Goal: Transaction & Acquisition: Purchase product/service

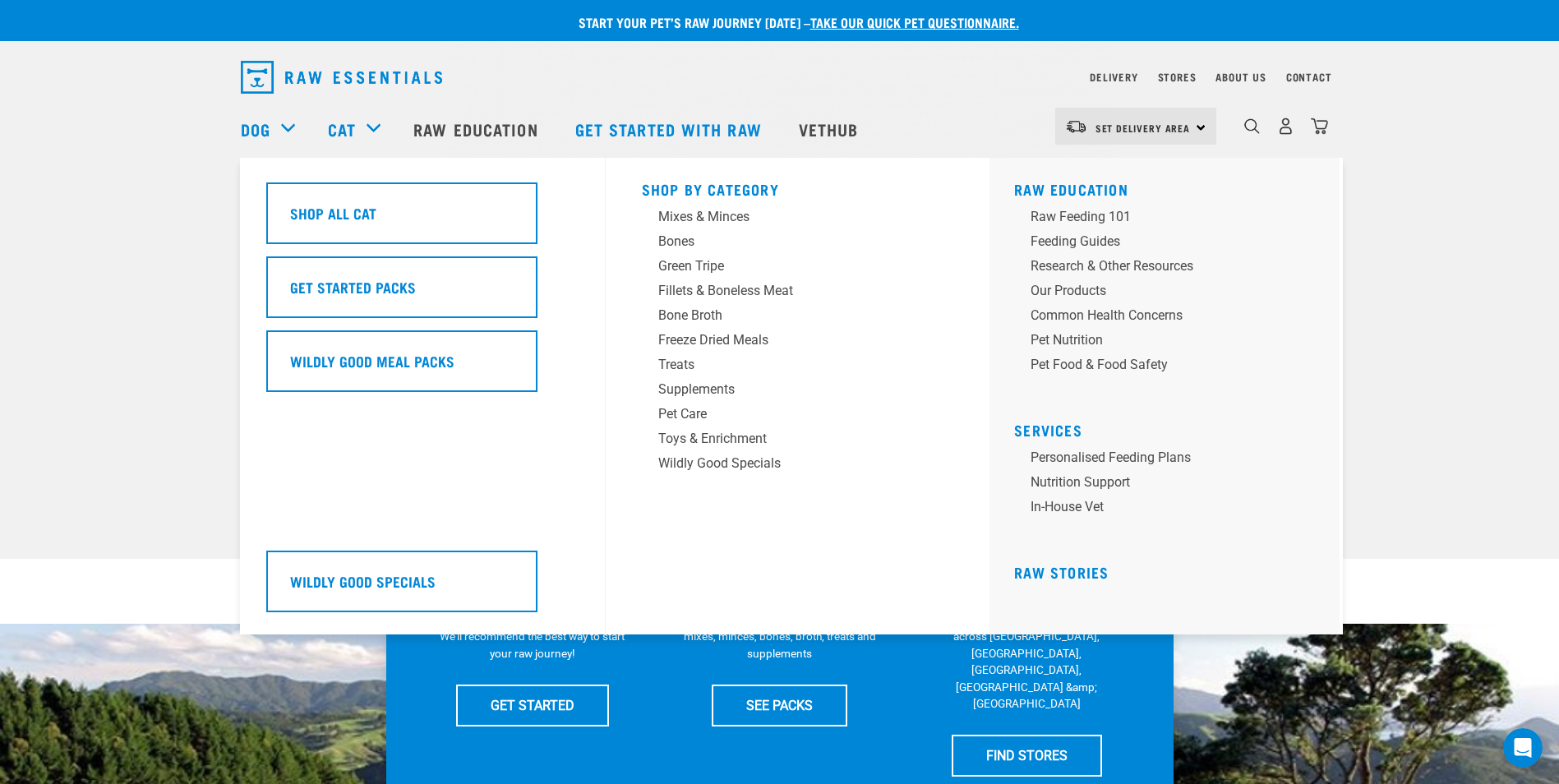
drag, startPoint x: 709, startPoint y: 472, endPoint x: 613, endPoint y: 509, distance: 102.9
drag, startPoint x: 613, startPoint y: 509, endPoint x: 532, endPoint y: 474, distance: 88.2
drag, startPoint x: 532, startPoint y: 474, endPoint x: 877, endPoint y: 572, distance: 358.6
drag, startPoint x: 877, startPoint y: 572, endPoint x: 777, endPoint y: 580, distance: 100.3
drag, startPoint x: 777, startPoint y: 580, endPoint x: 659, endPoint y: 565, distance: 118.9
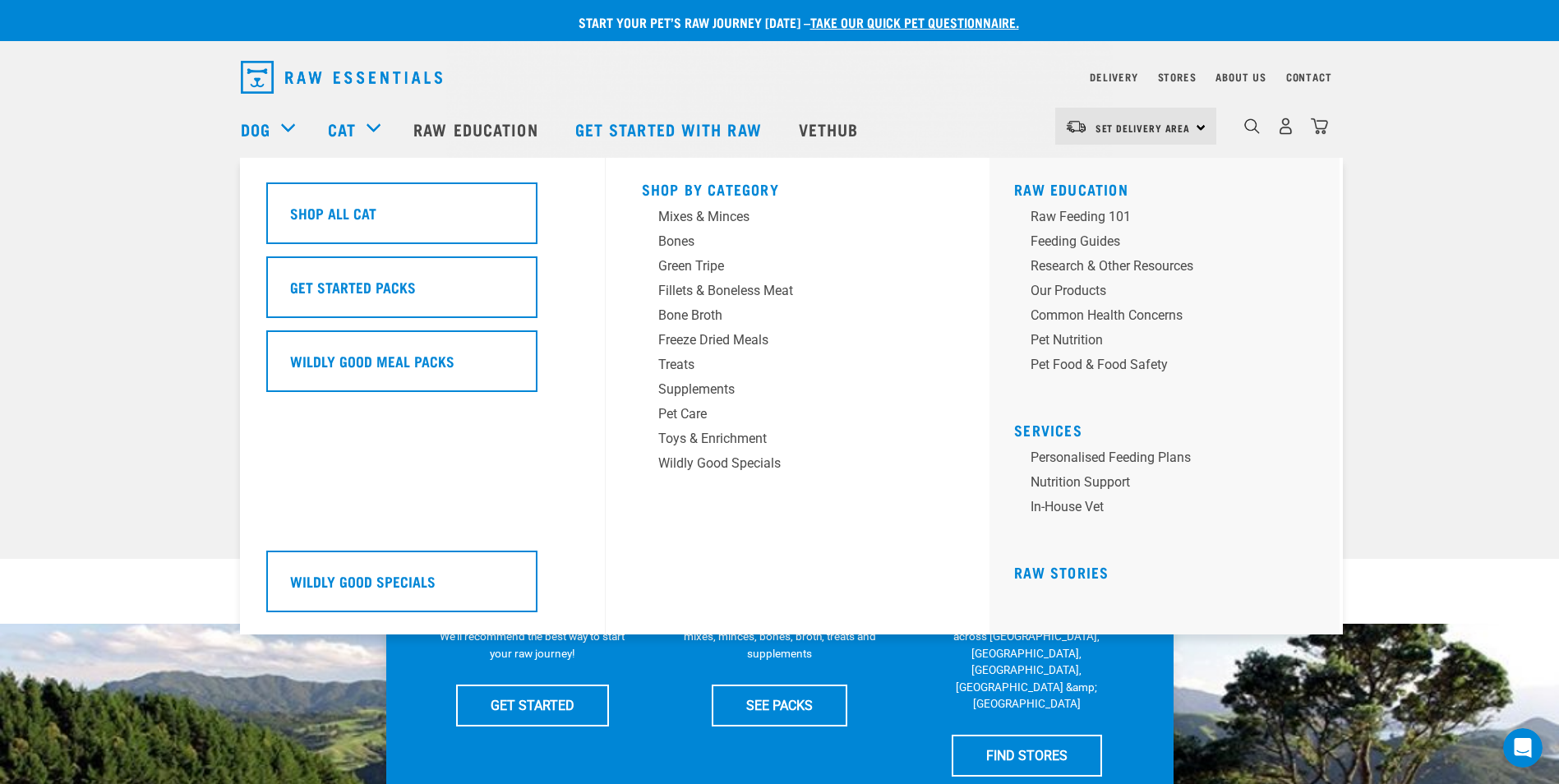
click at [659, 565] on div "Shop By Category Mixes & Minces Bones Green Tripe Treats" at bounding box center [798, 396] width 332 height 476
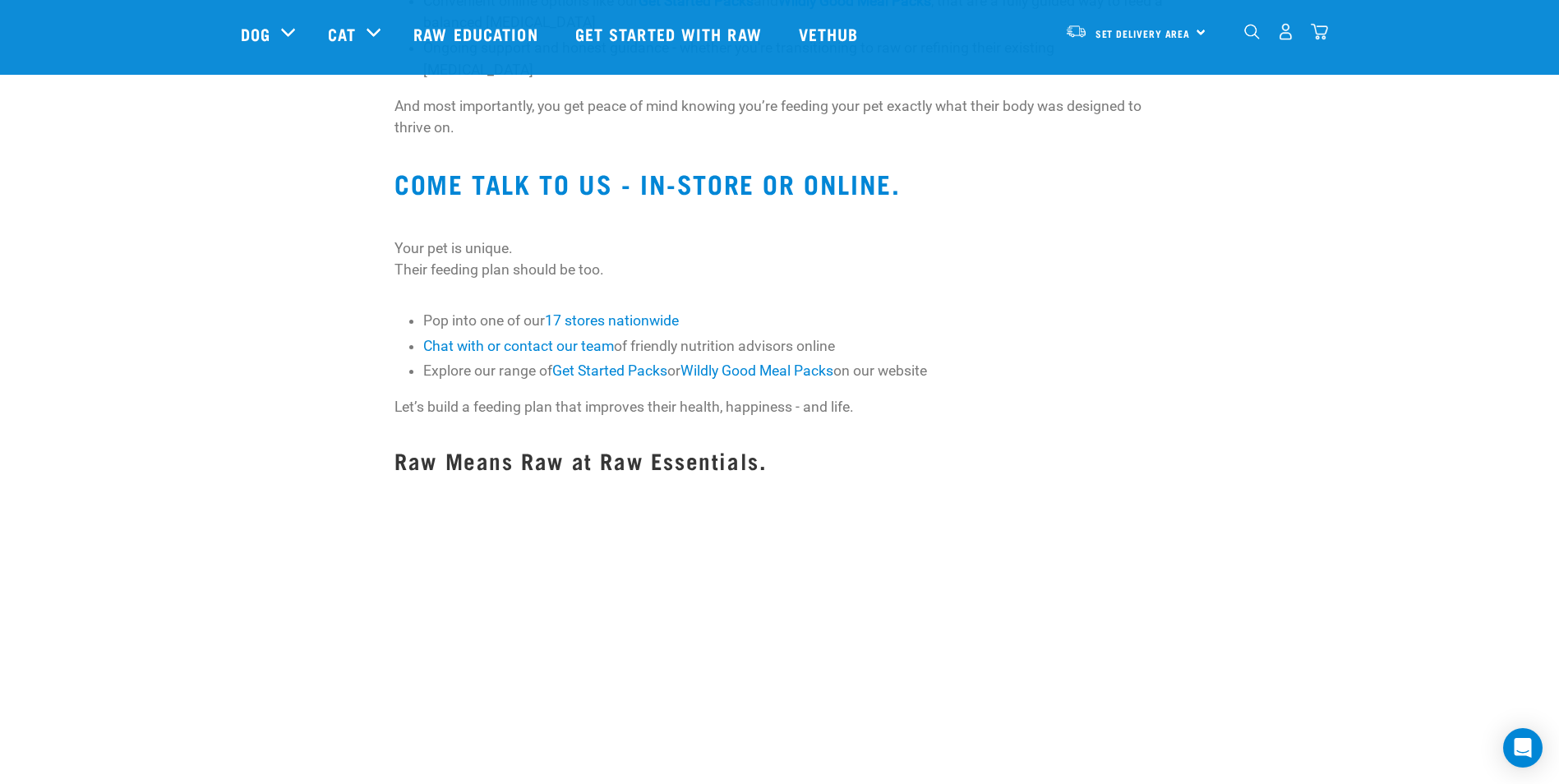
scroll to position [1397, 0]
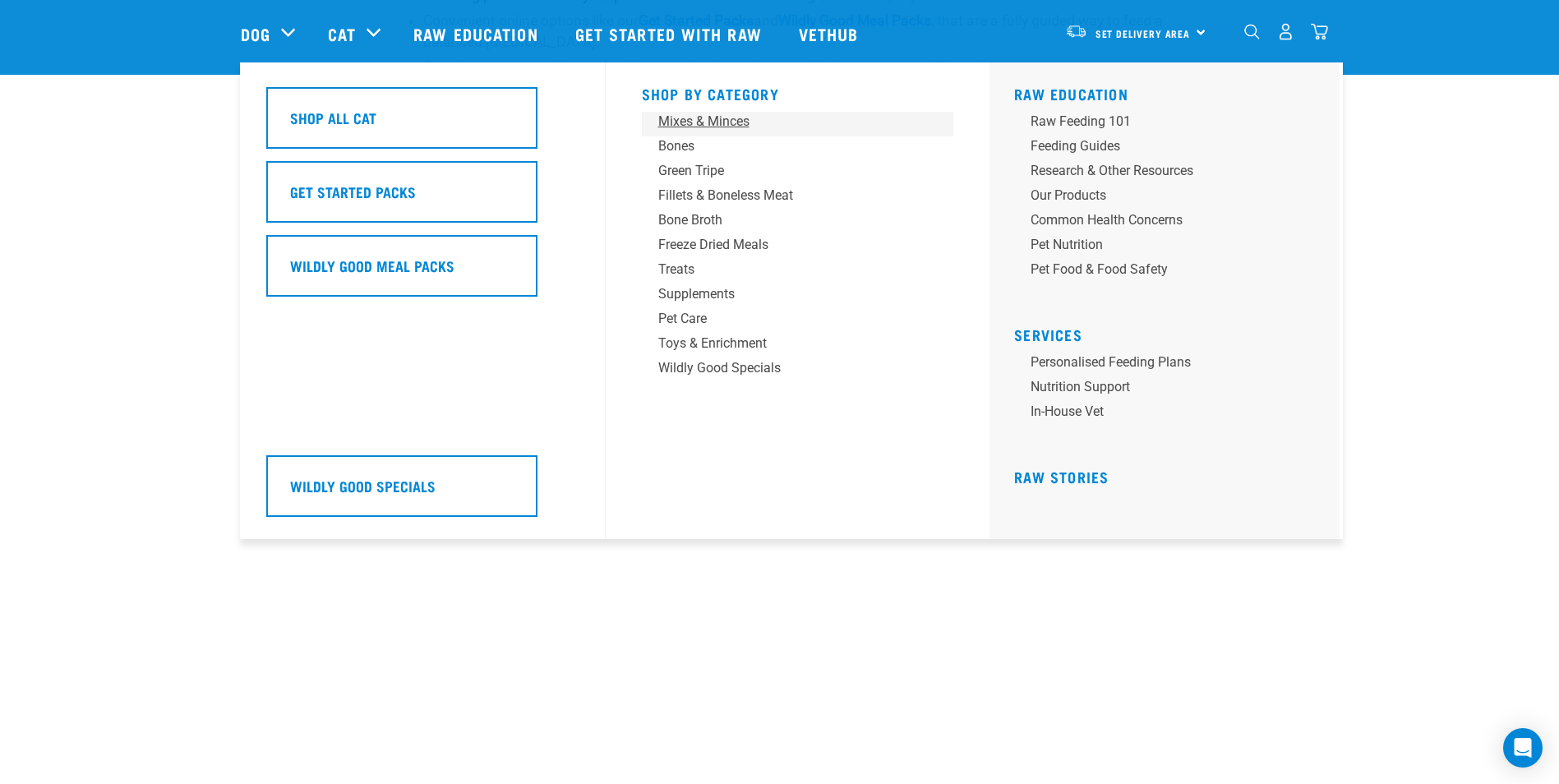
click at [679, 125] on div "Mixes & Minces" at bounding box center [786, 121] width 256 height 20
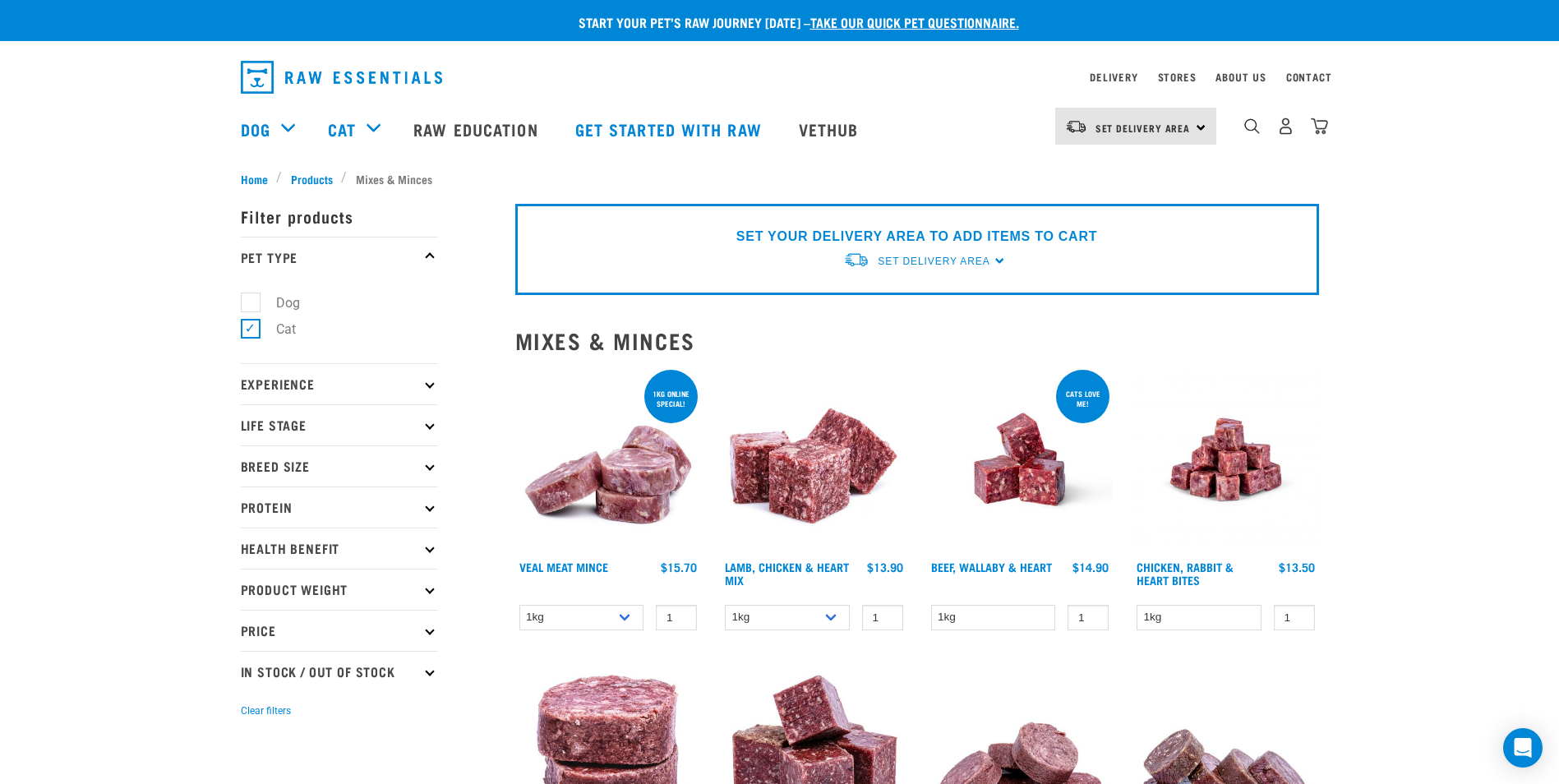
click at [941, 231] on p "SET YOUR DELIVERY AREA TO ADD ITEMS TO CART" at bounding box center [917, 236] width 361 height 20
click at [955, 252] on div "Set Delivery Area" at bounding box center [933, 261] width 111 height 30
click at [891, 296] on link "[GEOGRAPHIC_DATA]" at bounding box center [925, 299] width 164 height 27
click at [956, 260] on span "Set Delivery Area" at bounding box center [933, 261] width 111 height 11
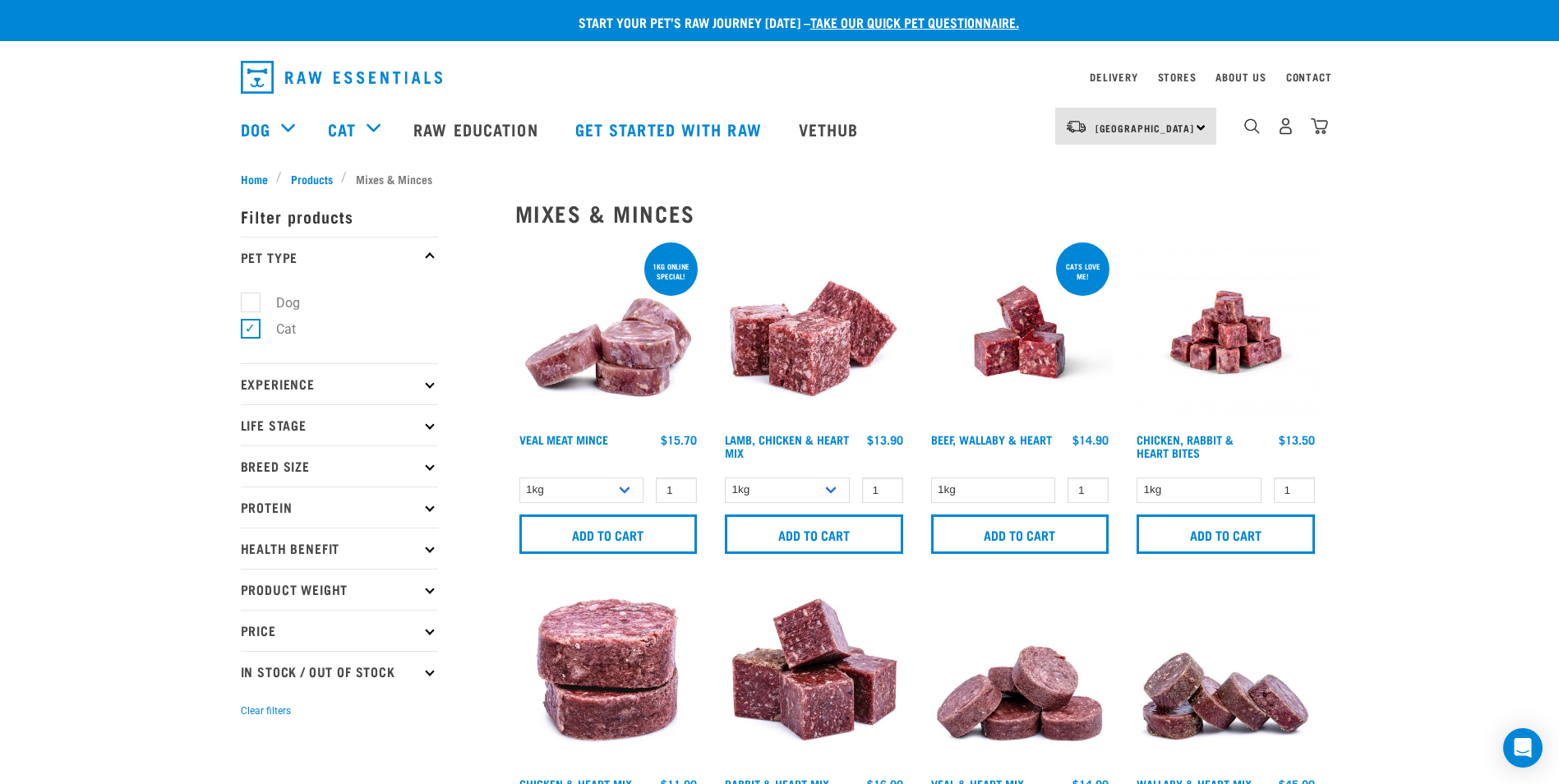
click at [392, 382] on p "Experience" at bounding box center [339, 383] width 197 height 41
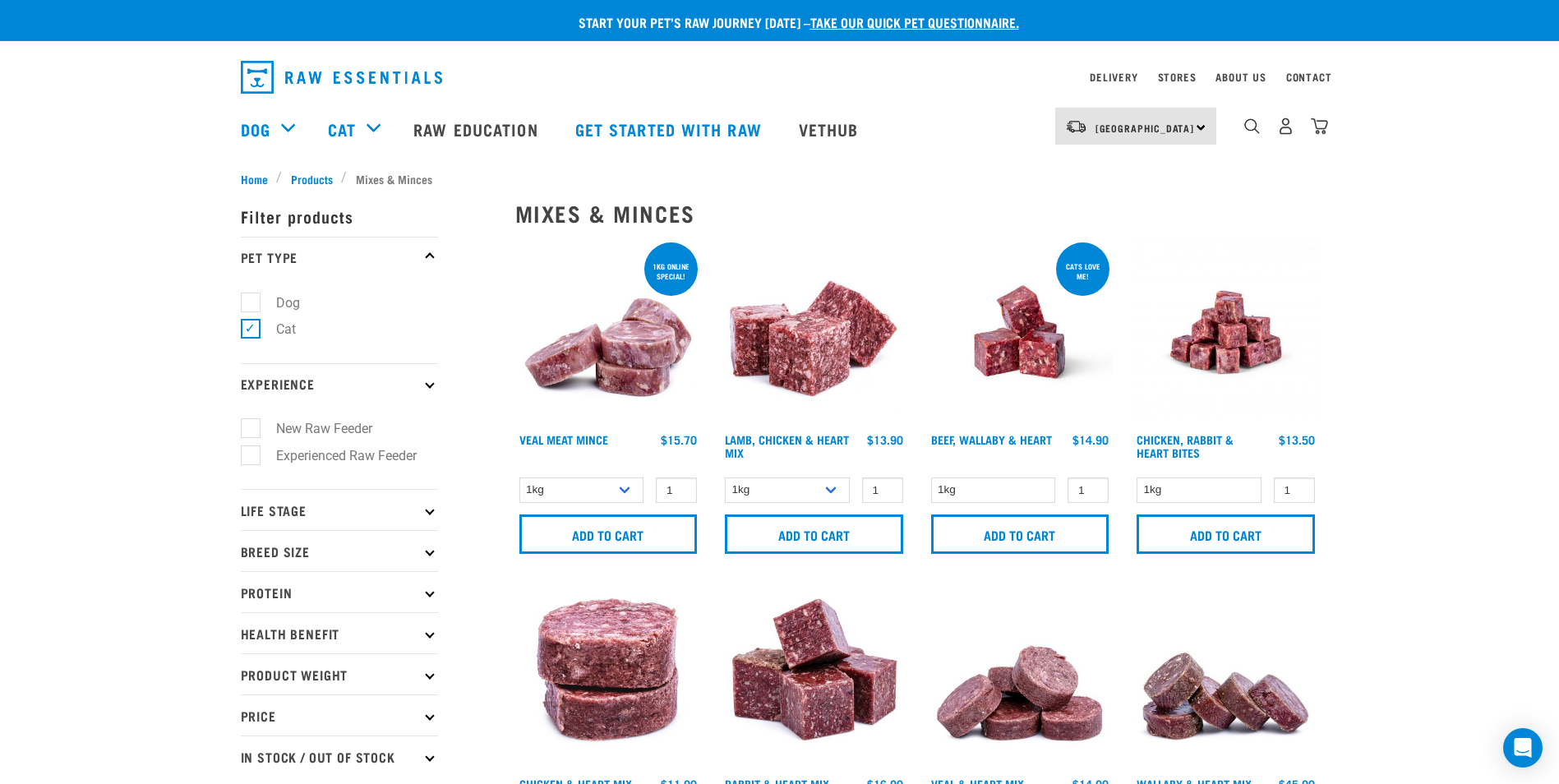
click at [365, 426] on label "New Raw Feeder" at bounding box center [314, 429] width 129 height 21
click at [252, 426] on input "New Raw Feeder" at bounding box center [246, 426] width 10 height 10
checkbox input "true"
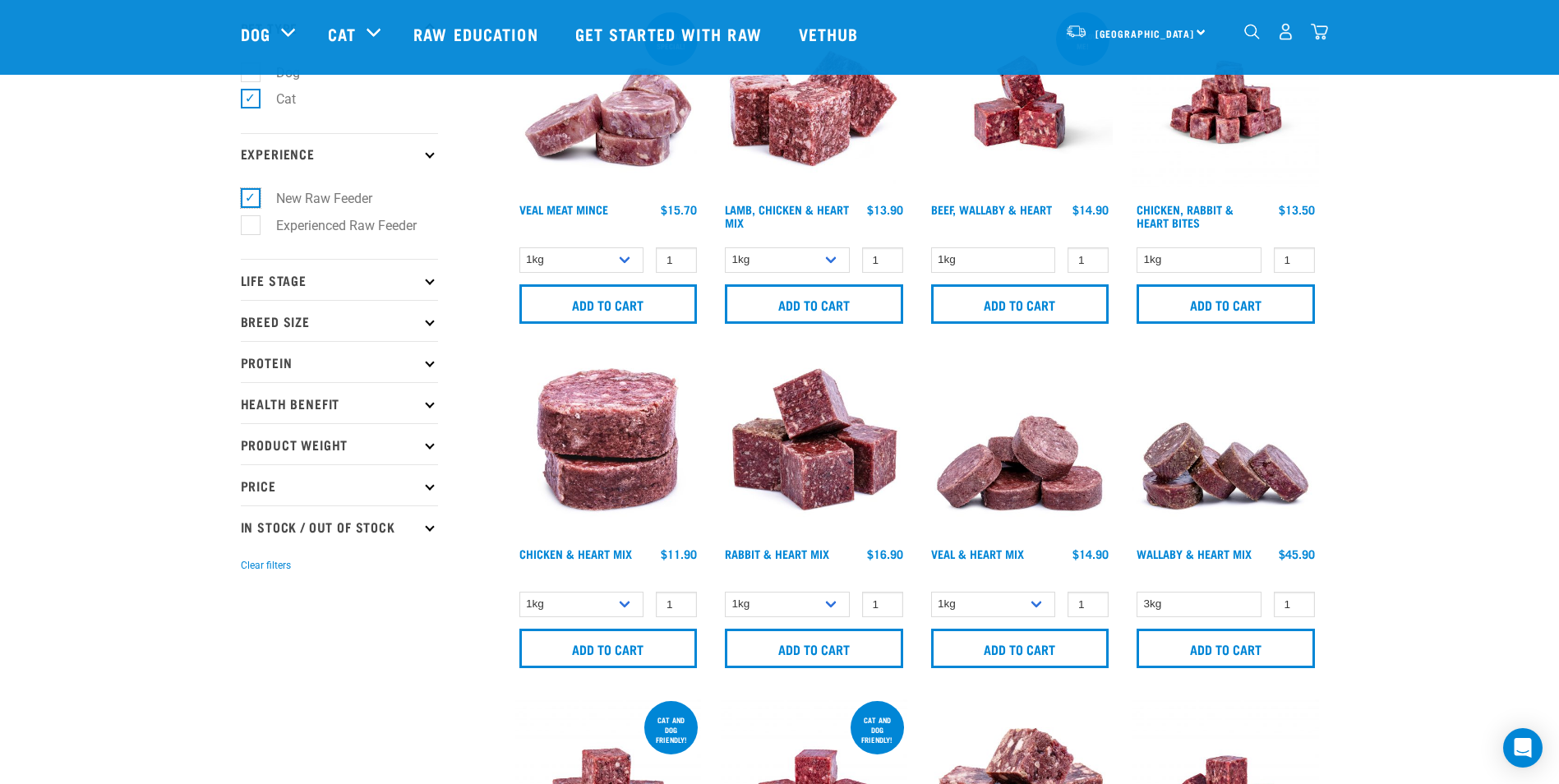
scroll to position [86, 0]
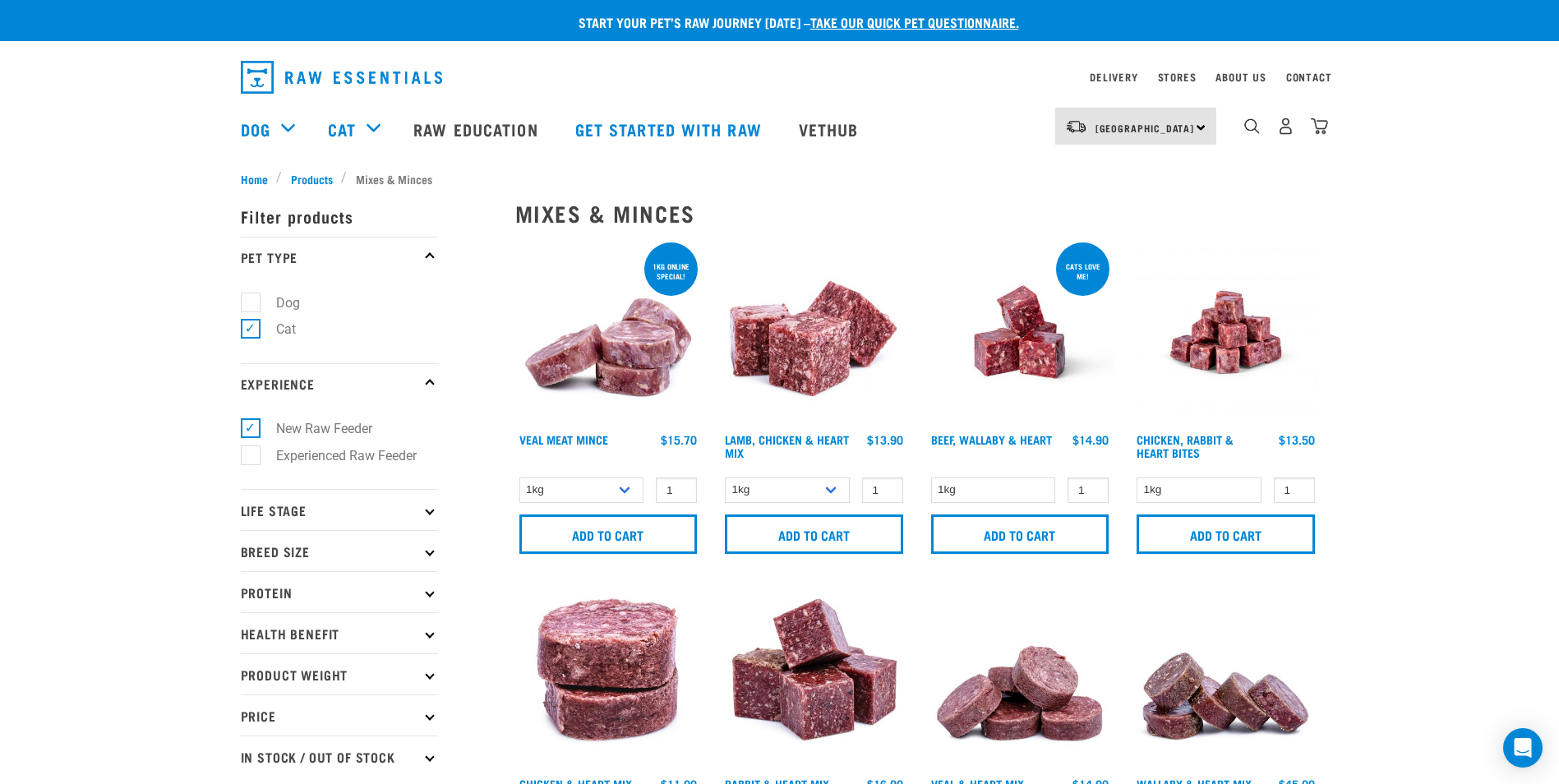
click at [353, 510] on p "Life Stage" at bounding box center [339, 509] width 197 height 41
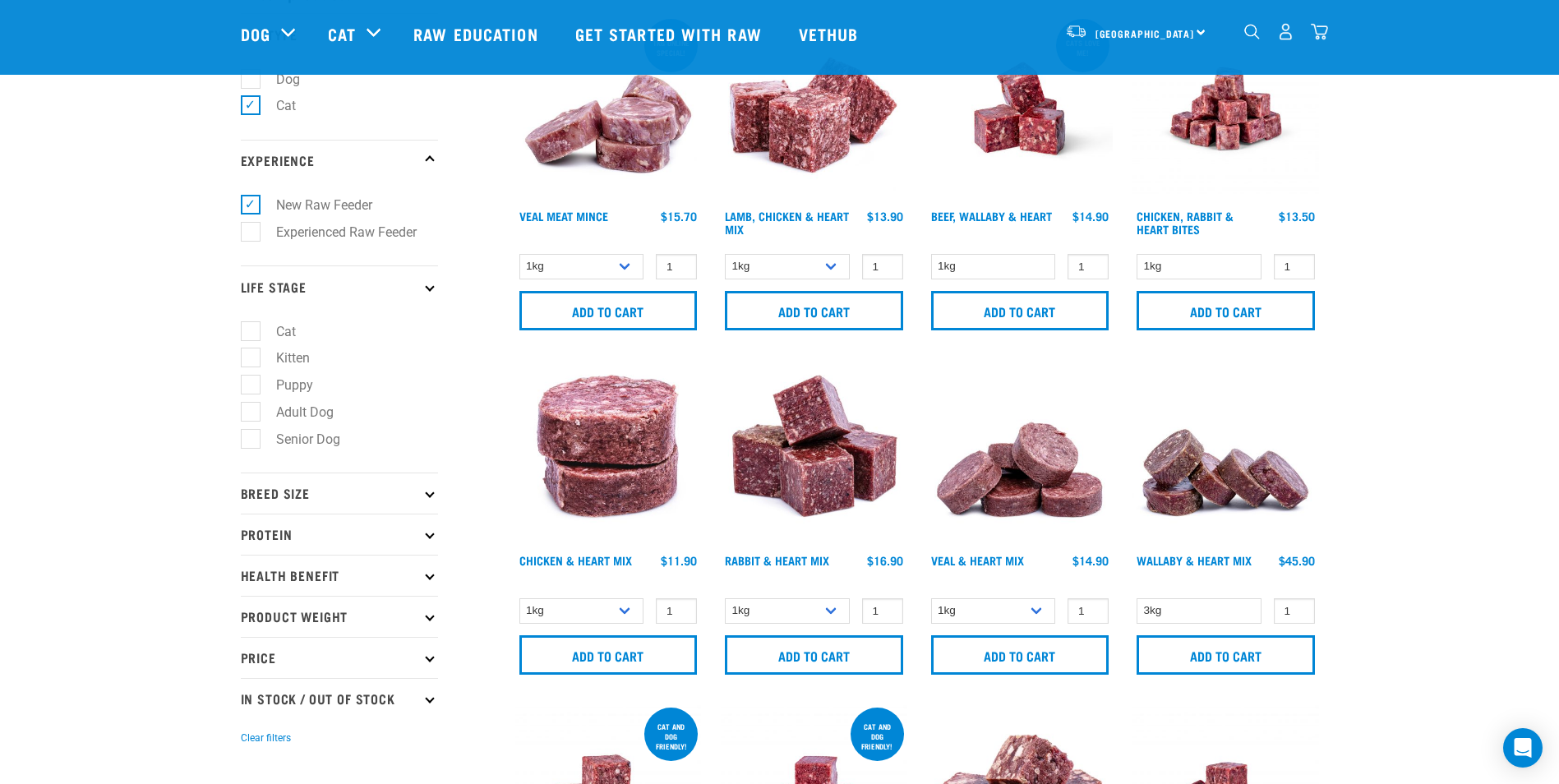
scroll to position [110, 0]
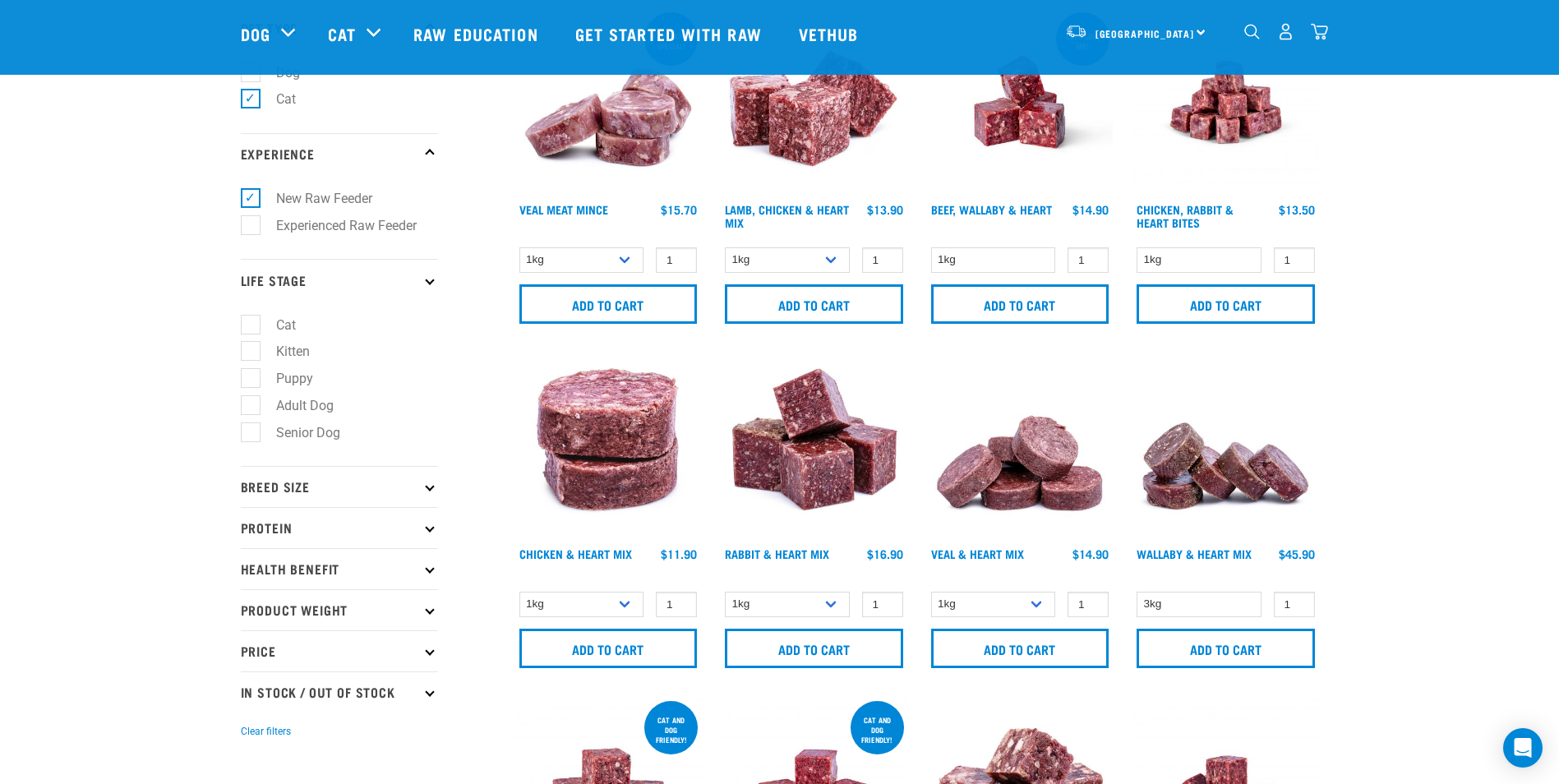
click at [285, 326] on label "Cat" at bounding box center [275, 325] width 52 height 21
click at [252, 326] on input "Cat" at bounding box center [246, 321] width 10 height 10
checkbox input "true"
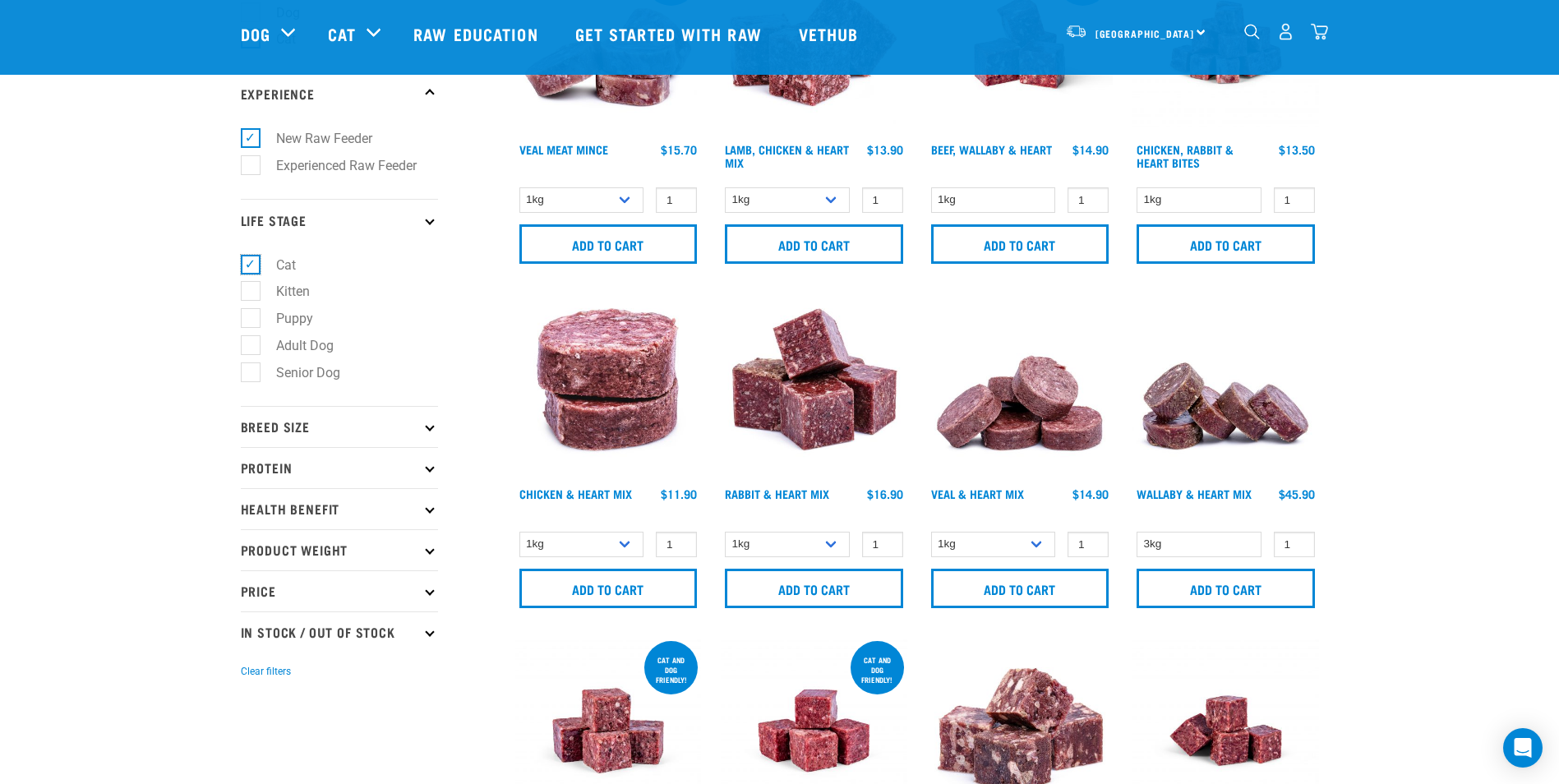
scroll to position [191, 0]
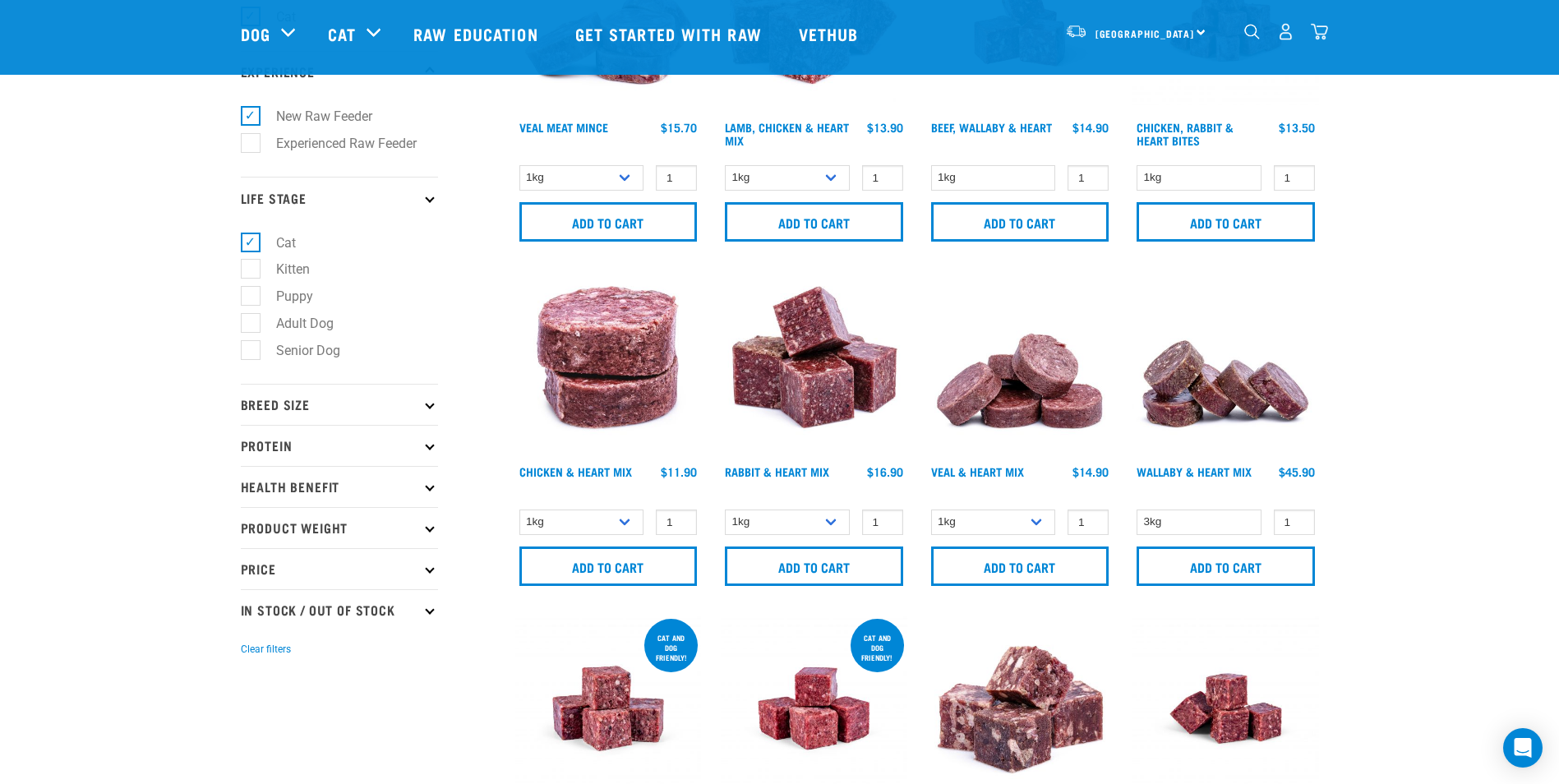
click at [369, 407] on p "Breed Size" at bounding box center [339, 404] width 197 height 41
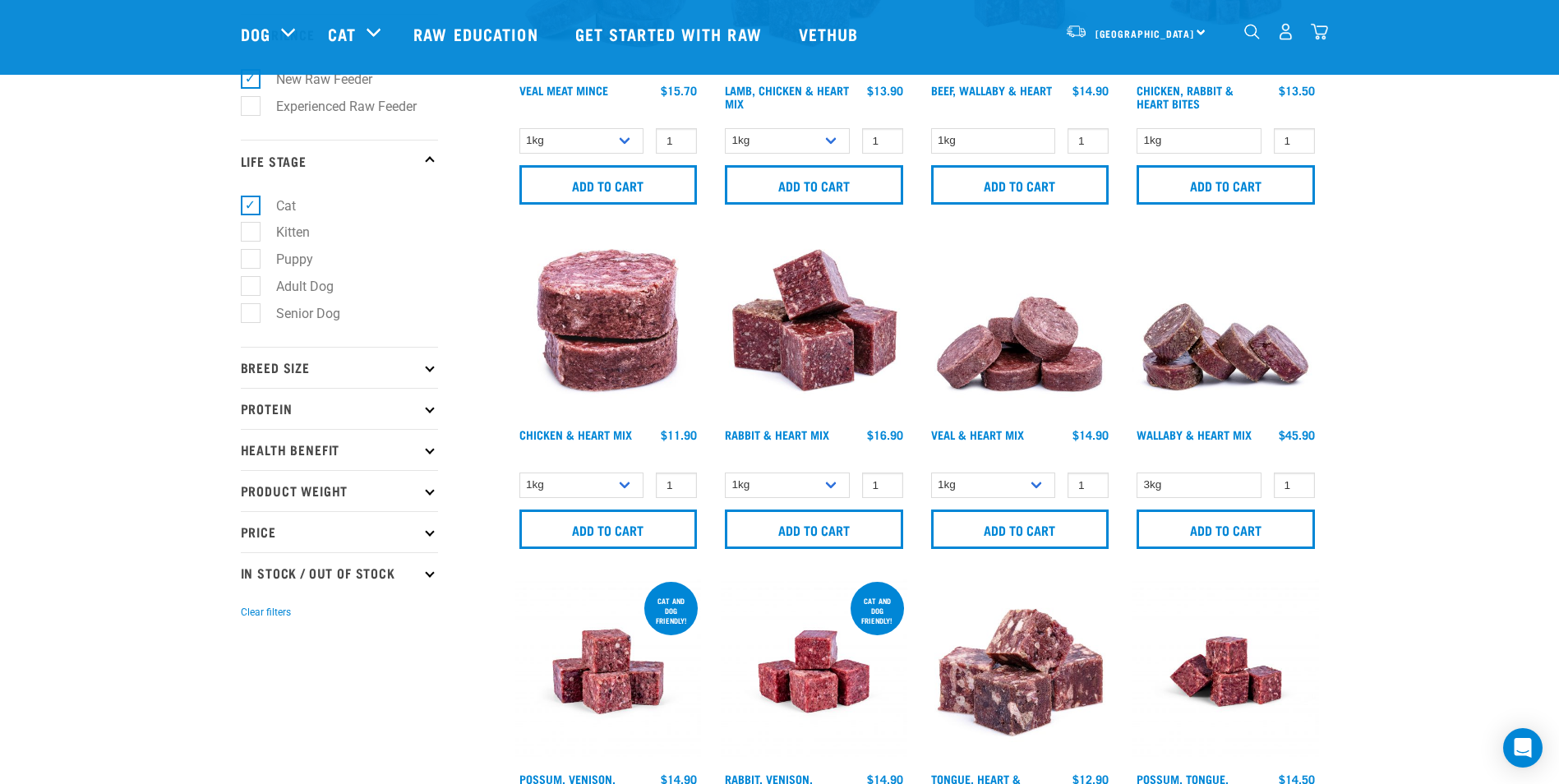
scroll to position [247, 0]
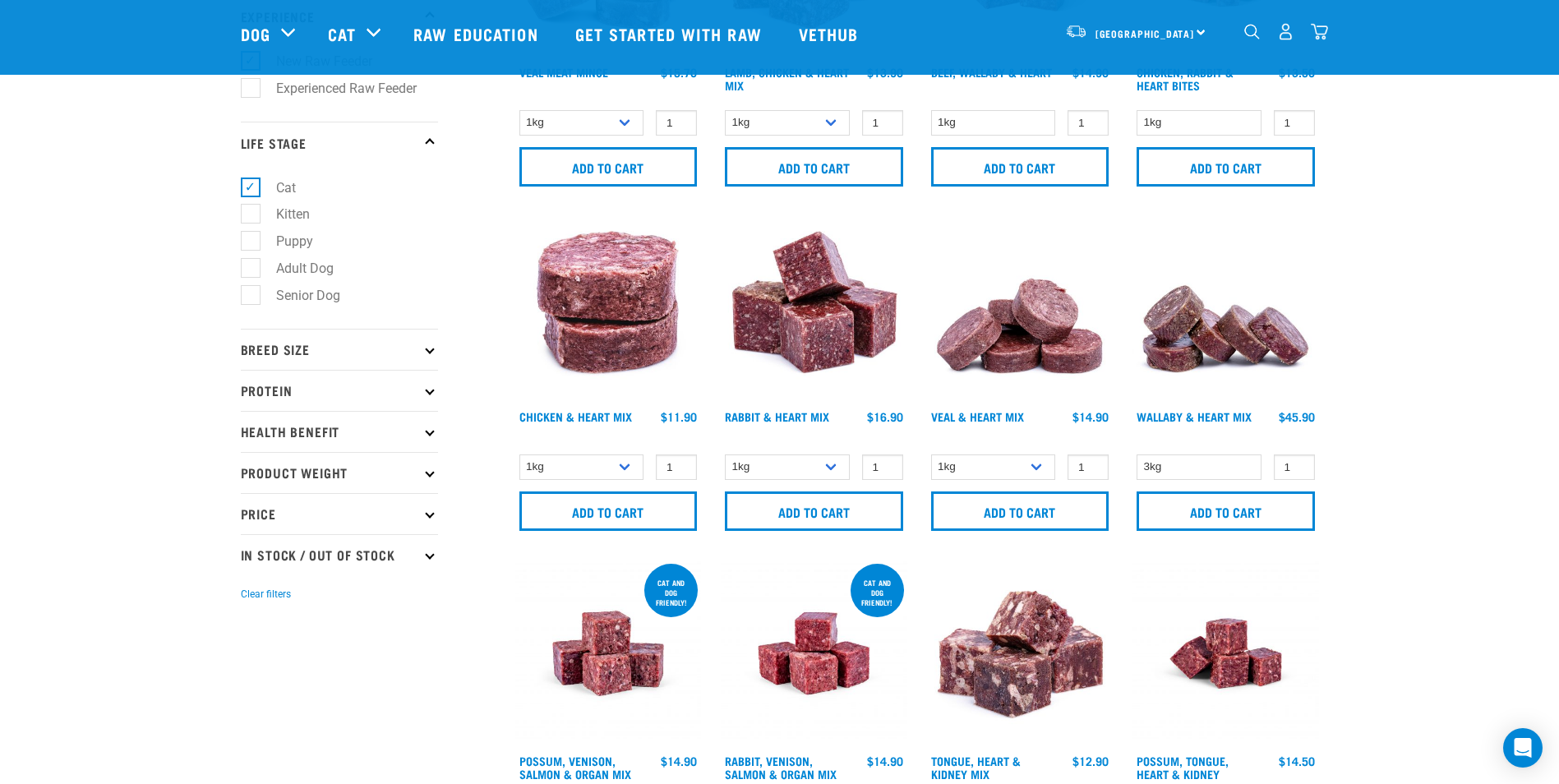
click at [321, 349] on p "Breed Size" at bounding box center [339, 349] width 197 height 41
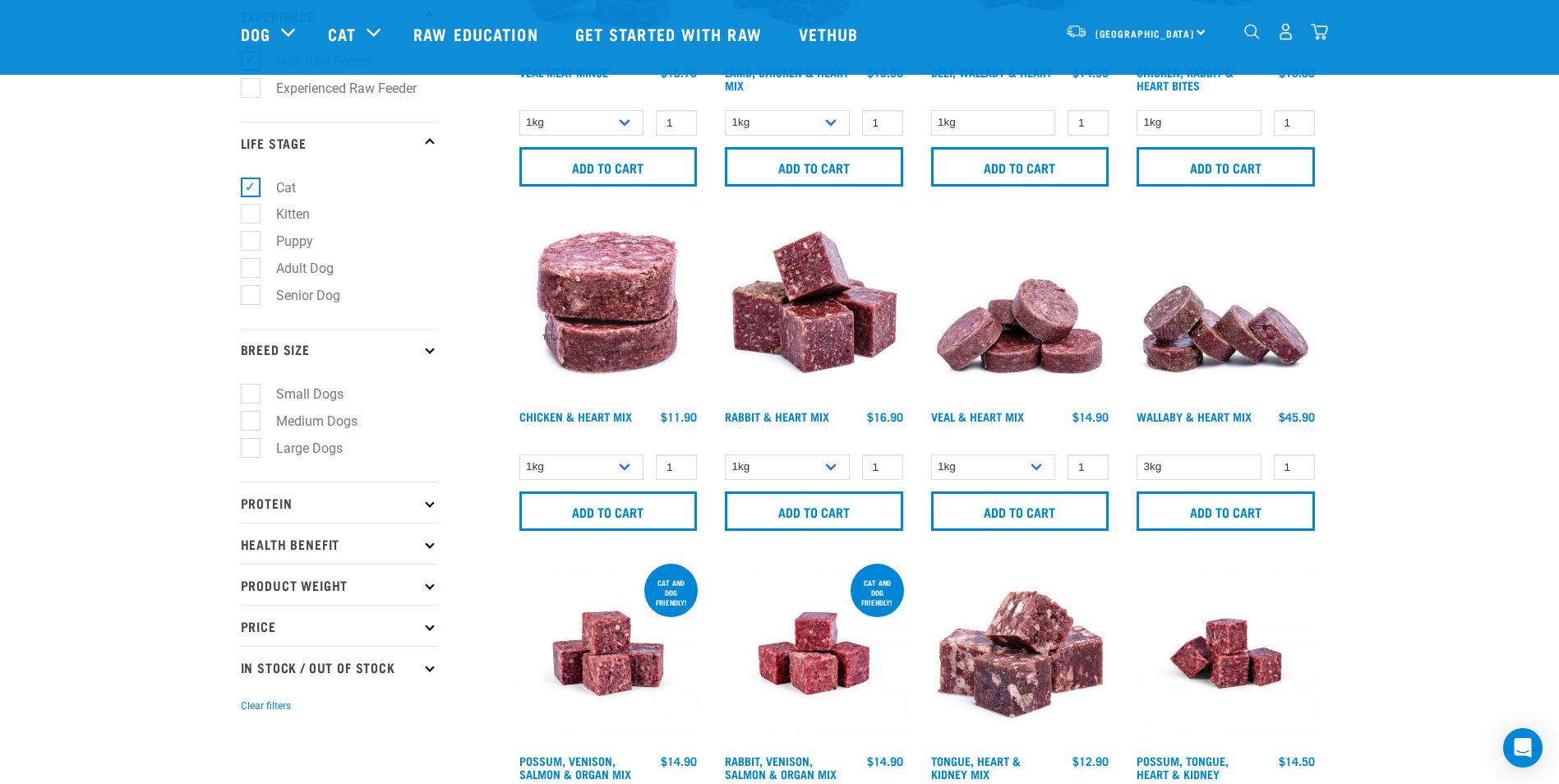
click at [328, 338] on p "Breed Size" at bounding box center [339, 349] width 197 height 41
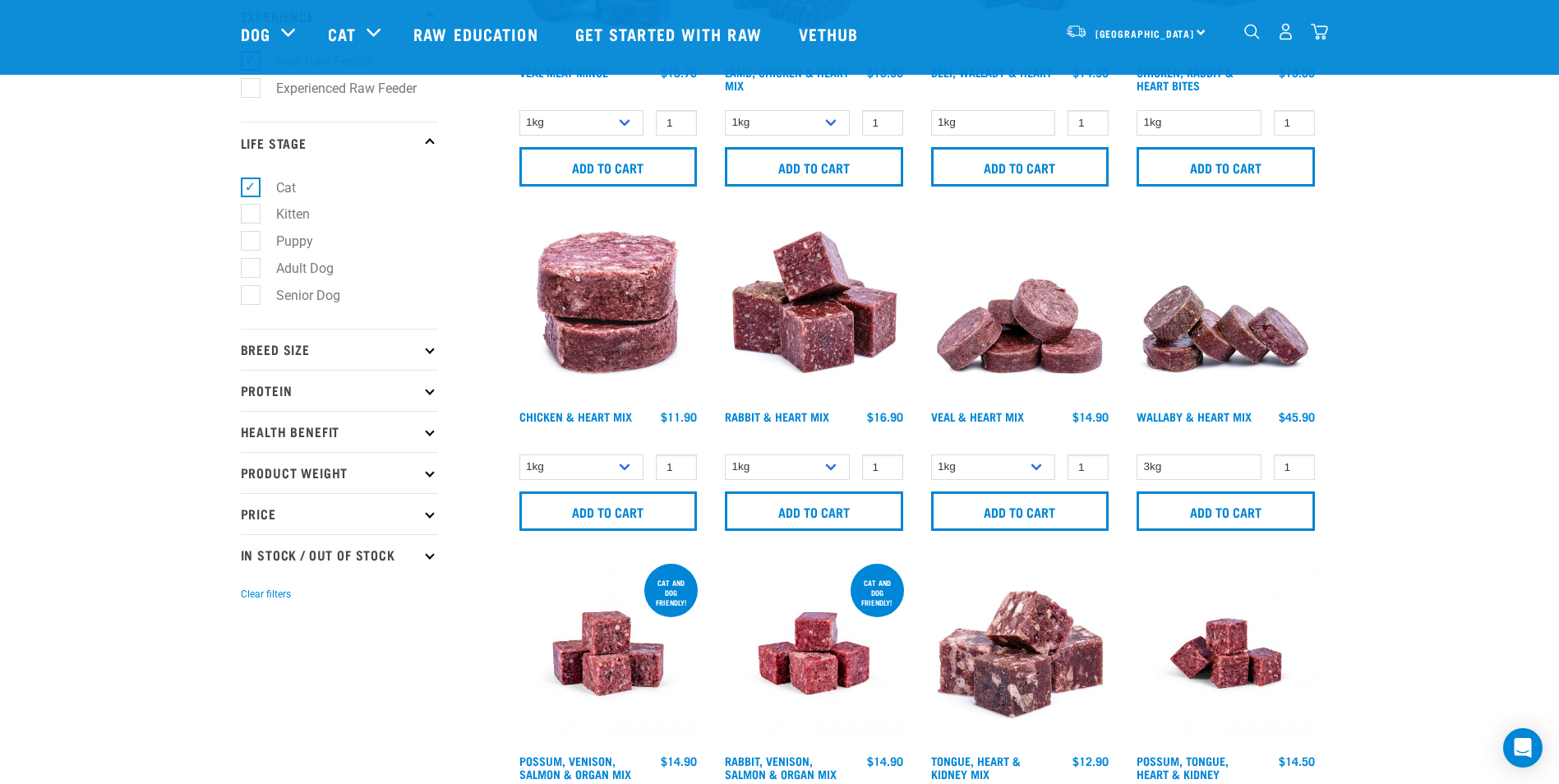
click at [334, 392] on p "Protein" at bounding box center [339, 390] width 197 height 41
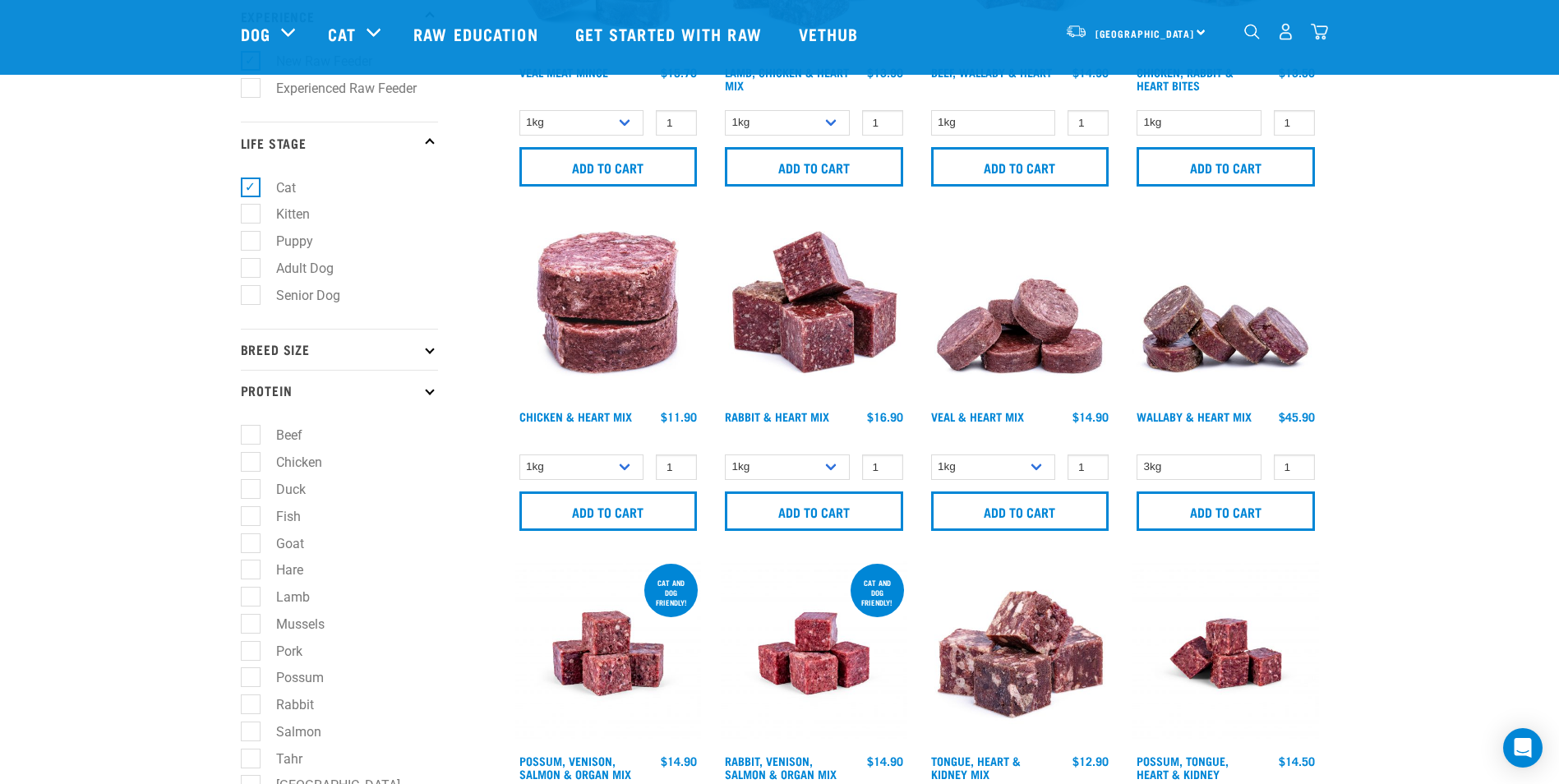
click at [334, 392] on p "Protein" at bounding box center [339, 390] width 197 height 41
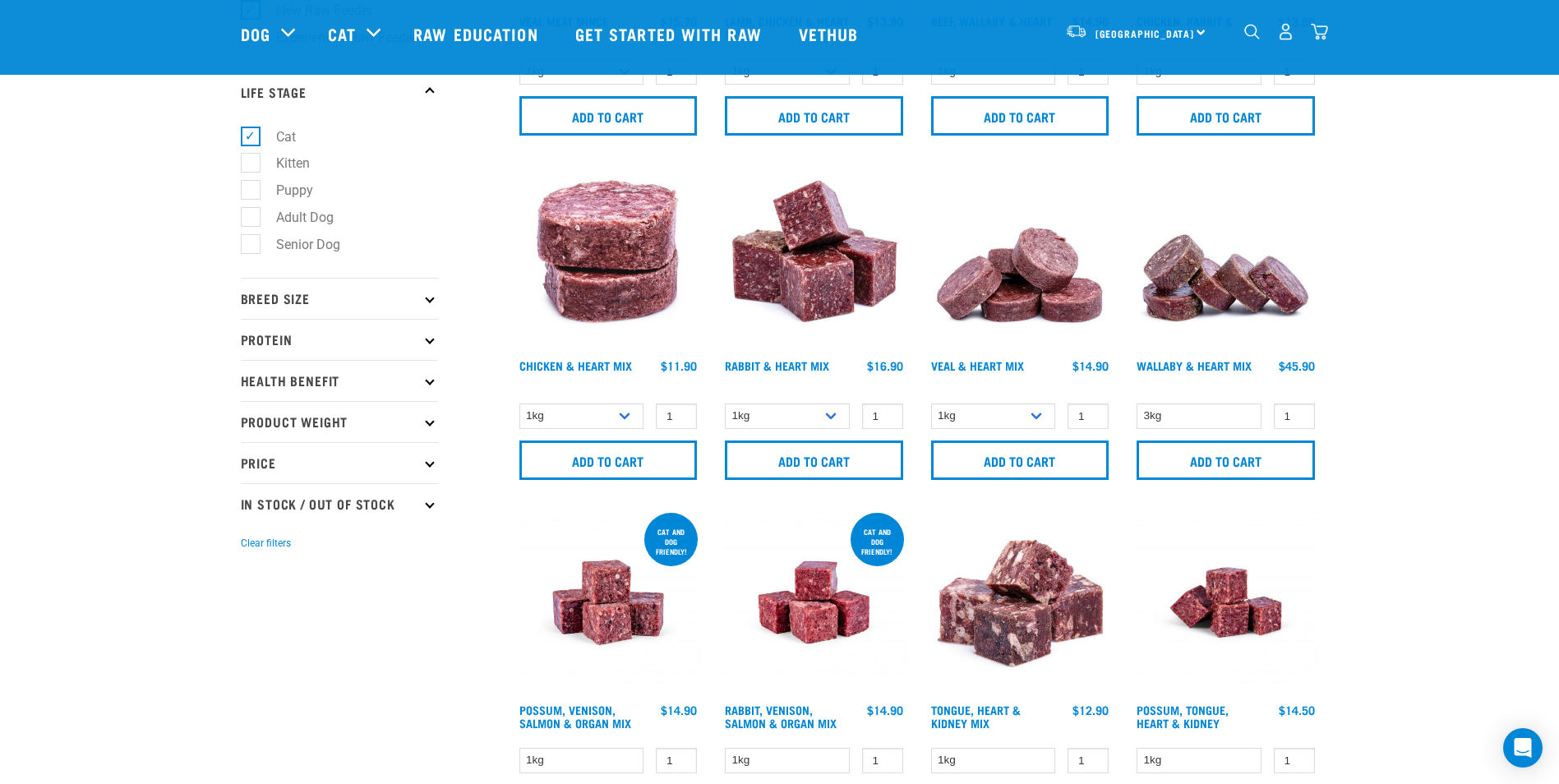
scroll to position [302, 0]
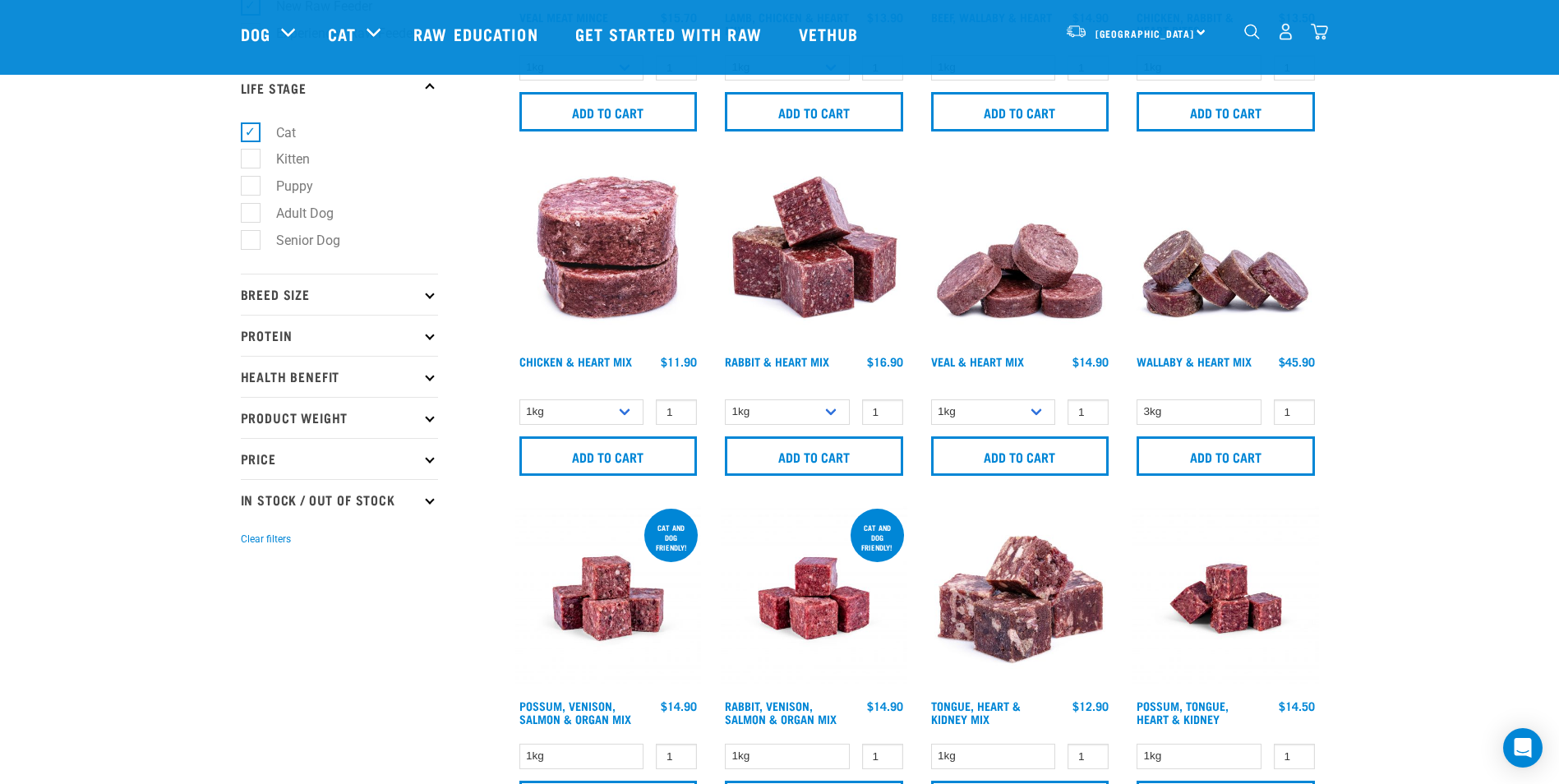
click at [342, 383] on p "Health Benefit" at bounding box center [339, 376] width 197 height 41
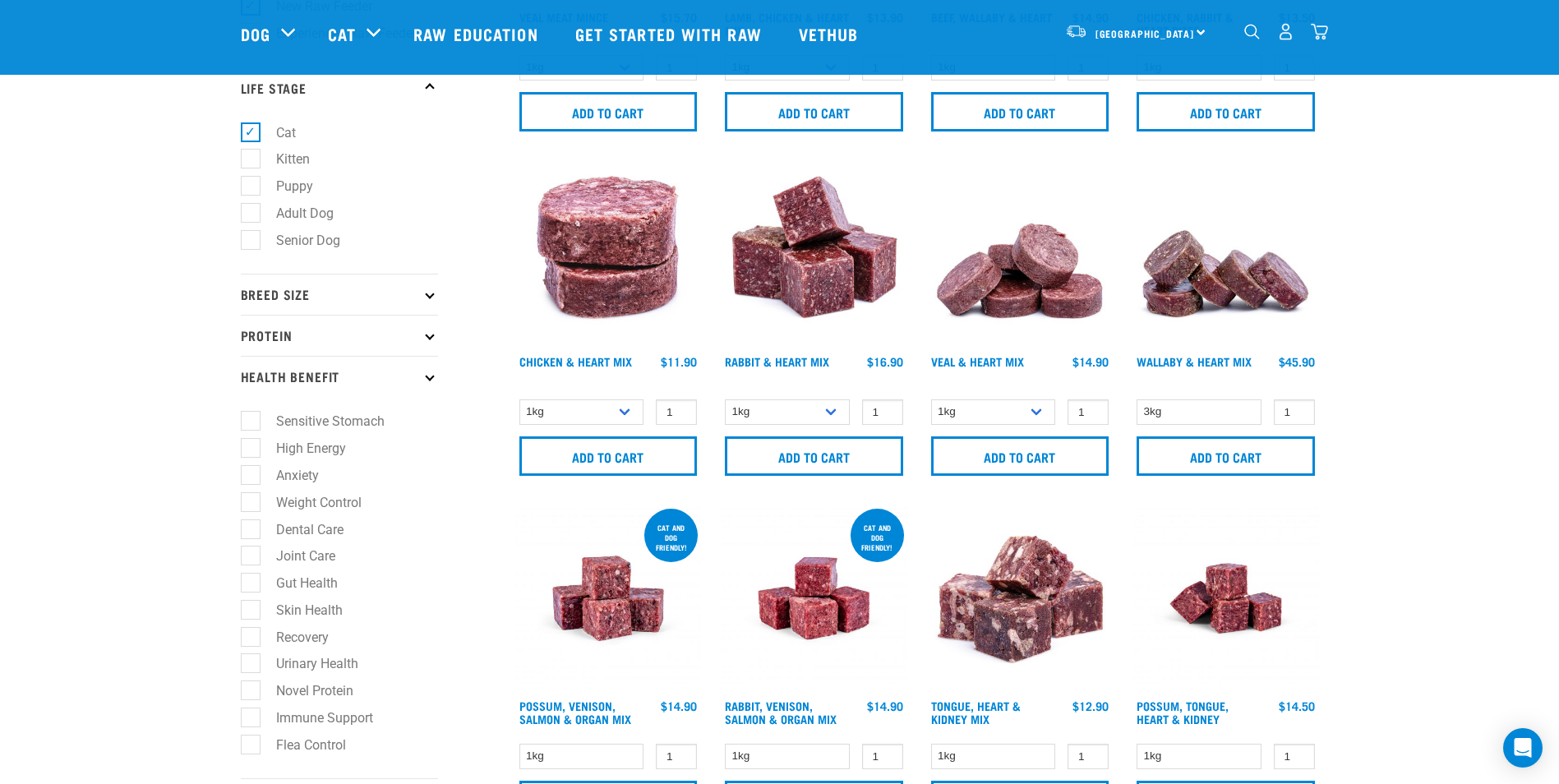
click at [342, 383] on p "Health Benefit" at bounding box center [339, 376] width 197 height 41
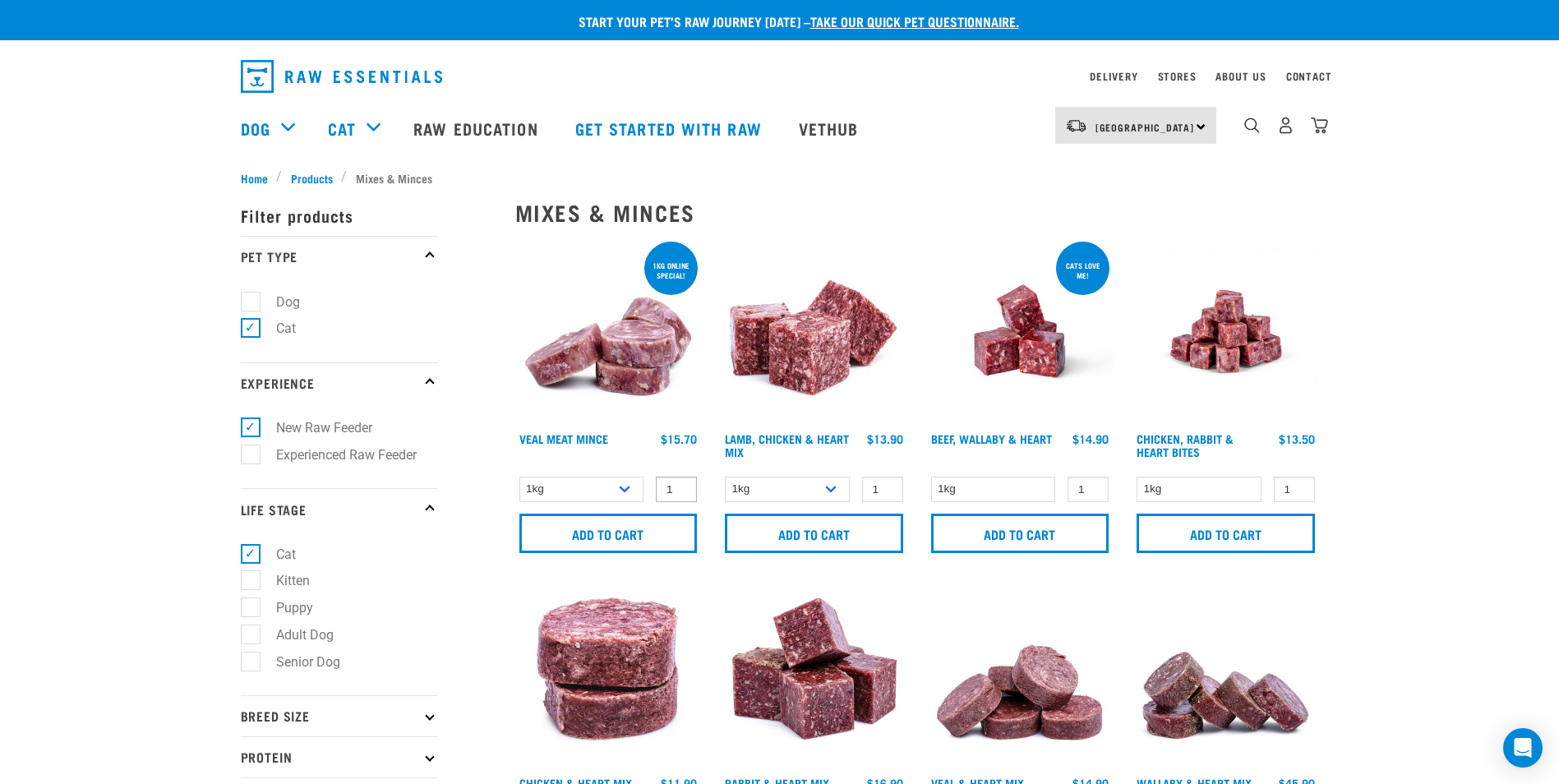
scroll to position [0, 0]
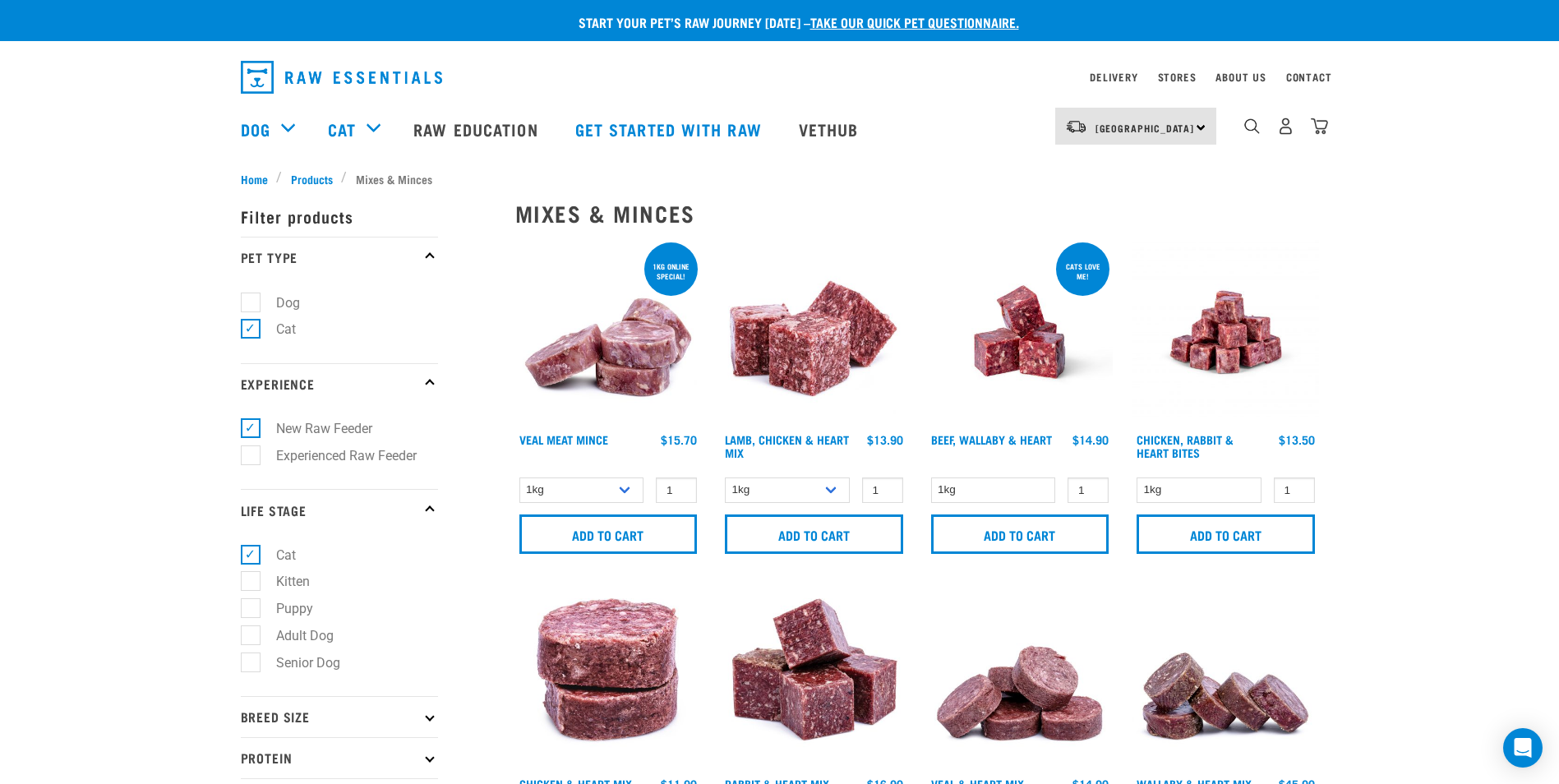
click at [941, 18] on link "take our quick pet questionnaire." at bounding box center [915, 22] width 209 height 8
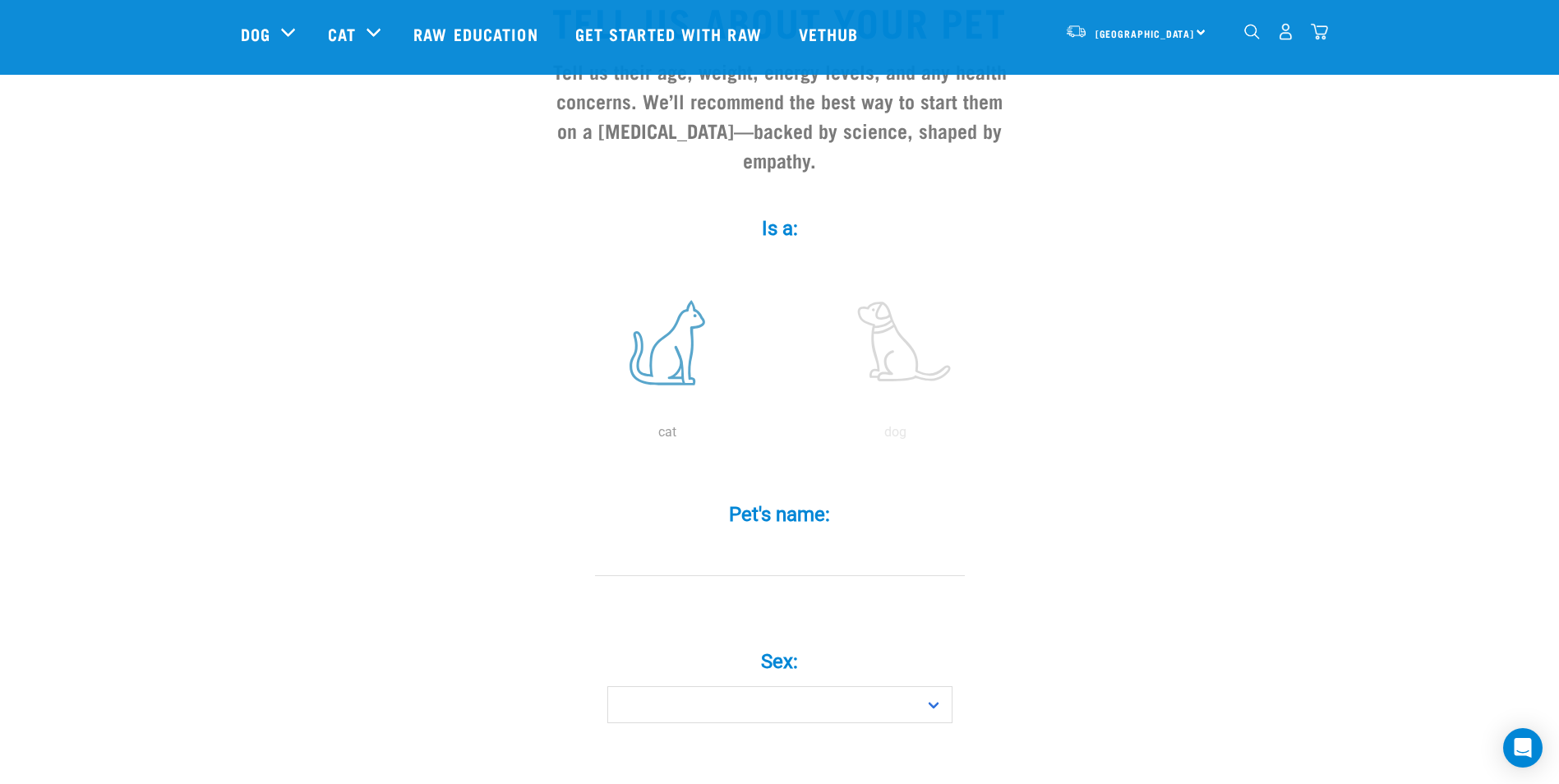
scroll to position [191, 0]
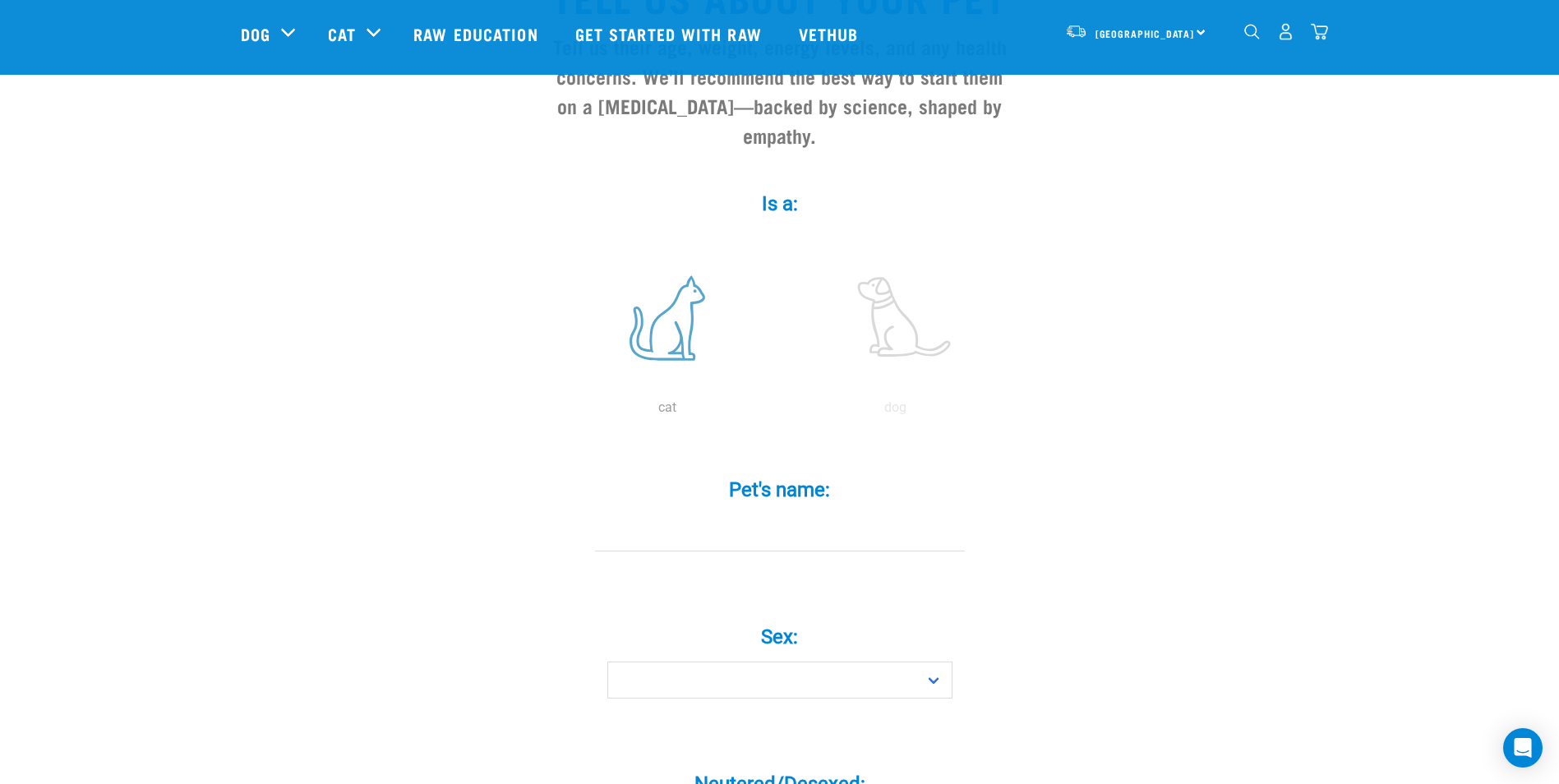
click at [674, 303] on label at bounding box center [667, 318] width 222 height 140
click at [554, 412] on input "radio" at bounding box center [554, 412] width 0 height 0
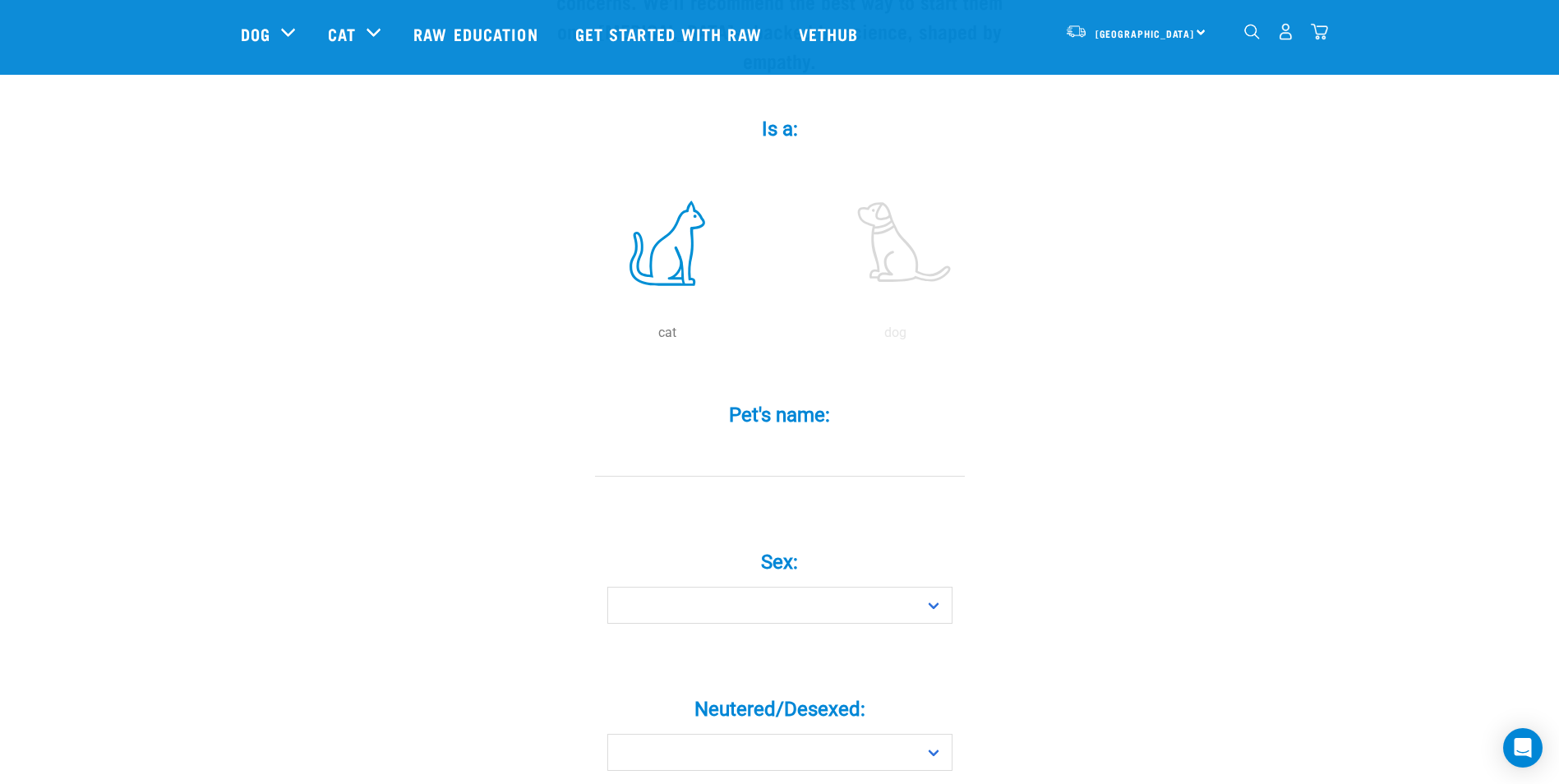
scroll to position [273, 0]
click at [721, 432] on input "Pet's name: *" at bounding box center [780, 451] width 370 height 37
type input "Paua"
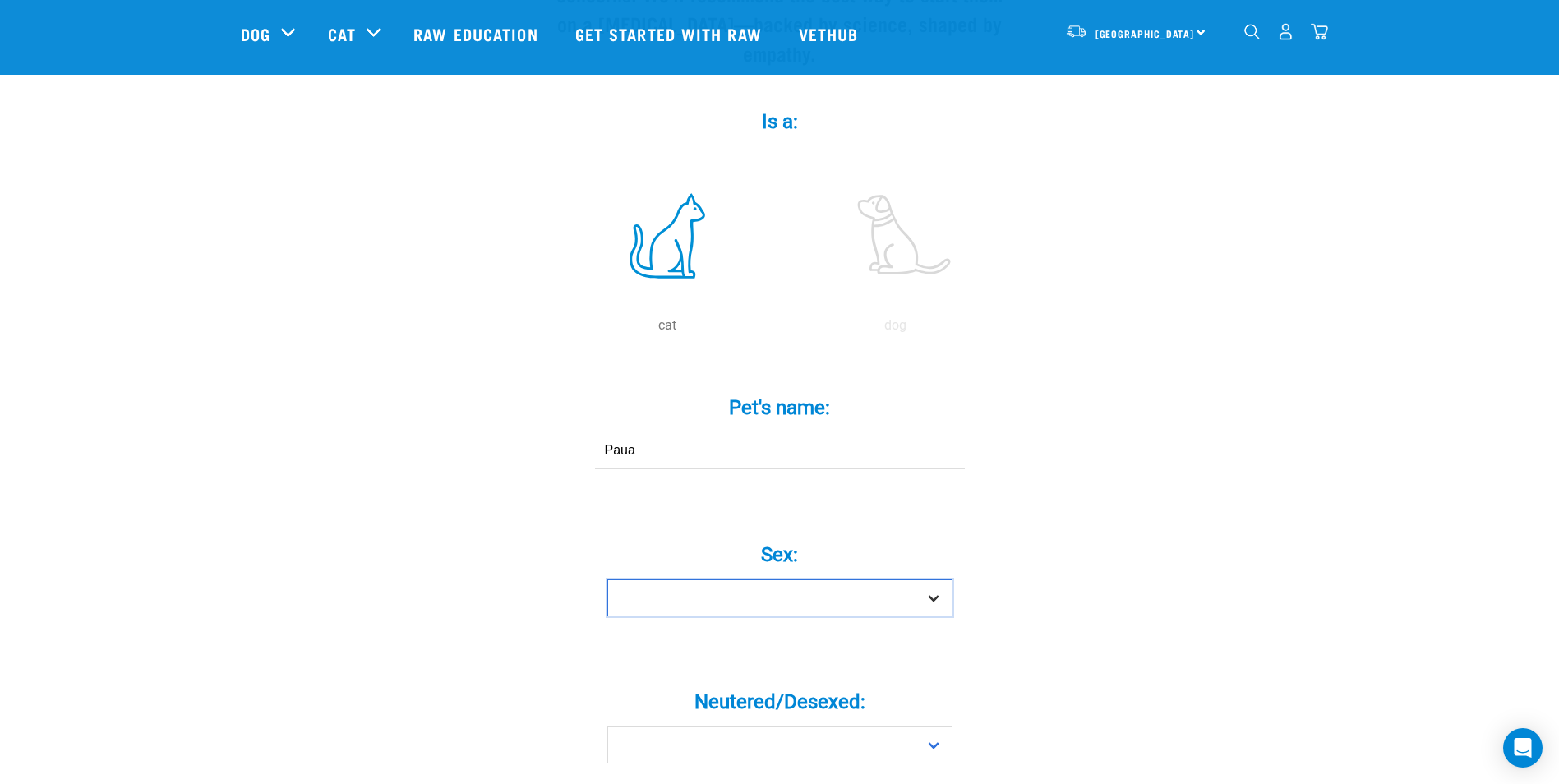
click at [716, 579] on select "Boy Girl" at bounding box center [780, 597] width 345 height 37
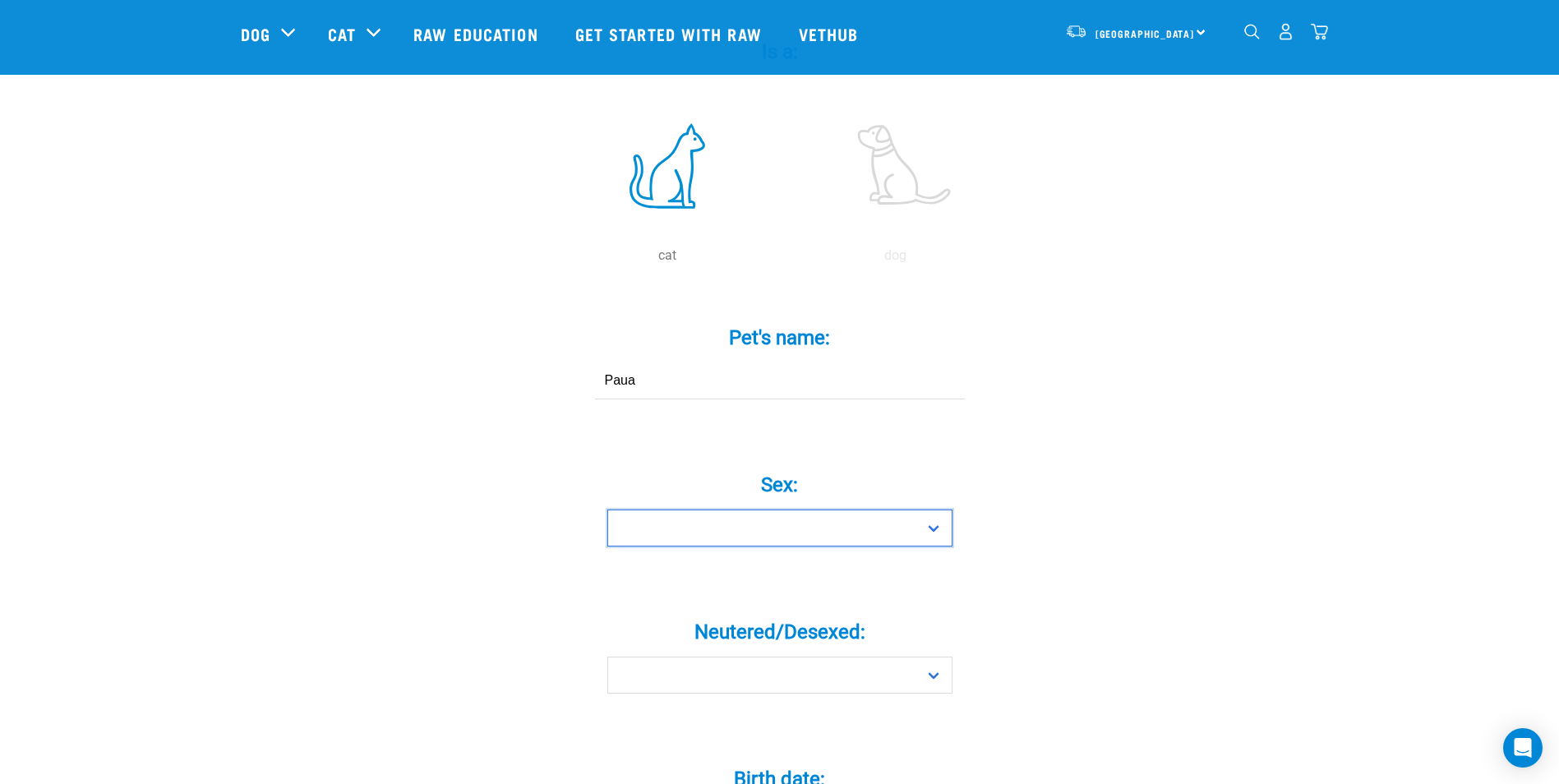
scroll to position [356, 0]
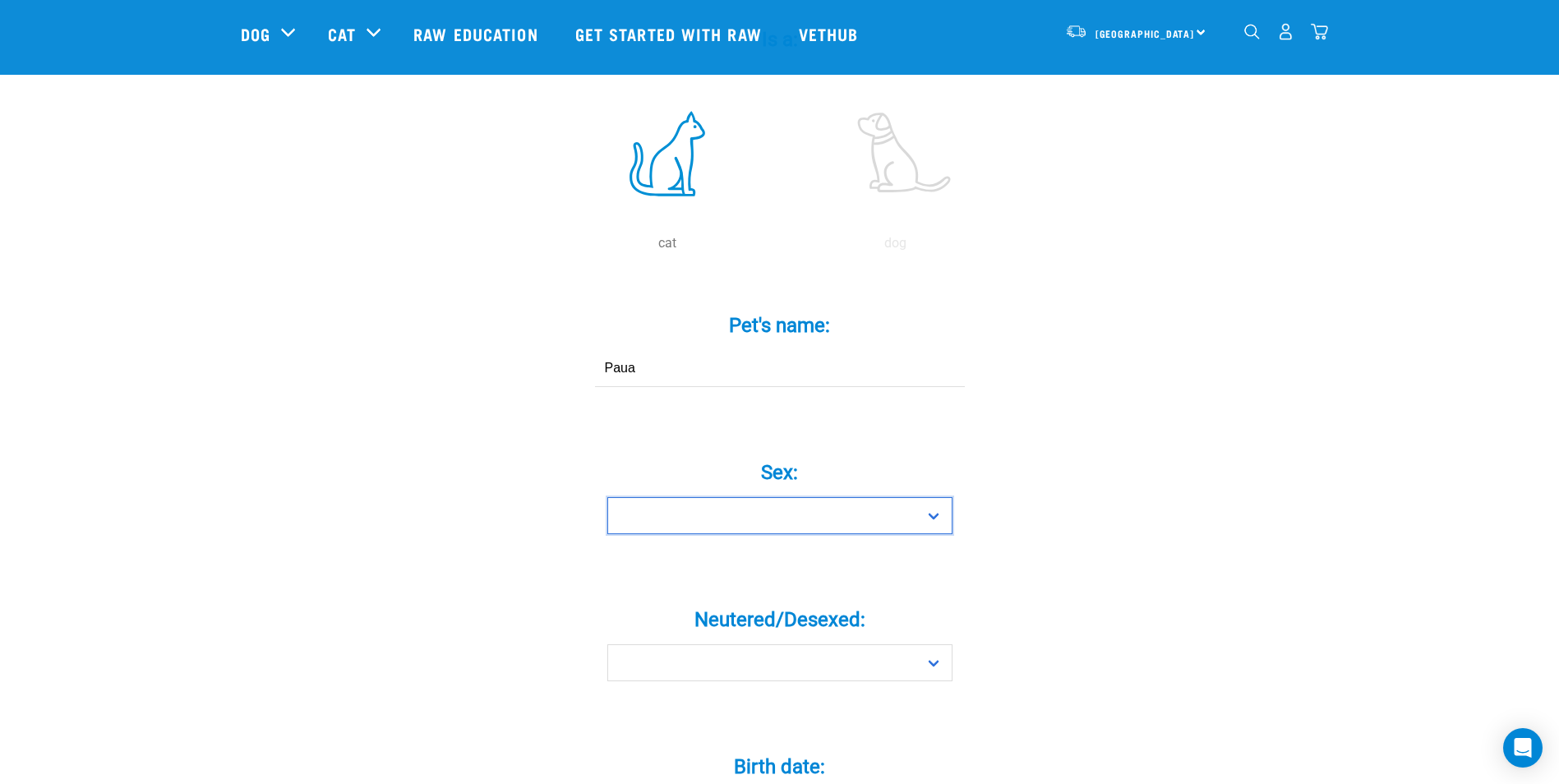
drag, startPoint x: 676, startPoint y: 481, endPoint x: 681, endPoint y: 507, distance: 26.5
click at [676, 497] on select "Boy Girl" at bounding box center [780, 515] width 345 height 37
select select "boy"
click at [607, 497] on select "Boy Girl" at bounding box center [780, 515] width 345 height 37
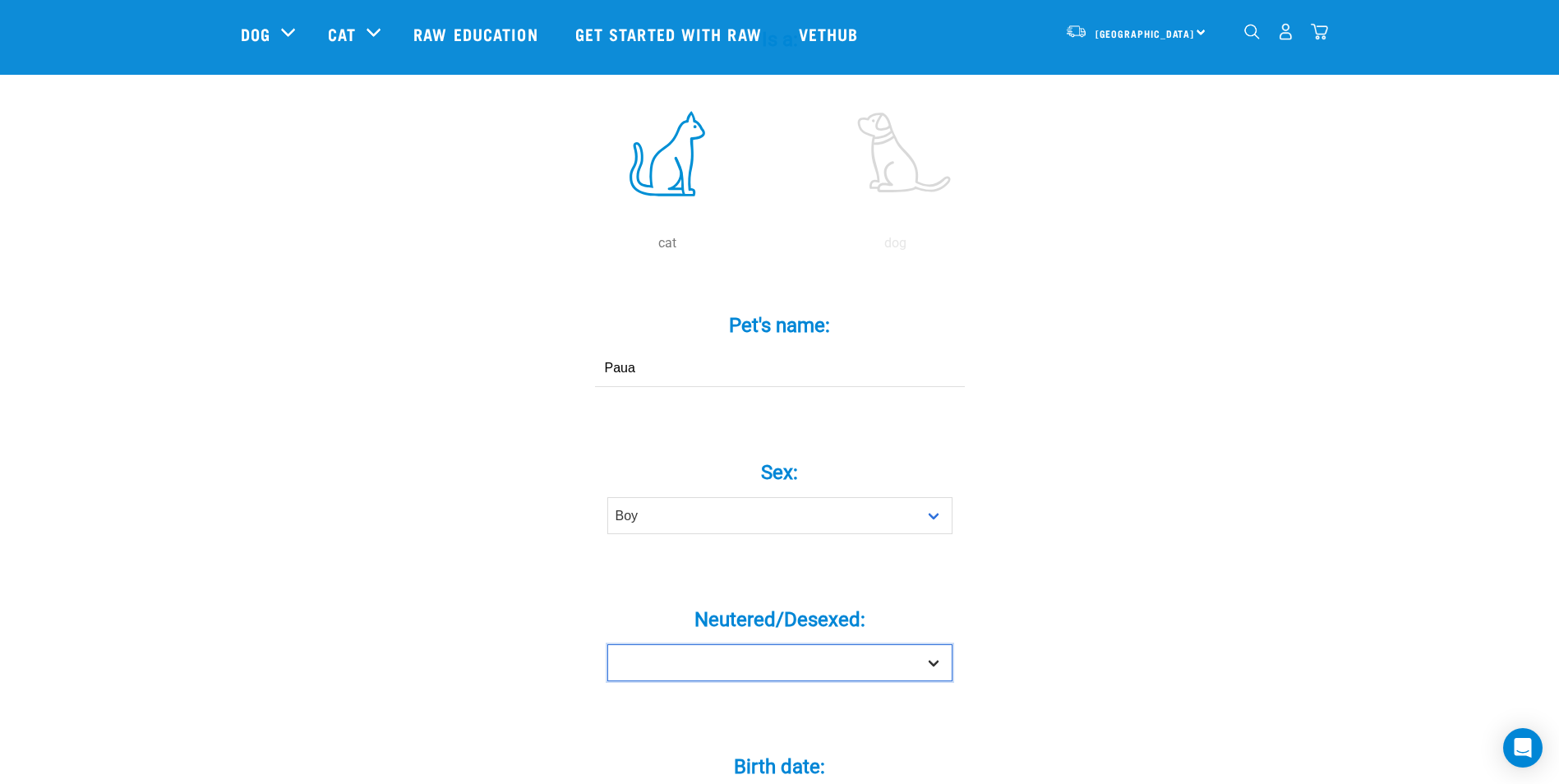
click at [715, 644] on select "Yes No" at bounding box center [780, 662] width 345 height 37
select select "yes"
click at [607, 644] on select "Yes No" at bounding box center [780, 662] width 345 height 37
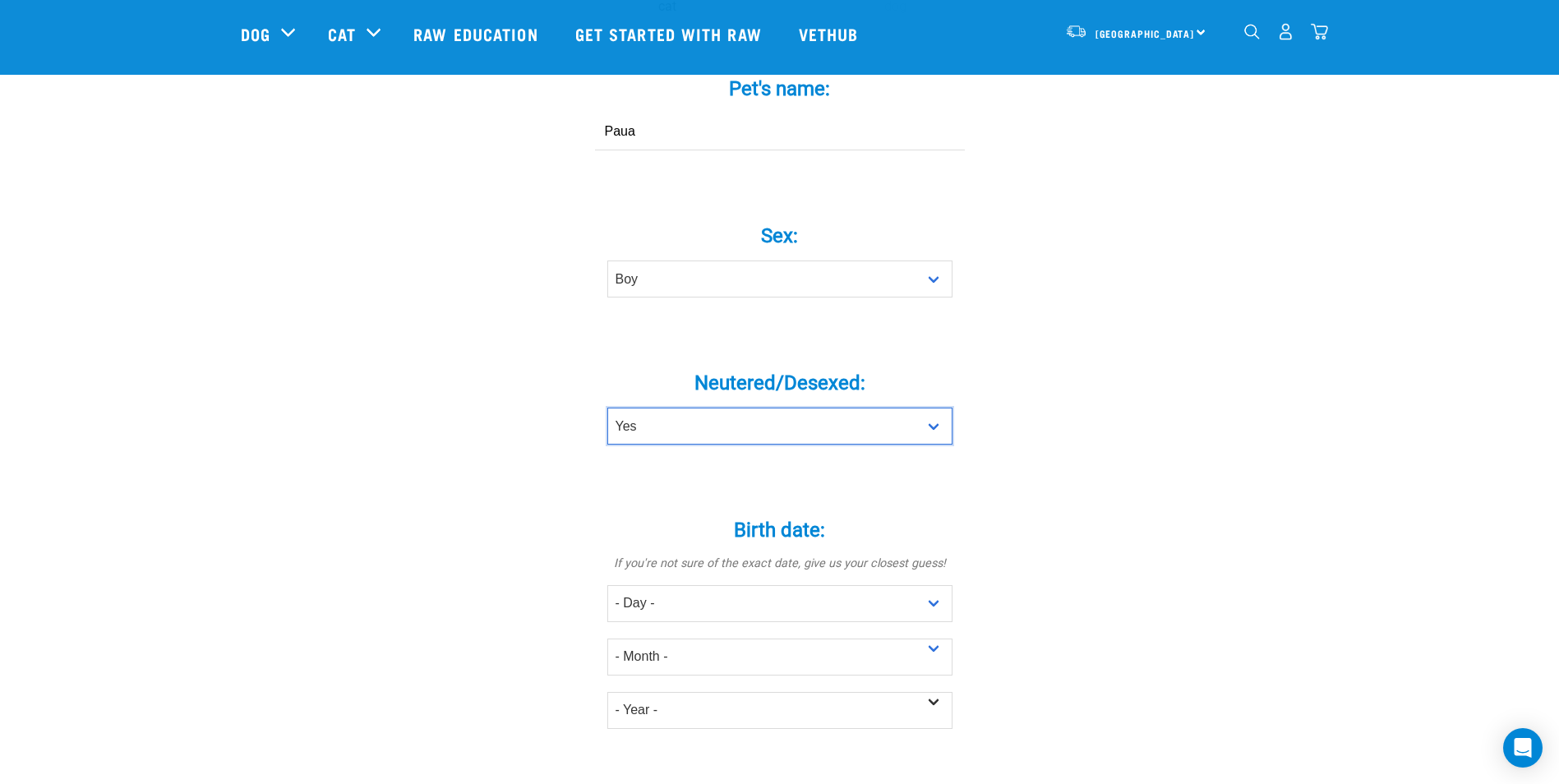
scroll to position [602, 0]
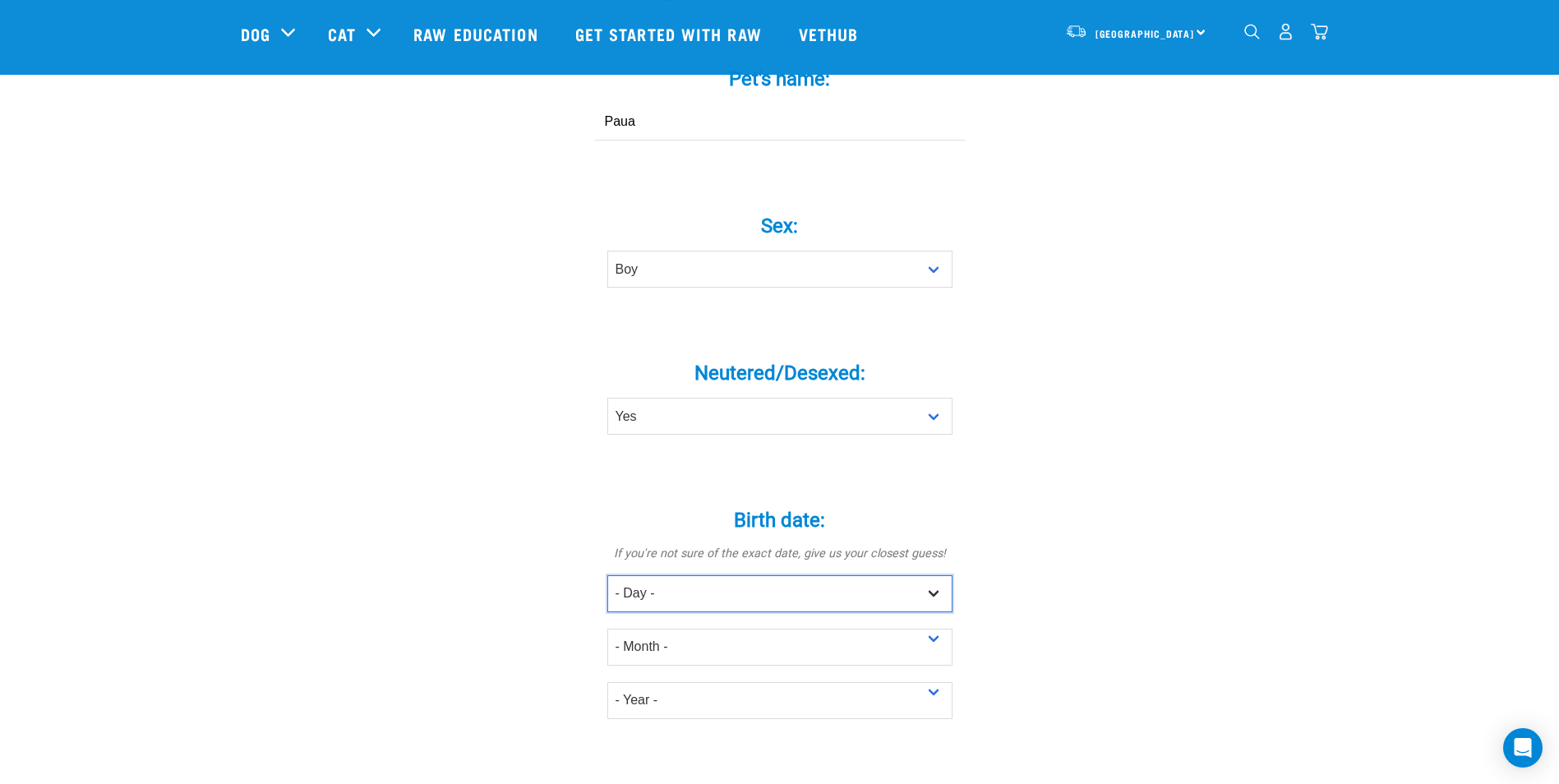
click at [746, 575] on select "- Day - 1 2 3 4 5 6 7 8 9 10 11 12 13 14 15 16 17 18 19 20 21 22 23 24 25 26 27" at bounding box center [780, 593] width 345 height 37
select select "1"
click at [607, 575] on select "- Day - 1 2 3 4 5 6 7 8 9 10 11 12 13 14 15 16 17 18 19 20 21 22 23 24 25 26 27" at bounding box center [780, 593] width 345 height 37
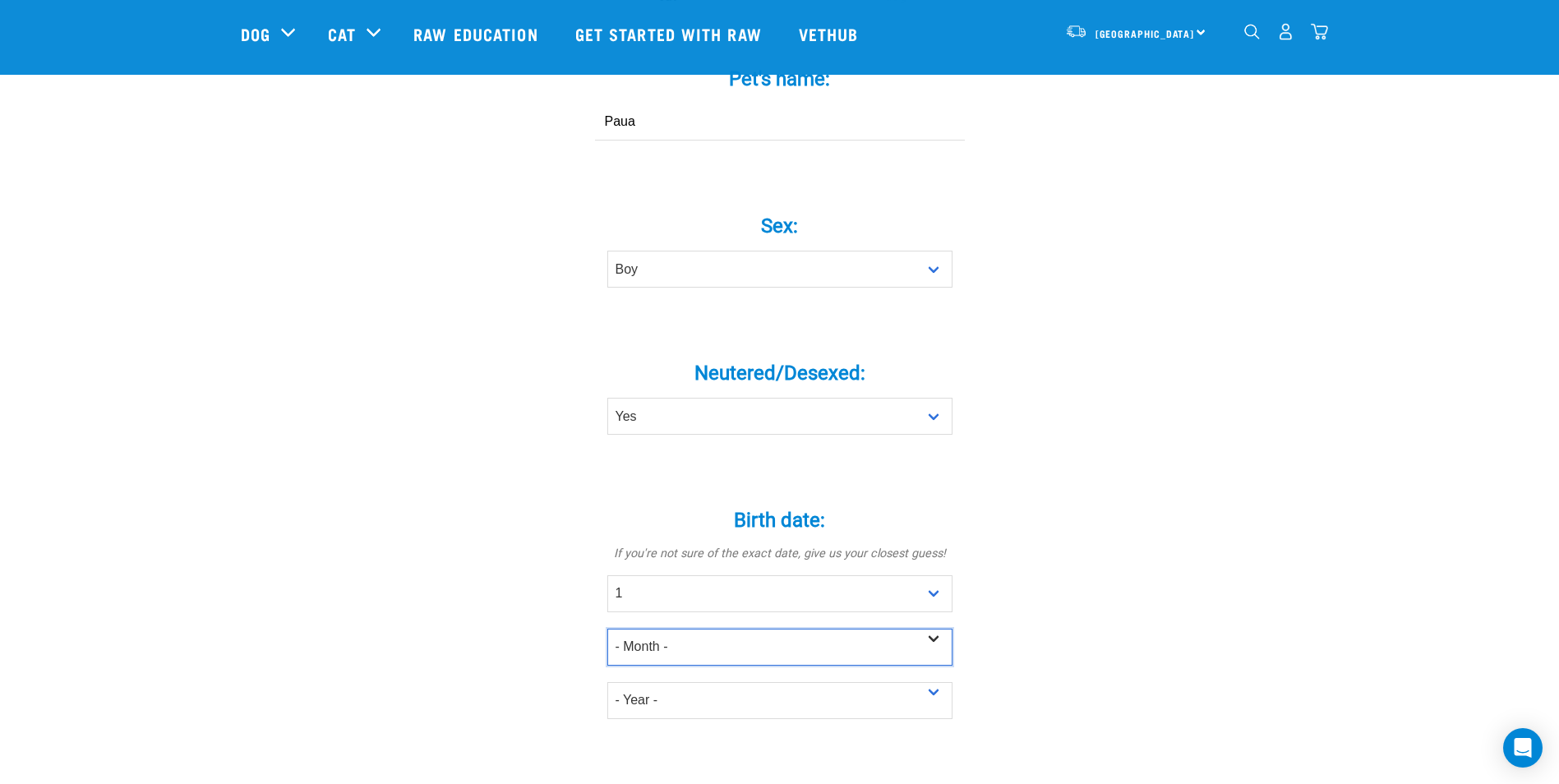
click at [682, 629] on select "- Month - January February March April May June July August September October N…" at bounding box center [780, 647] width 345 height 37
select select "November"
click at [607, 629] on select "- Month - January February March April May June July August September October N…" at bounding box center [780, 647] width 345 height 37
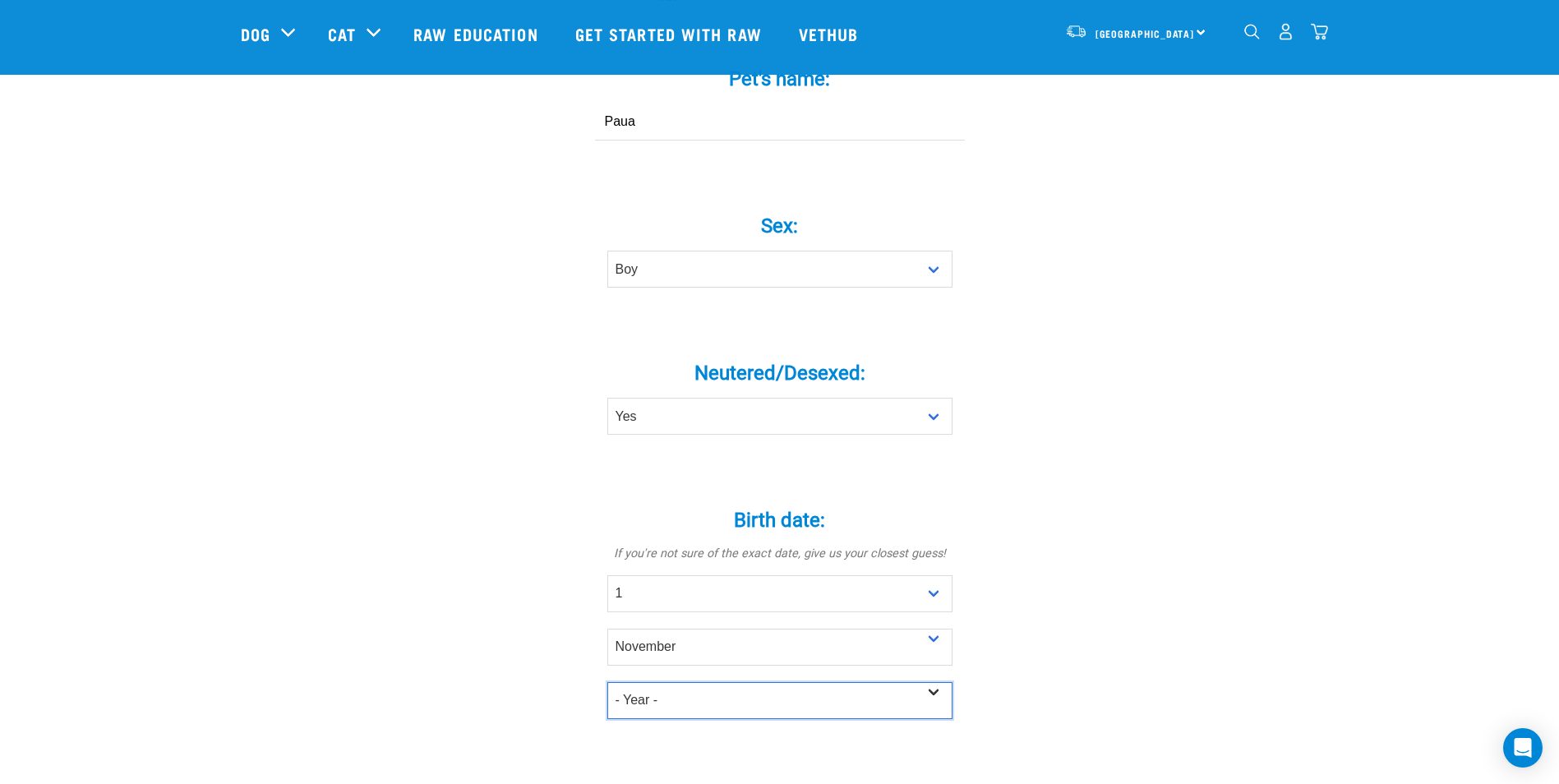
click at [667, 682] on select "- Year - 2025 2024 2023 2022 2021 2020 2019 2018 2017 2016 2015 2014 2013 2012" at bounding box center [780, 700] width 345 height 37
select select "2024"
click at [607, 682] on select "- Year - 2025 2024 2023 2022 2021 2020 2019 2018 2017 2016 2015 2014 2013 2012" at bounding box center [780, 700] width 345 height 37
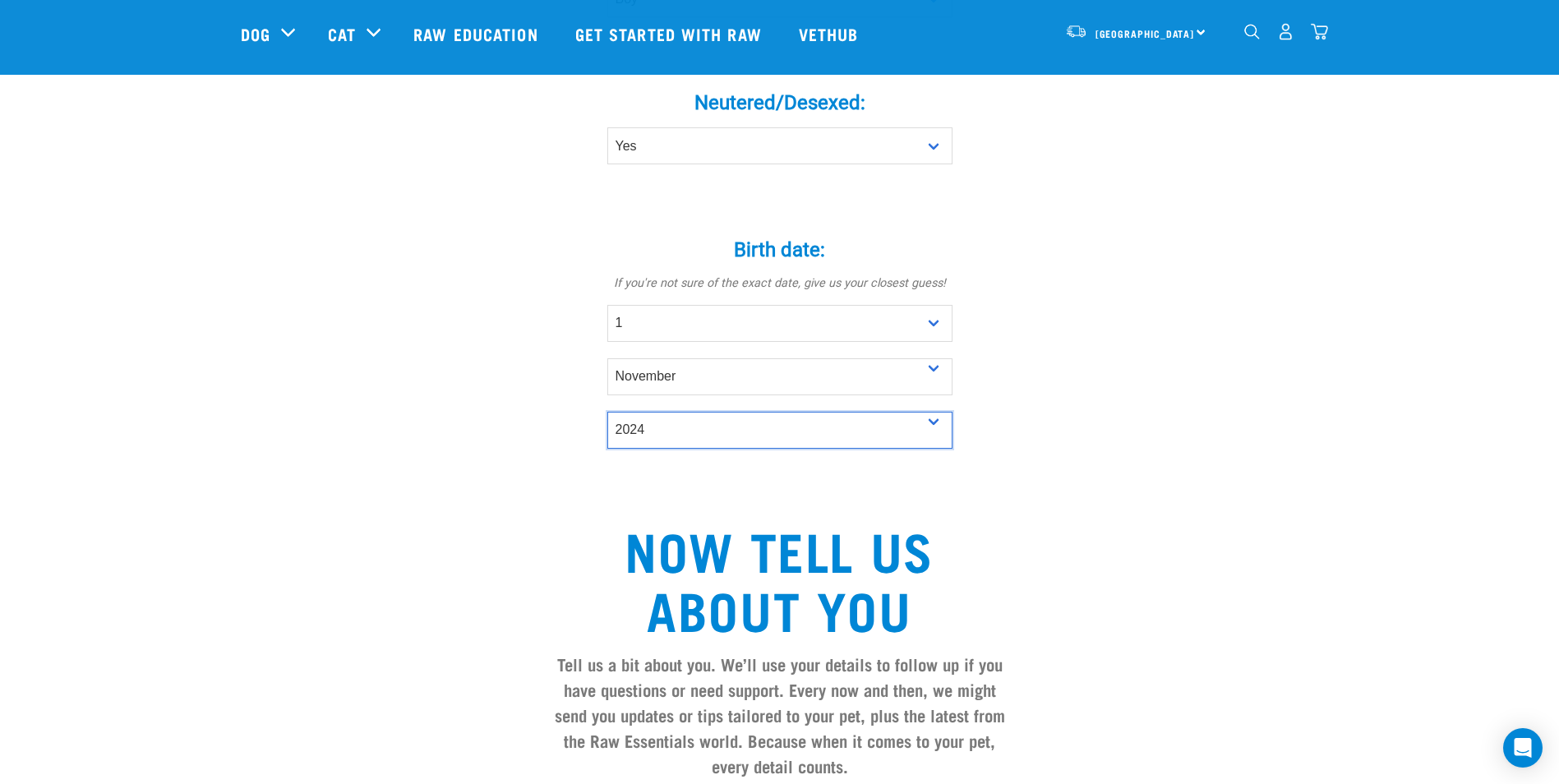
scroll to position [876, 0]
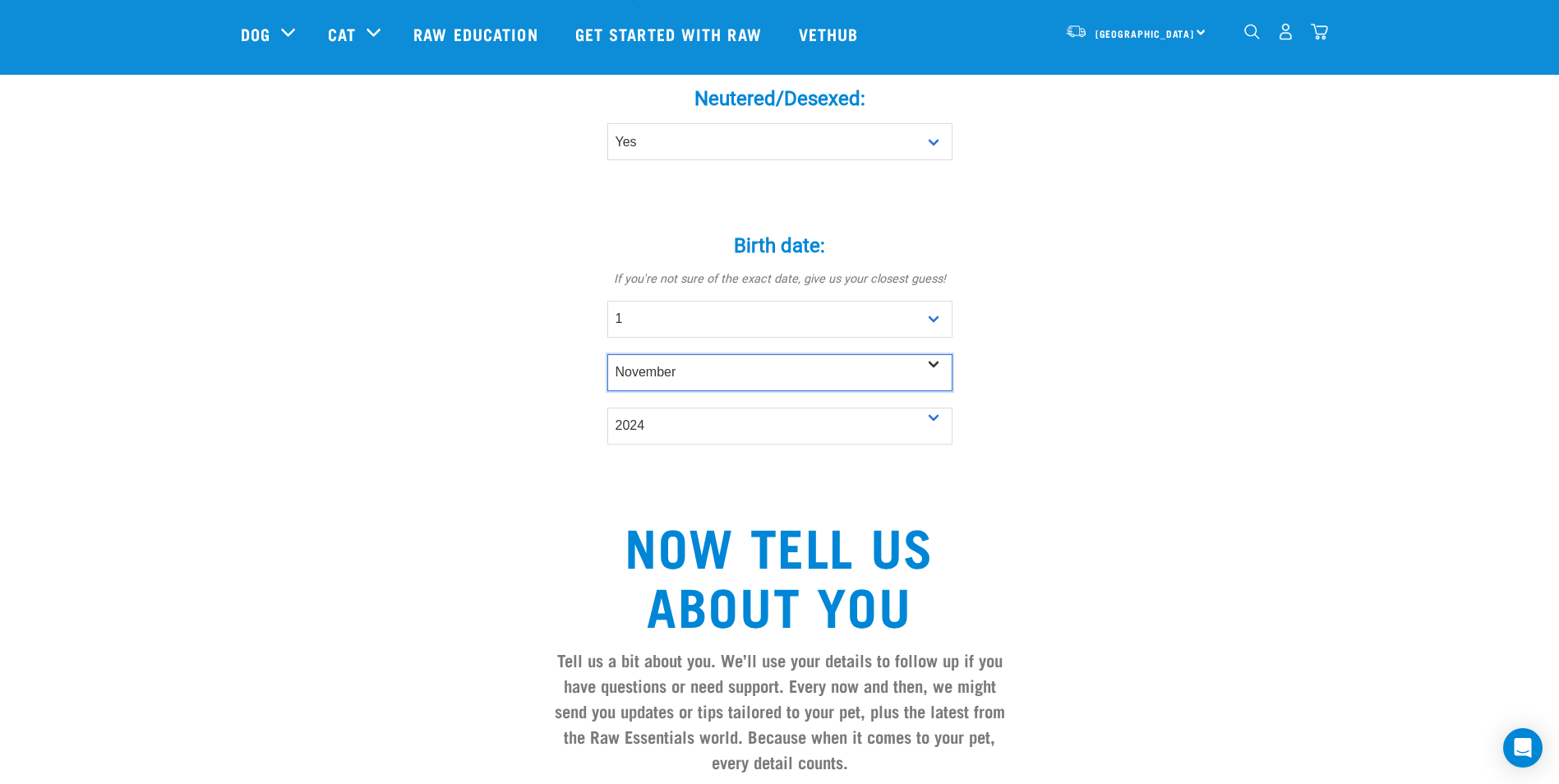
click at [673, 354] on select "- Month - January February March April May June July August September October N…" at bounding box center [780, 372] width 345 height 37
select select "June"
click at [607, 354] on select "- Month - January February March April May June July August September October N…" at bounding box center [780, 372] width 345 height 37
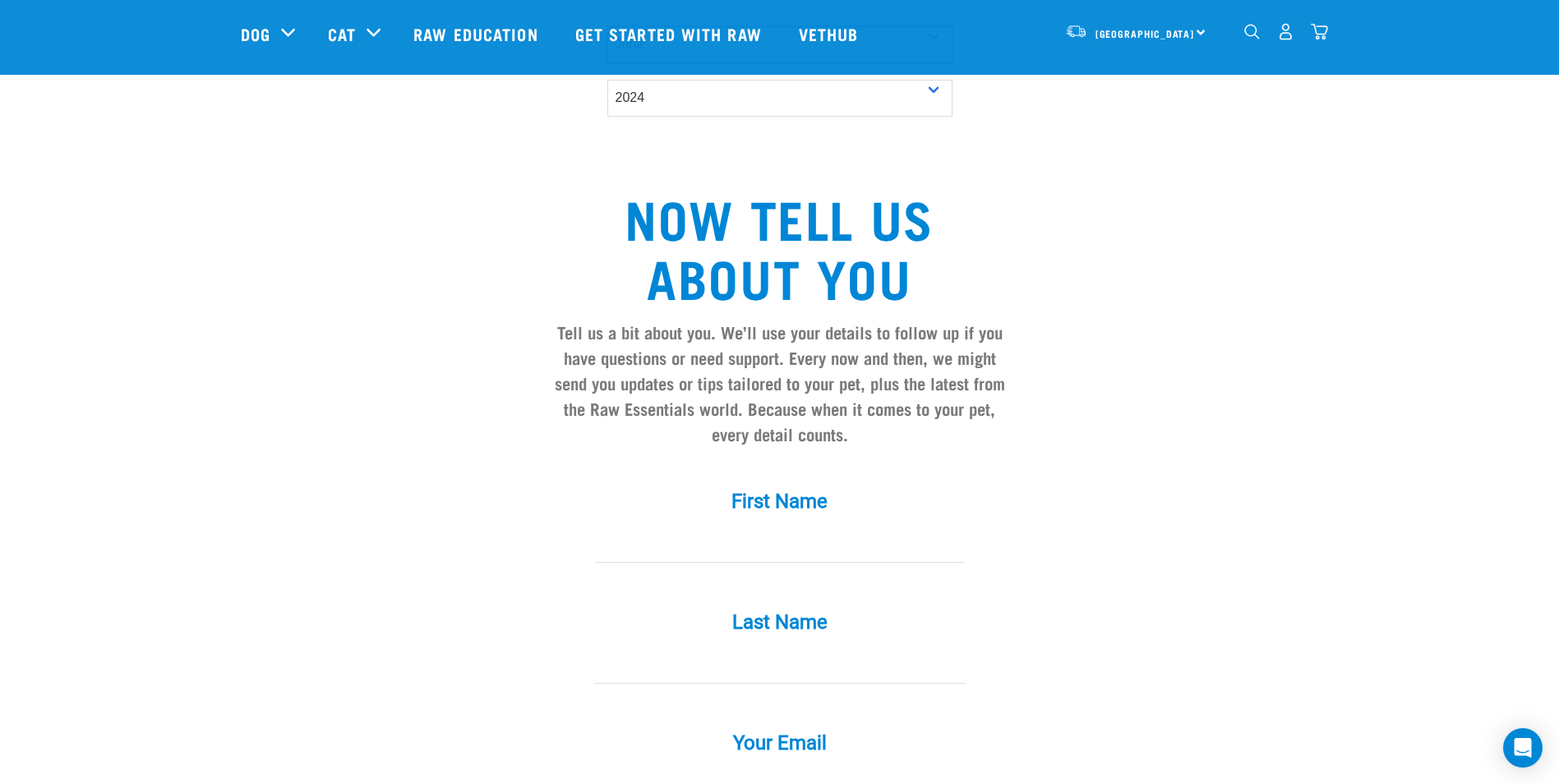
scroll to position [1205, 0]
click at [678, 525] on input "First Name *" at bounding box center [780, 543] width 370 height 37
type input "Mallany"
type input "Evans"
type input "evansmallany@gmail.com"
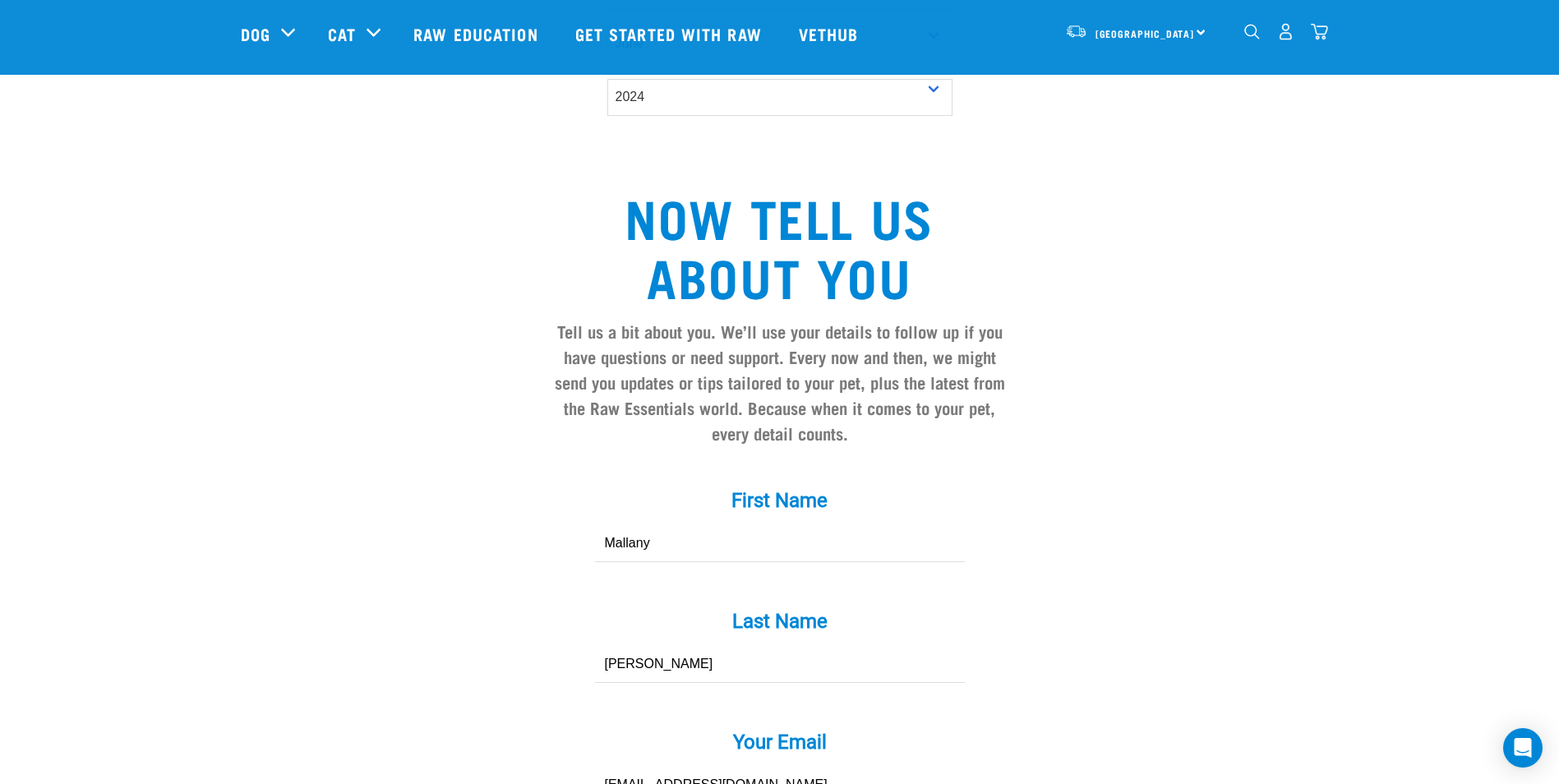
scroll to position [1632, 0]
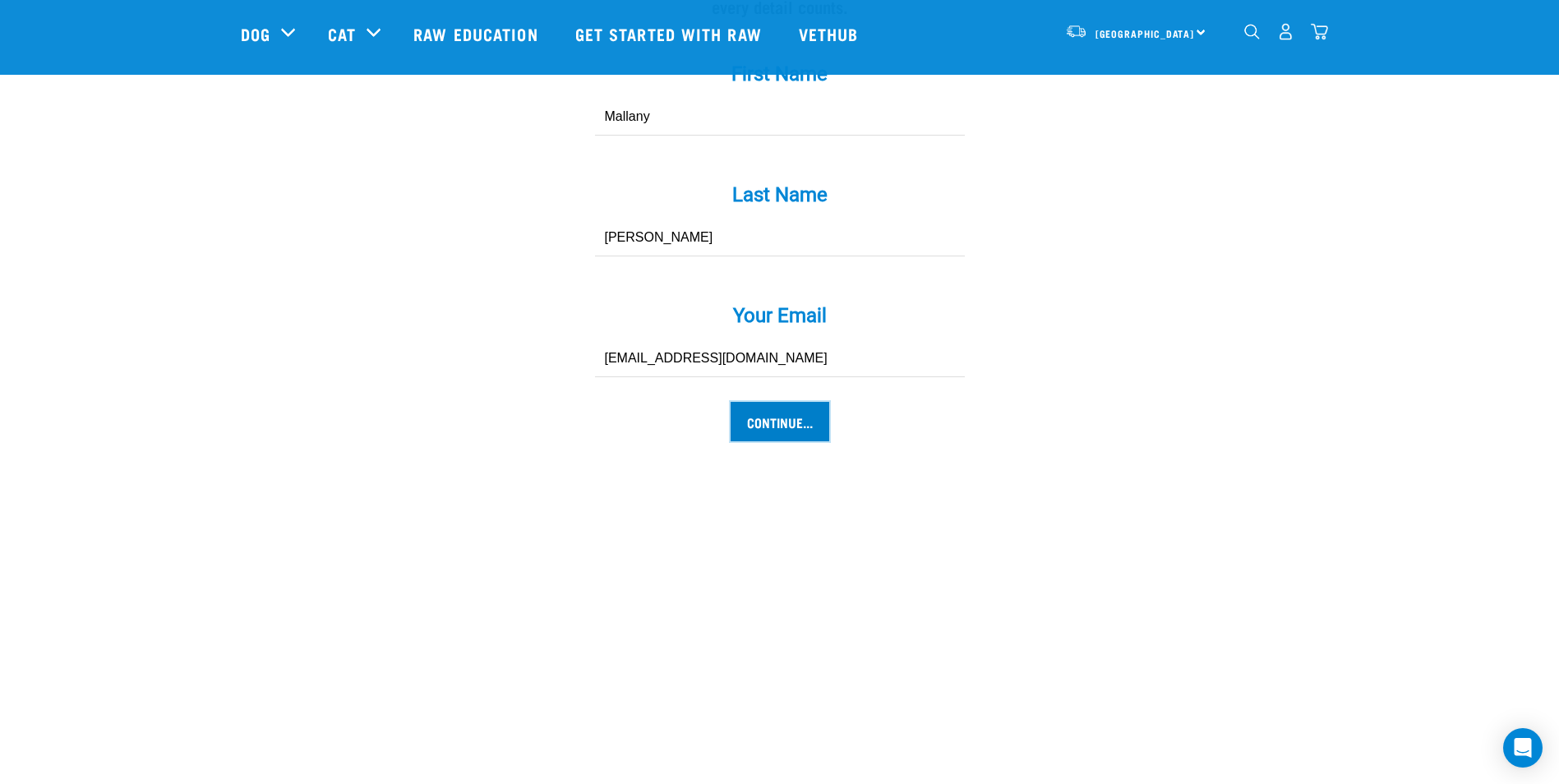
click at [793, 402] on input "Continue..." at bounding box center [780, 421] width 99 height 39
click at [794, 402] on input "Continue..." at bounding box center [780, 421] width 99 height 39
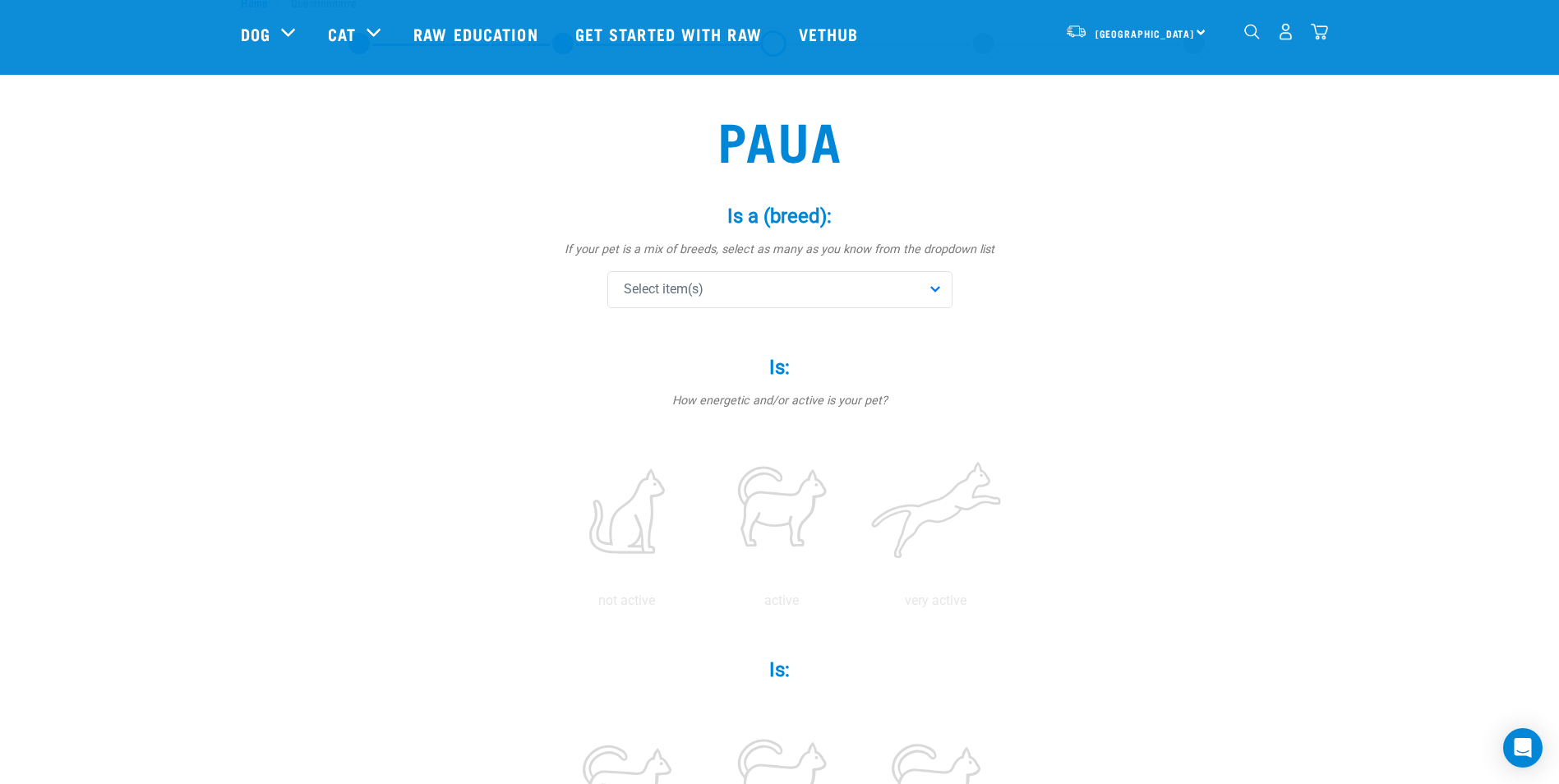
scroll to position [27, 0]
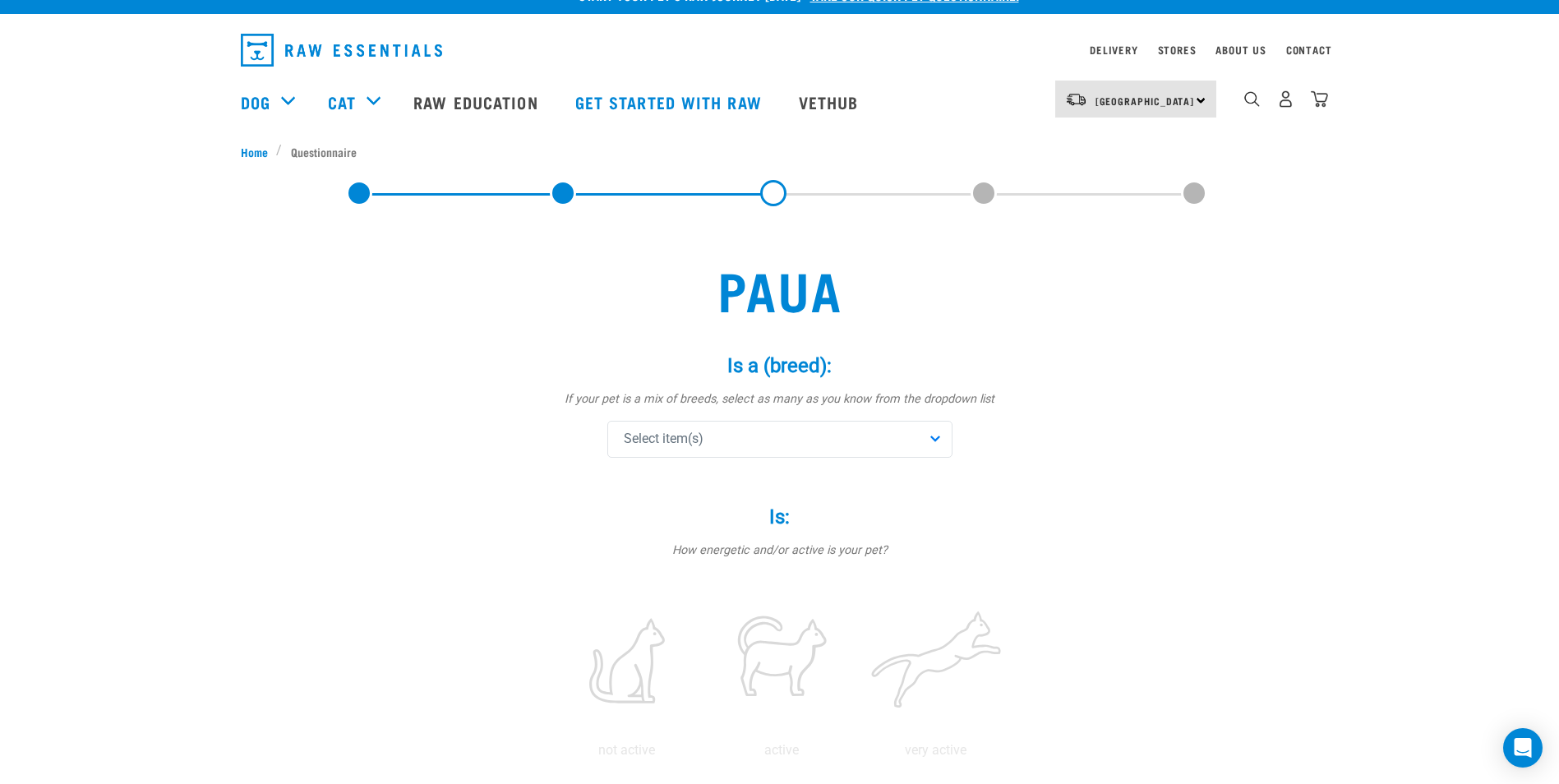
click at [715, 458] on div "Is a (breed): * If your pet is a mix of breeds, select as many as you know from…" at bounding box center [780, 407] width 494 height 151
click at [721, 446] on div "Select item(s)" at bounding box center [780, 439] width 345 height 37
click at [742, 478] on input "text" at bounding box center [780, 484] width 337 height 37
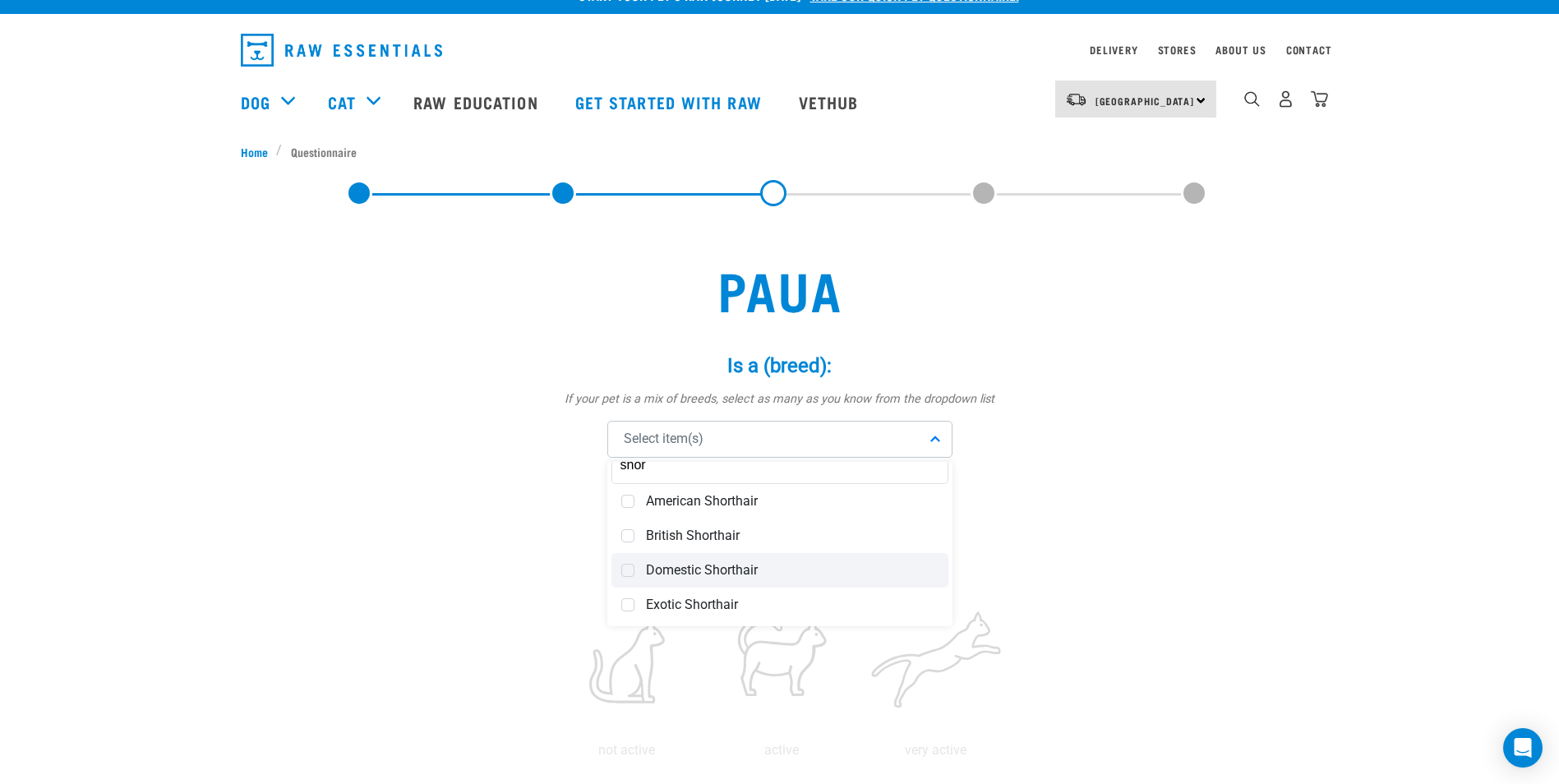
type input "shor"
click at [722, 565] on span "Domestic Shorthair" at bounding box center [792, 570] width 293 height 16
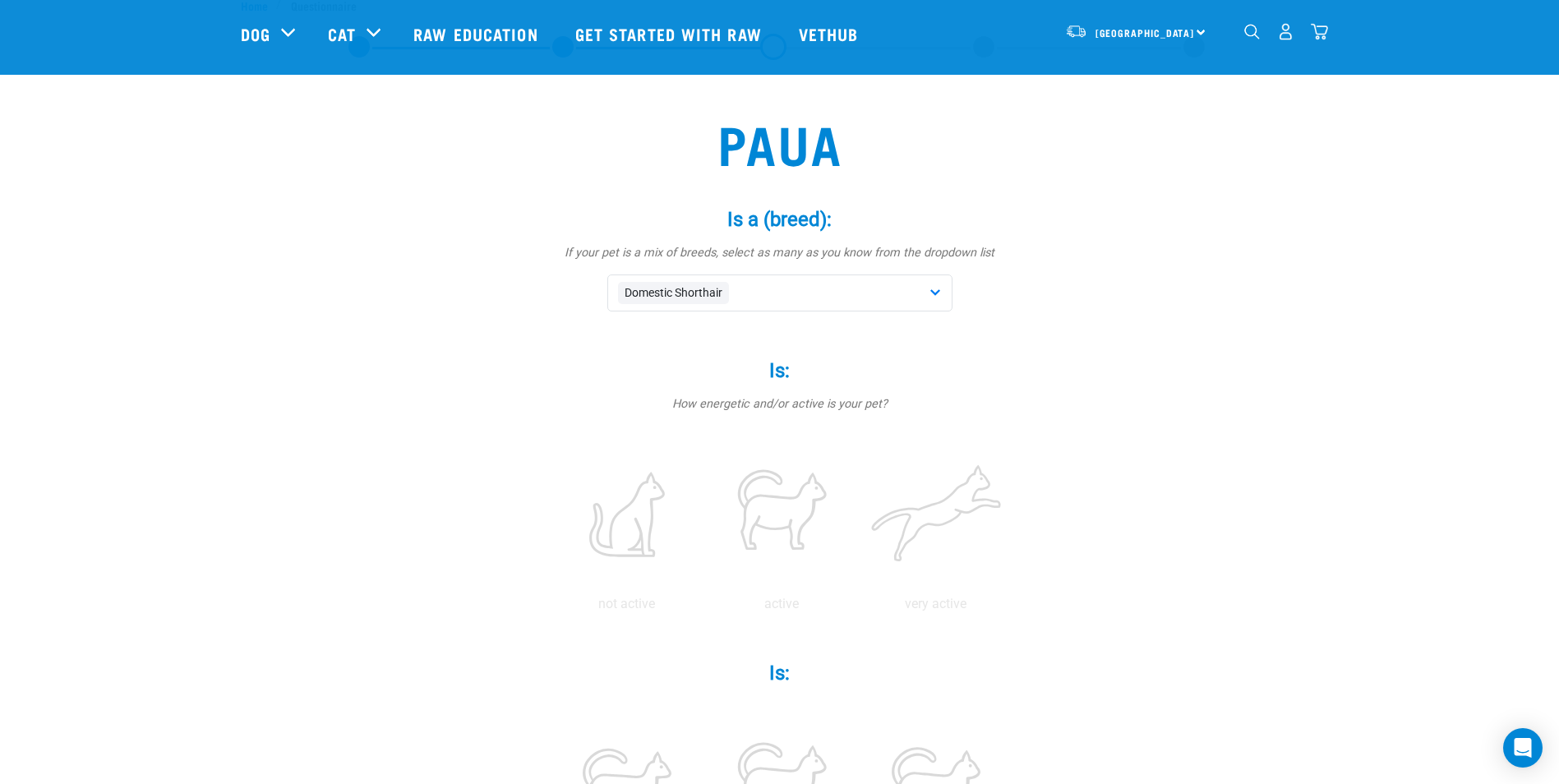
scroll to position [110, 0]
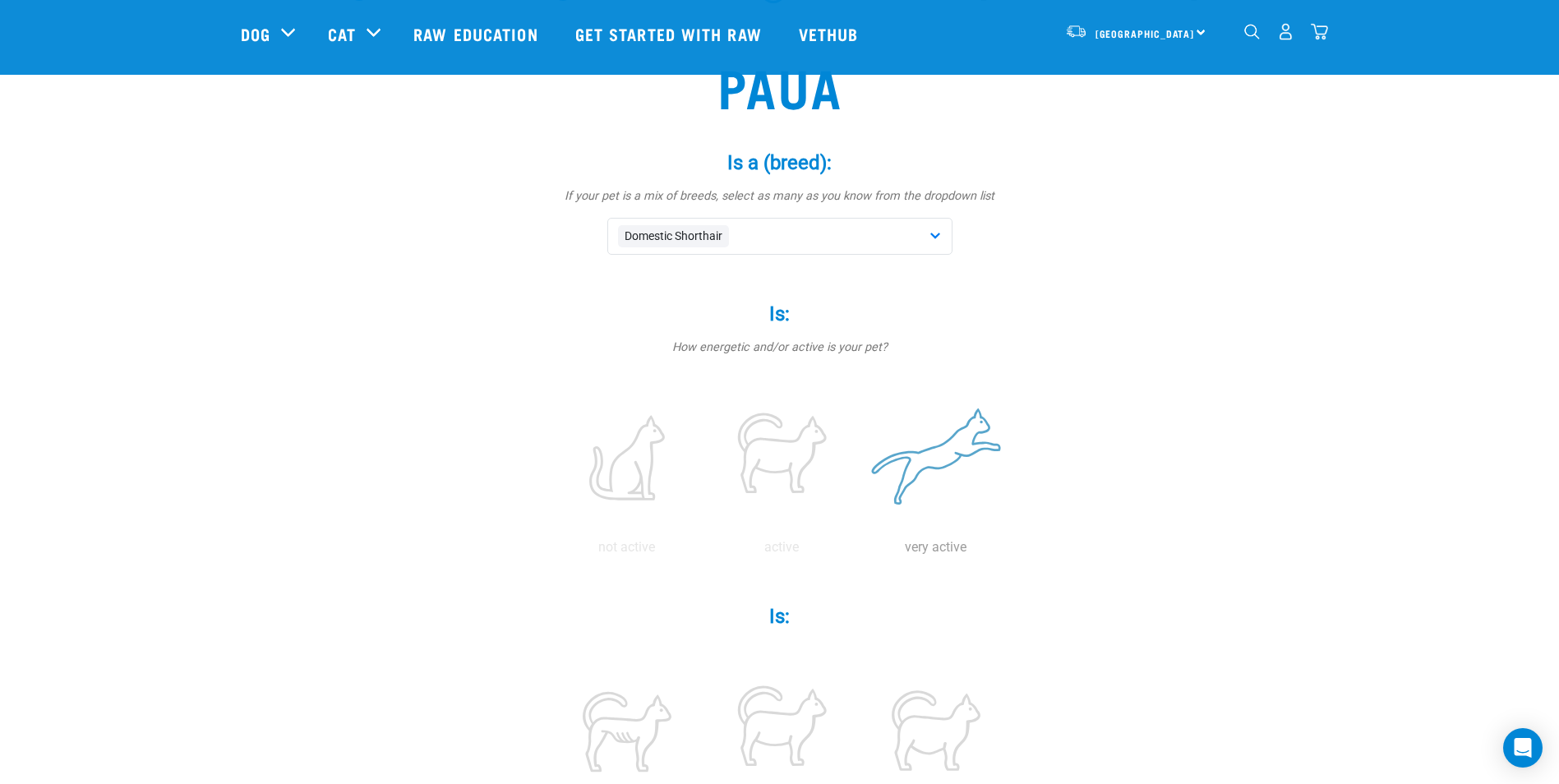
click at [928, 449] on label at bounding box center [936, 457] width 148 height 140
click at [859, 552] on input "radio" at bounding box center [859, 552] width 0 height 0
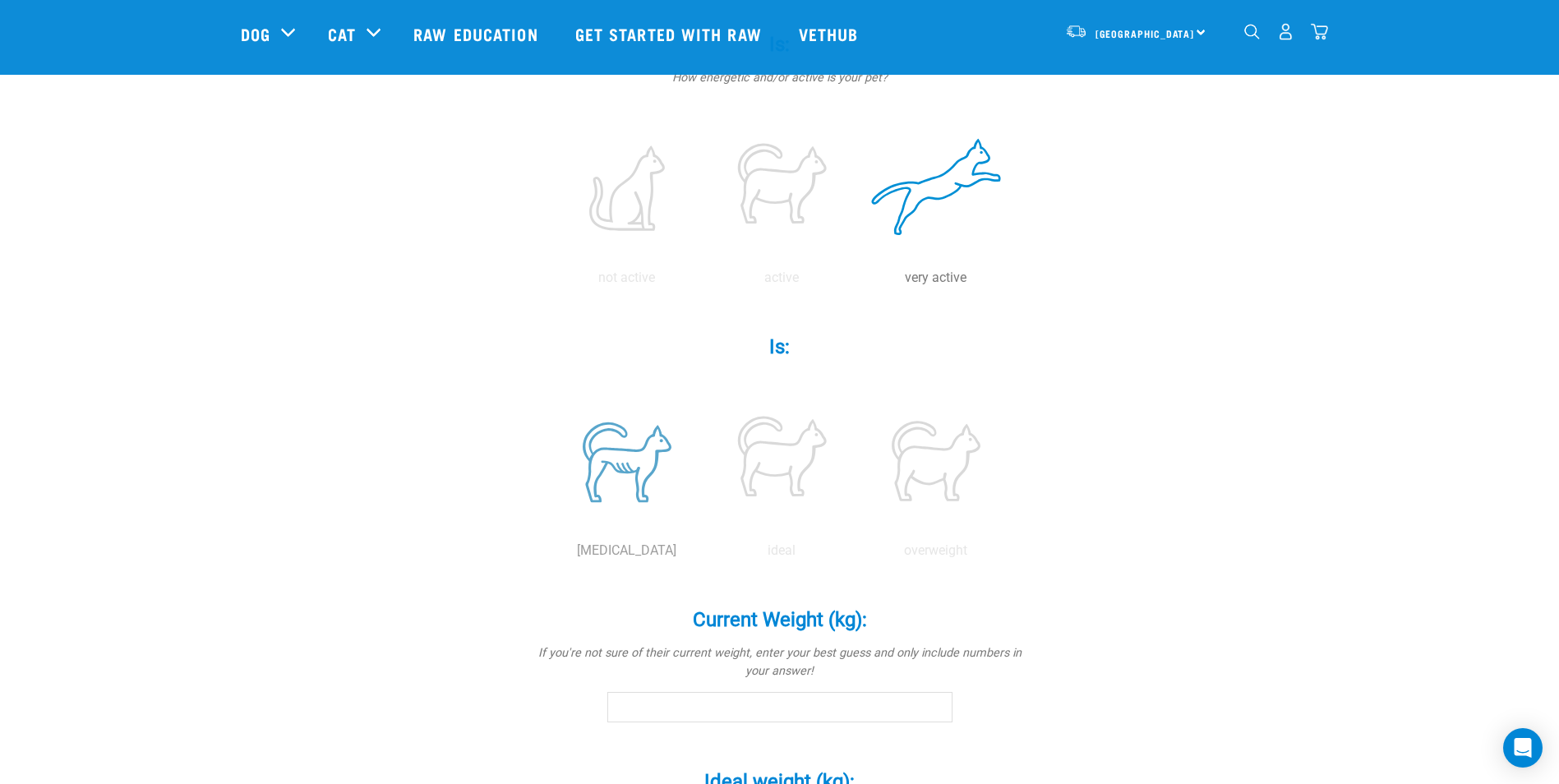
scroll to position [384, 0]
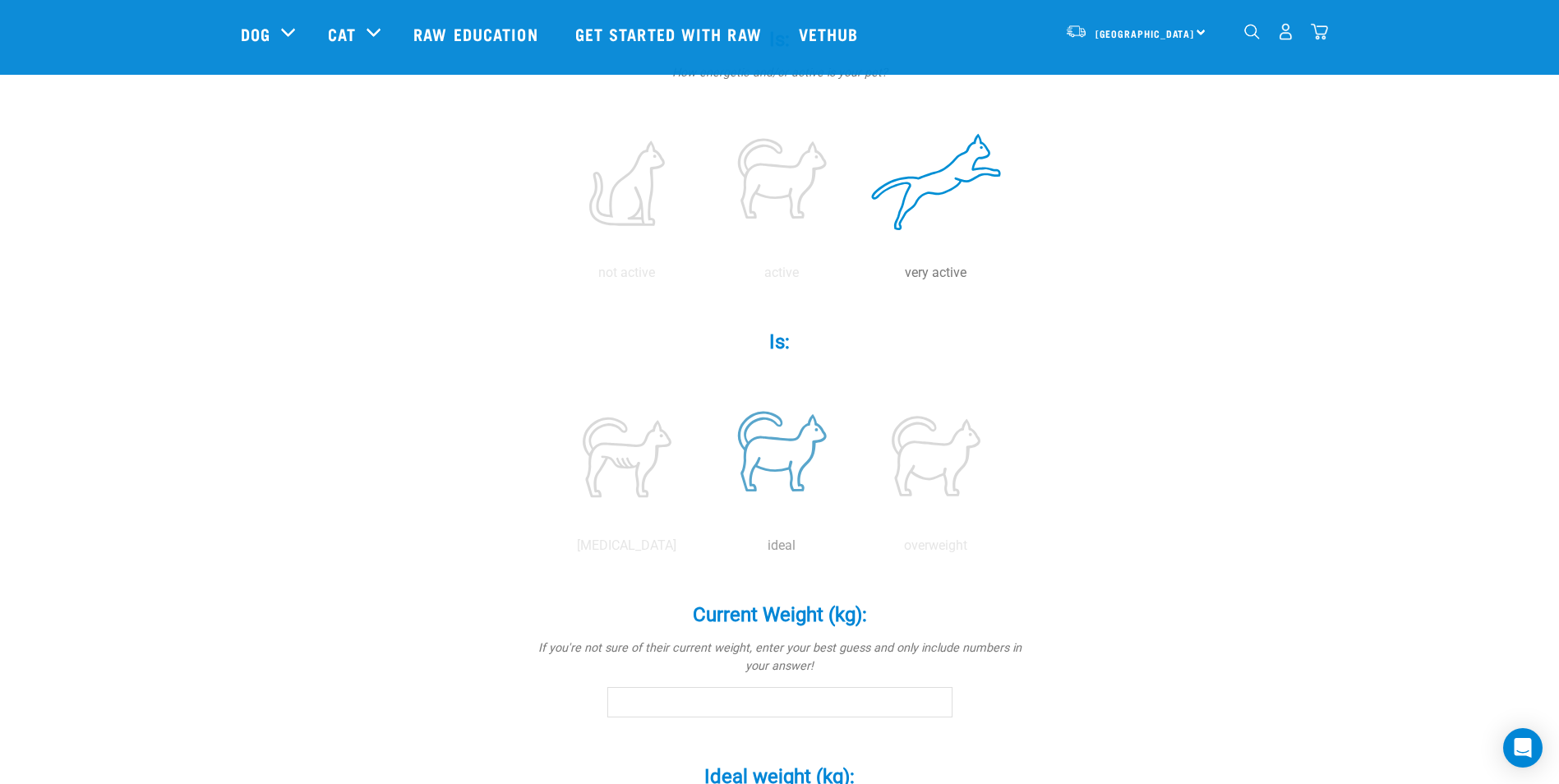
click at [807, 452] on label at bounding box center [781, 455] width 148 height 140
click at [704, 550] on input "radio" at bounding box center [704, 550] width 0 height 0
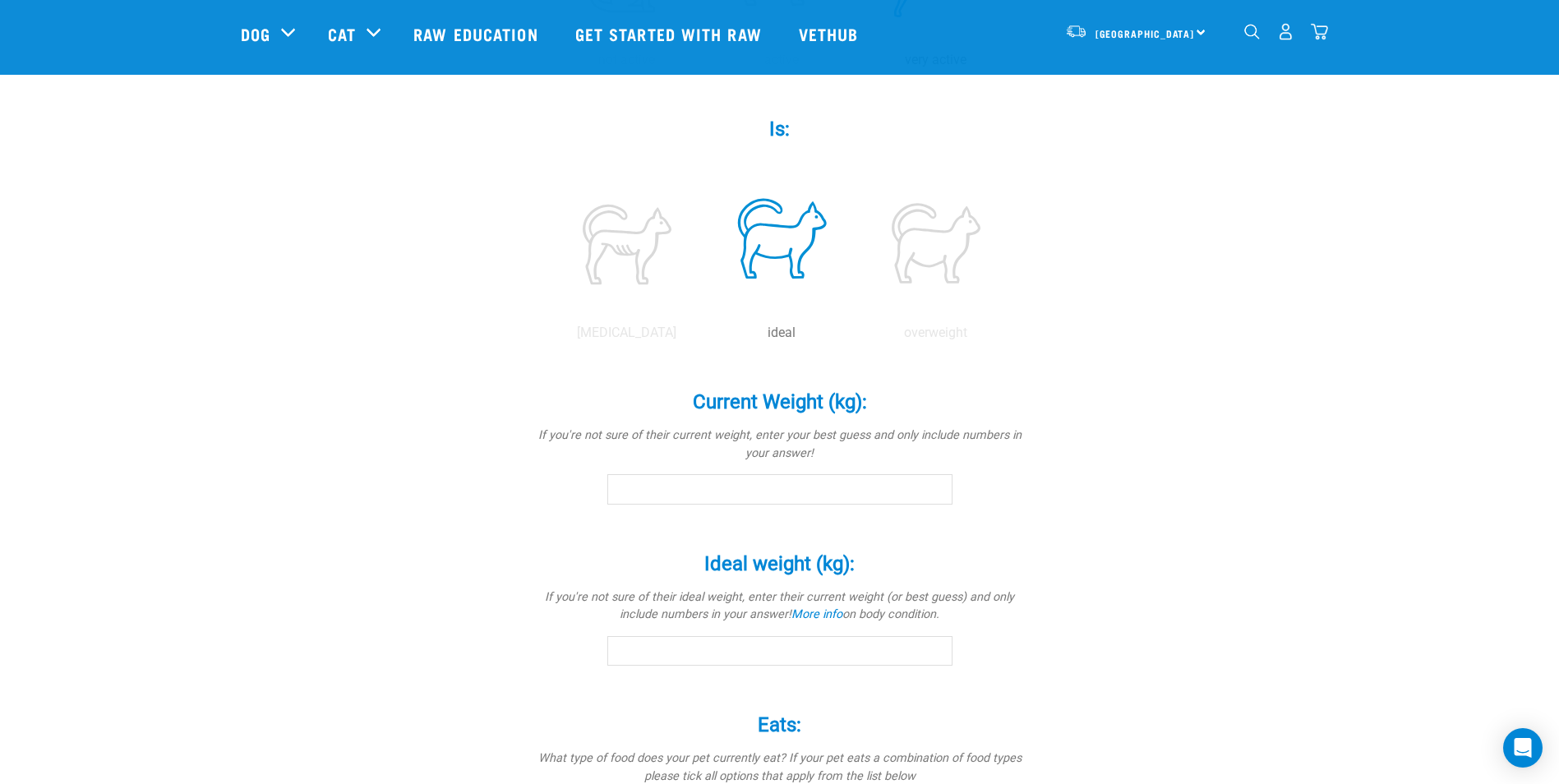
scroll to position [602, 0]
click at [811, 478] on input "Current Weight (kg): *" at bounding box center [780, 483] width 345 height 30
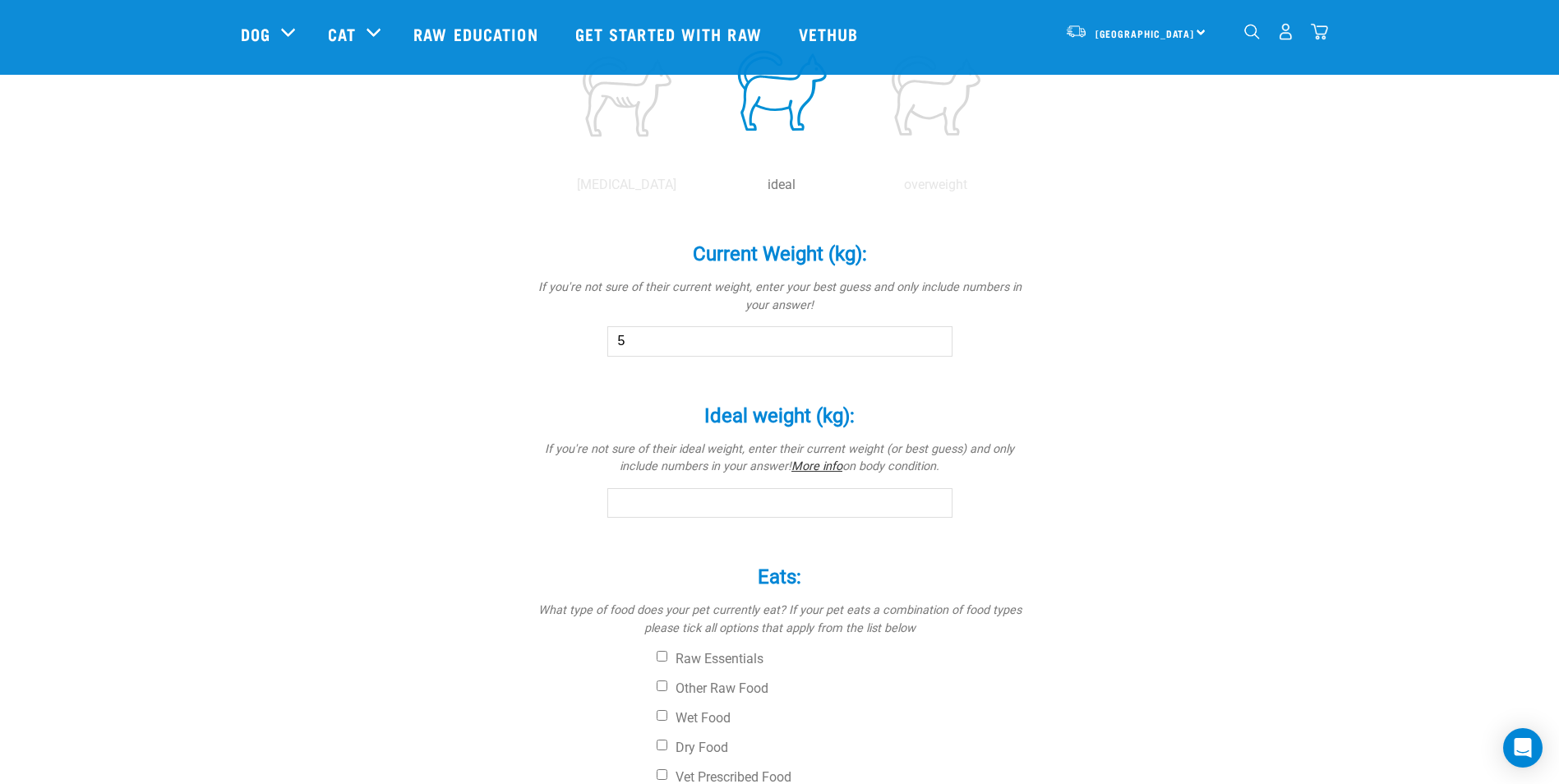
scroll to position [794, 0]
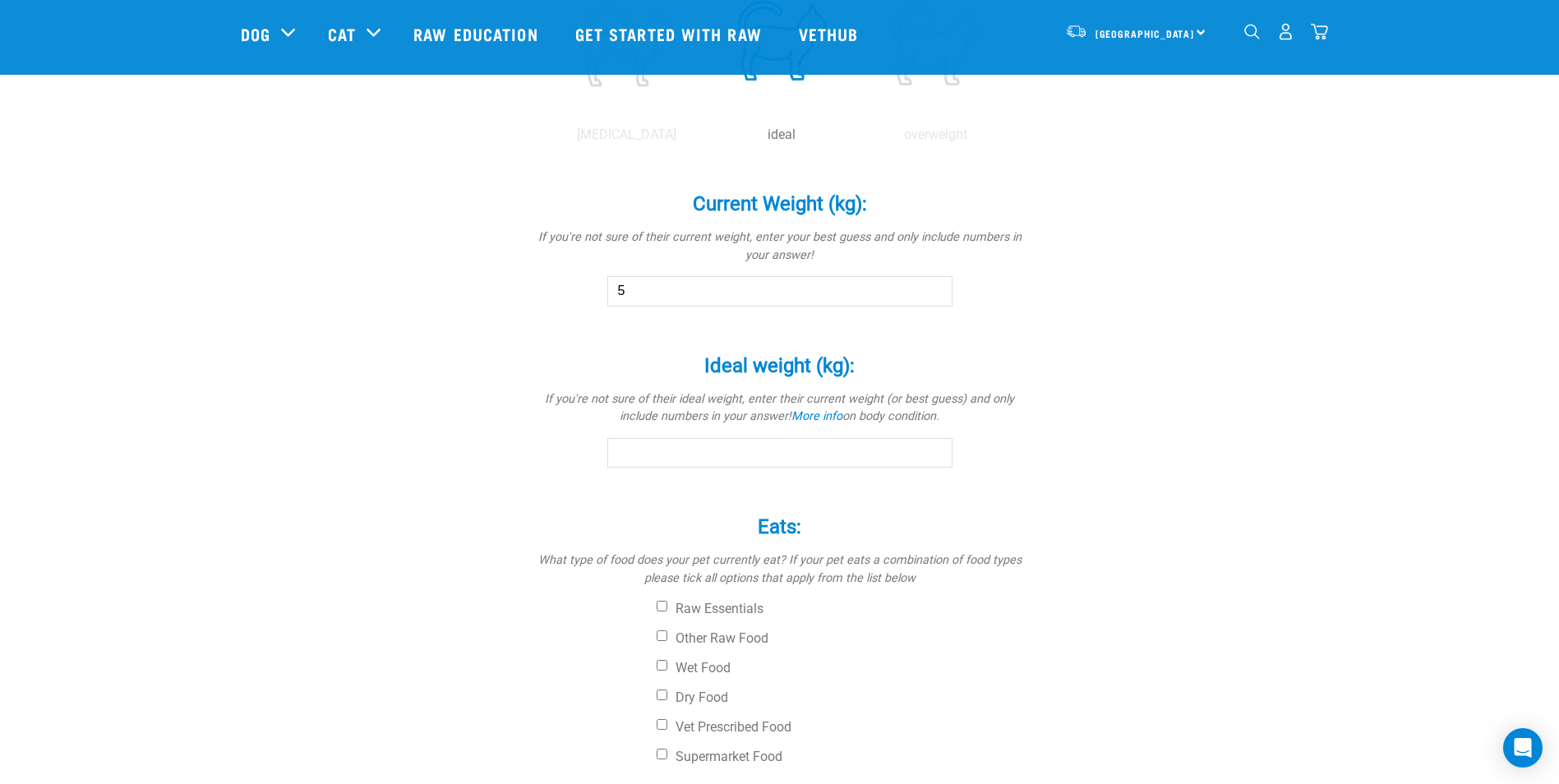
type input "5"
click at [810, 452] on input "Ideal weight (kg): *" at bounding box center [780, 452] width 345 height 30
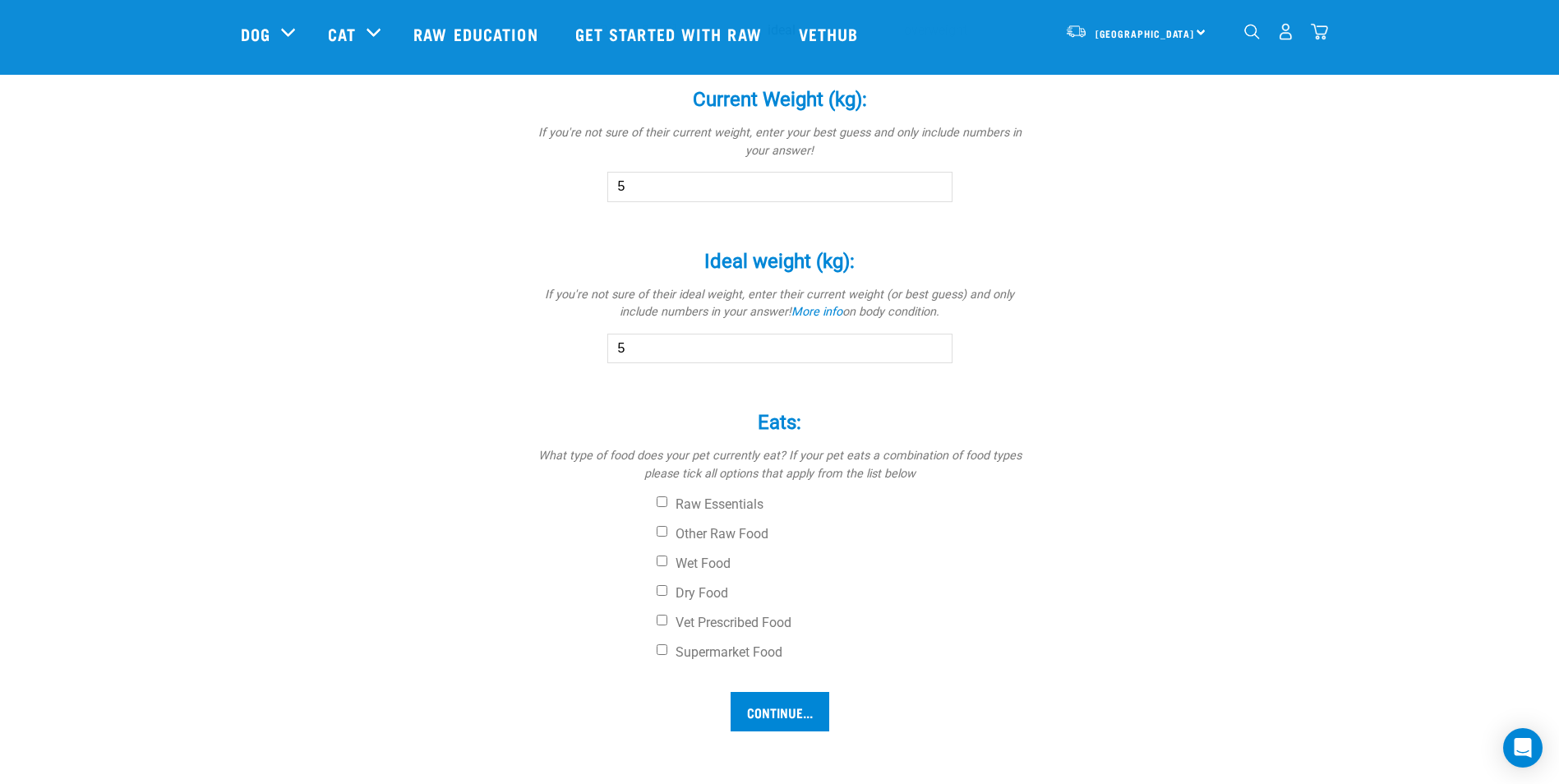
scroll to position [904, 0]
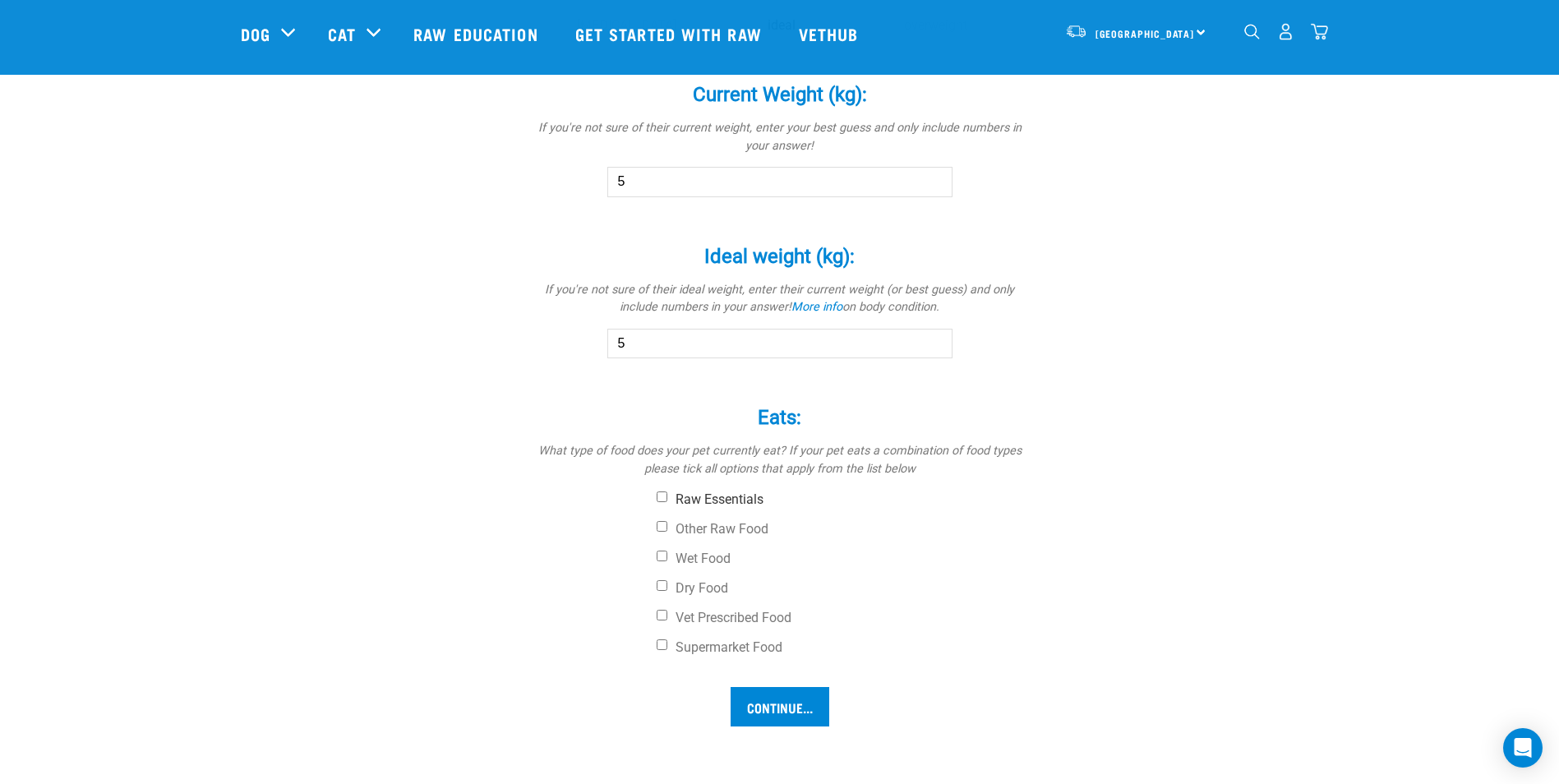
type input "5"
click at [721, 505] on label "Raw Essentials" at bounding box center [841, 499] width 370 height 16
click at [667, 502] on input "Raw Essentials" at bounding box center [661, 496] width 10 height 10
checkbox input "true"
click at [718, 553] on label "Wet Food" at bounding box center [841, 558] width 370 height 16
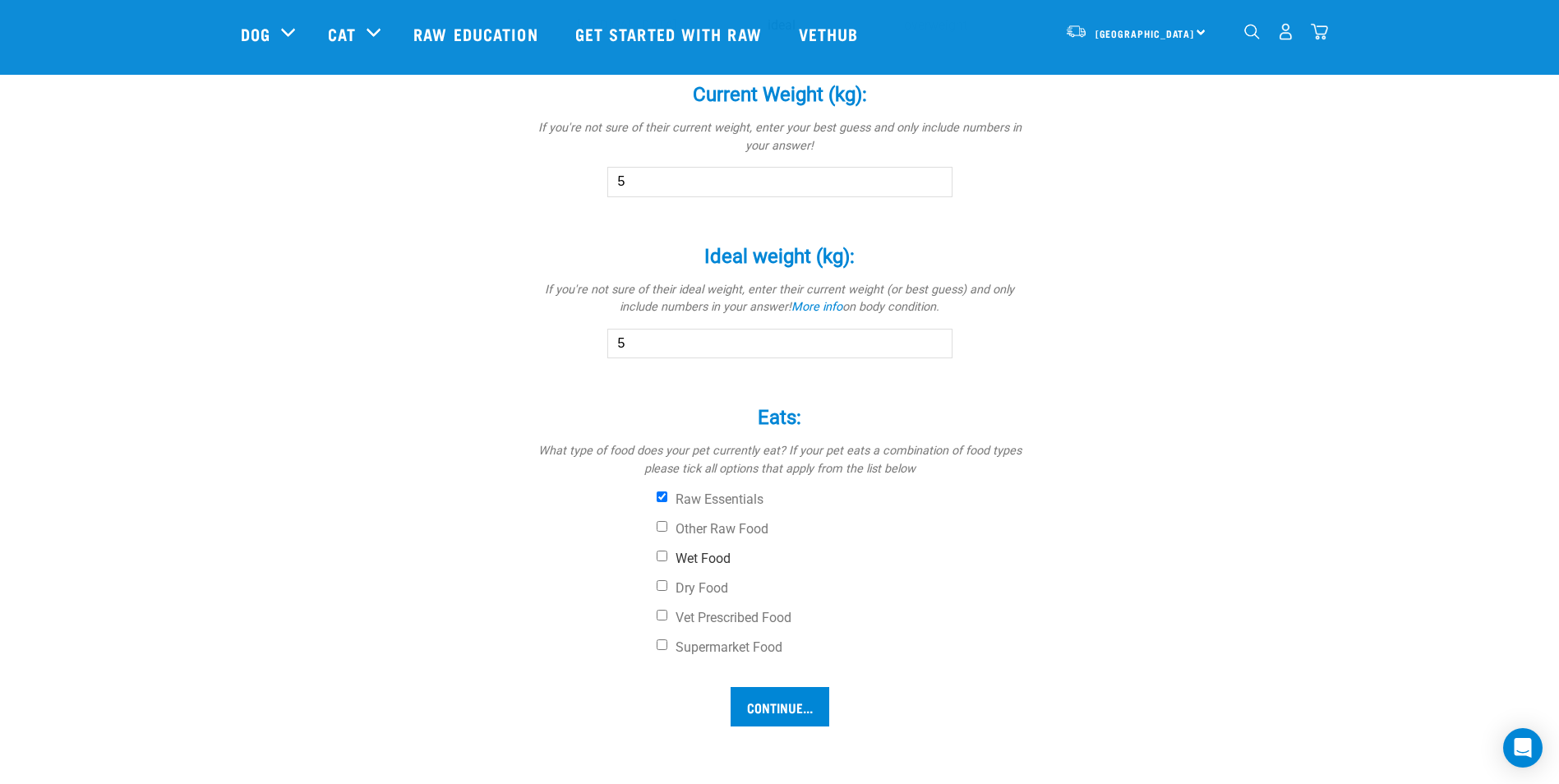
click at [667, 553] on input "Wet Food" at bounding box center [661, 555] width 10 height 10
checkbox input "true"
click at [709, 594] on label "Dry Food" at bounding box center [841, 588] width 370 height 16
click at [667, 591] on input "Dry Food" at bounding box center [661, 585] width 10 height 10
checkbox input "true"
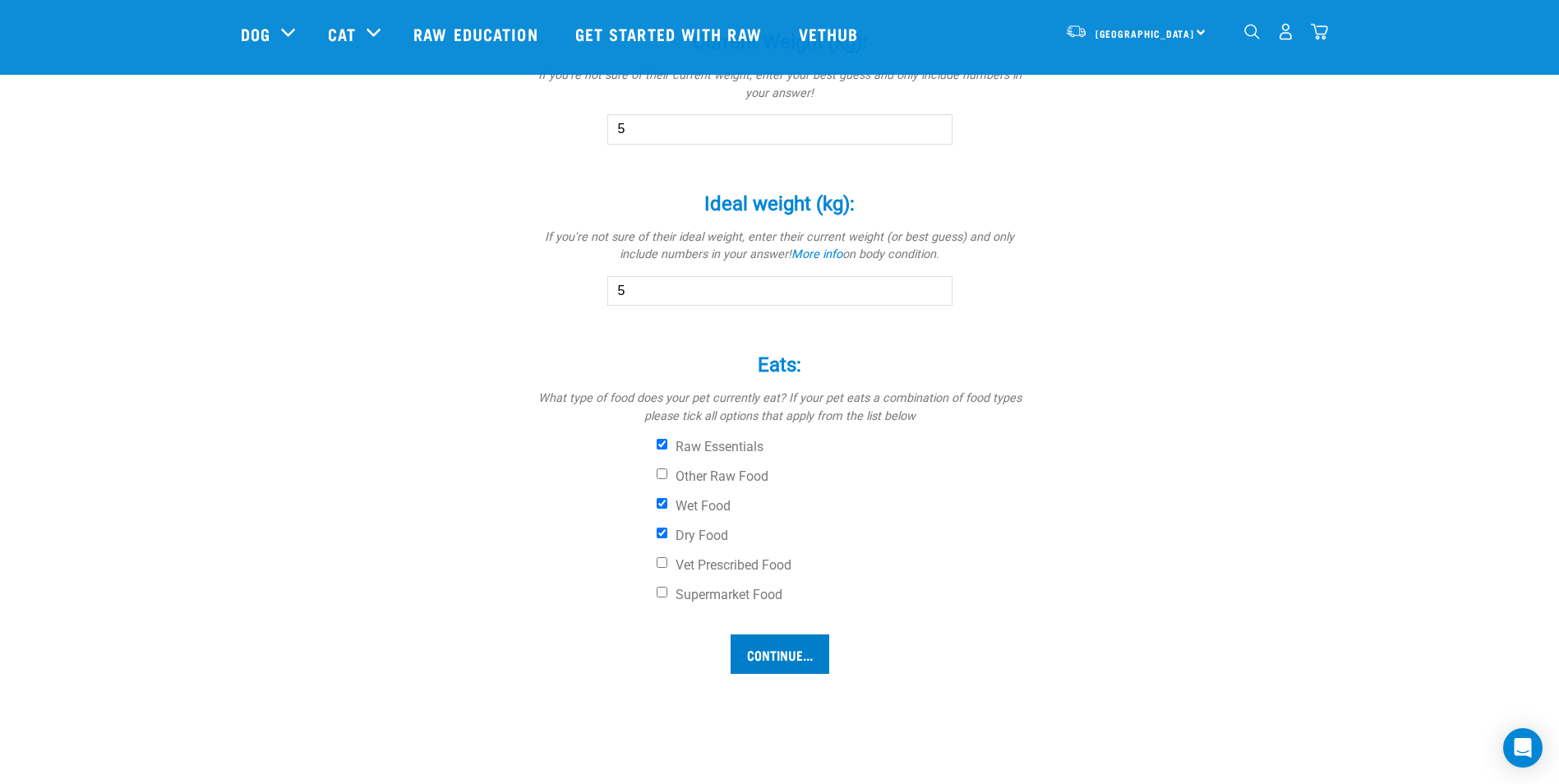
scroll to position [959, 0]
click at [743, 596] on label "Supermarket Food" at bounding box center [841, 592] width 370 height 16
click at [667, 595] on input "Supermarket Food" at bounding box center [661, 589] width 10 height 10
checkbox input "true"
click at [767, 660] on input "Continue..." at bounding box center [780, 651] width 99 height 39
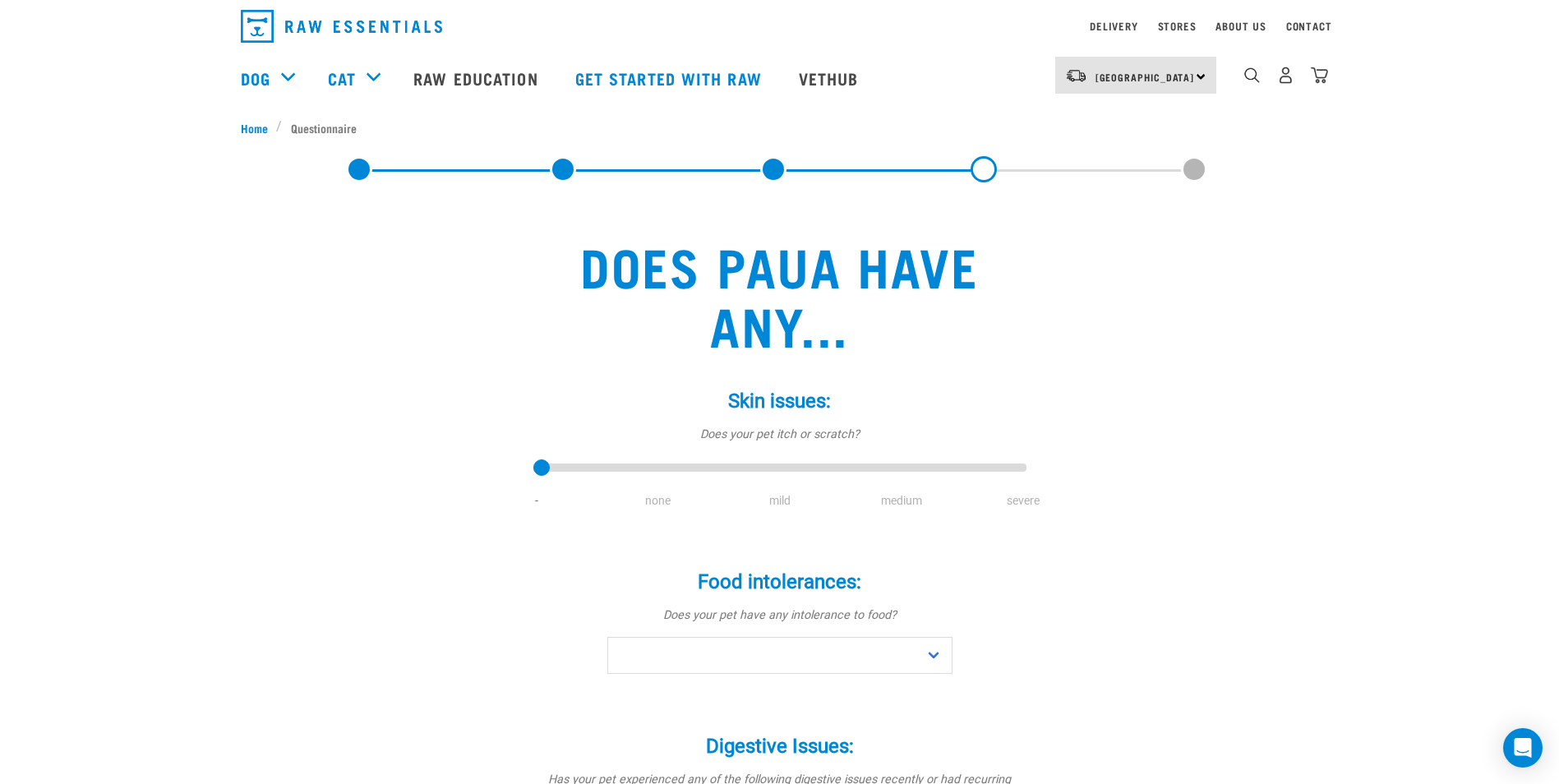
scroll to position [55, 0]
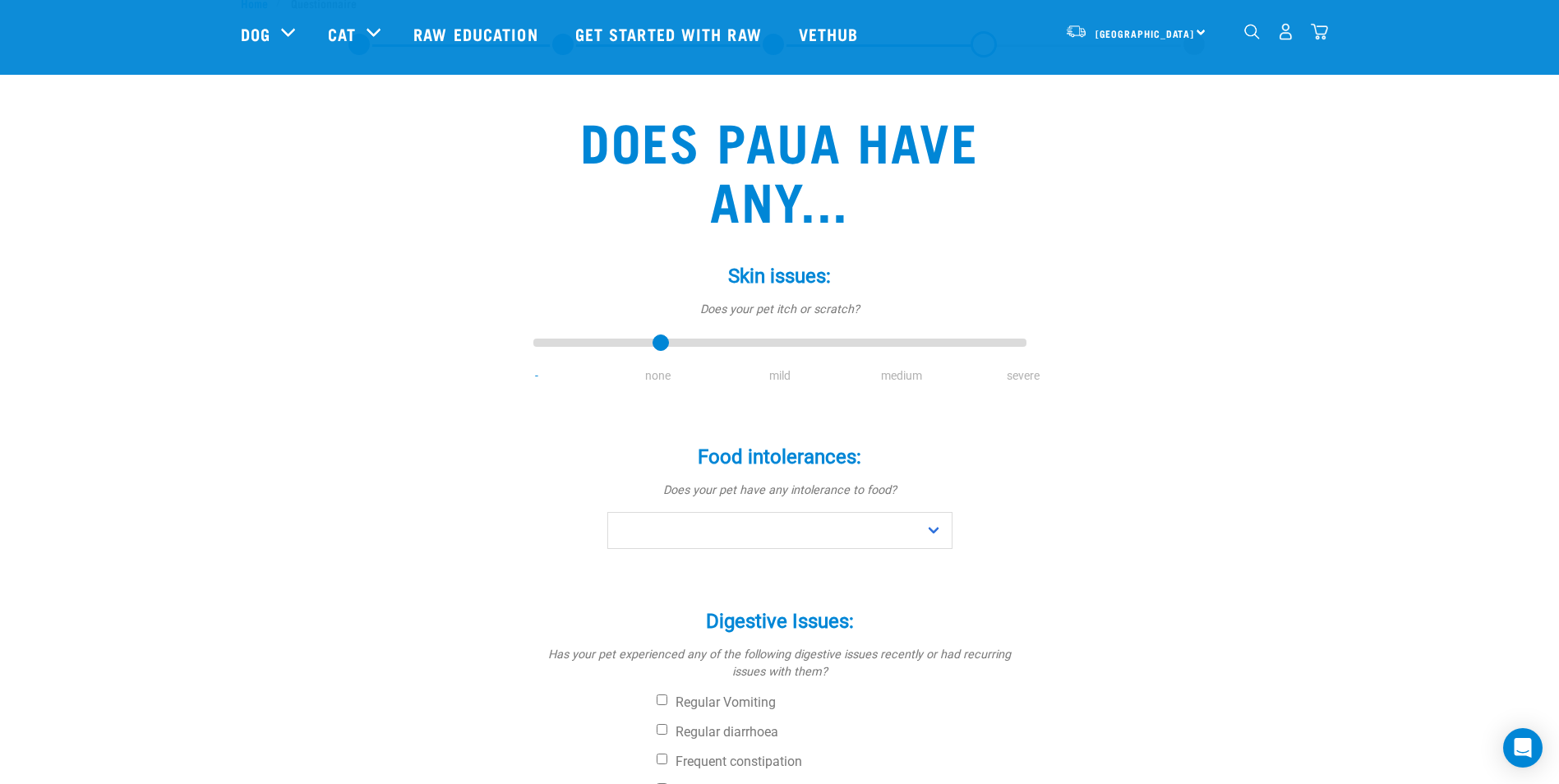
click at [651, 340] on input "range" at bounding box center [780, 343] width 494 height 23
drag, startPoint x: 658, startPoint y: 339, endPoint x: 565, endPoint y: 340, distance: 93.0
click at [565, 340] on input "range" at bounding box center [780, 343] width 494 height 23
drag, startPoint x: 547, startPoint y: 339, endPoint x: 639, endPoint y: 349, distance: 92.5
type input "1"
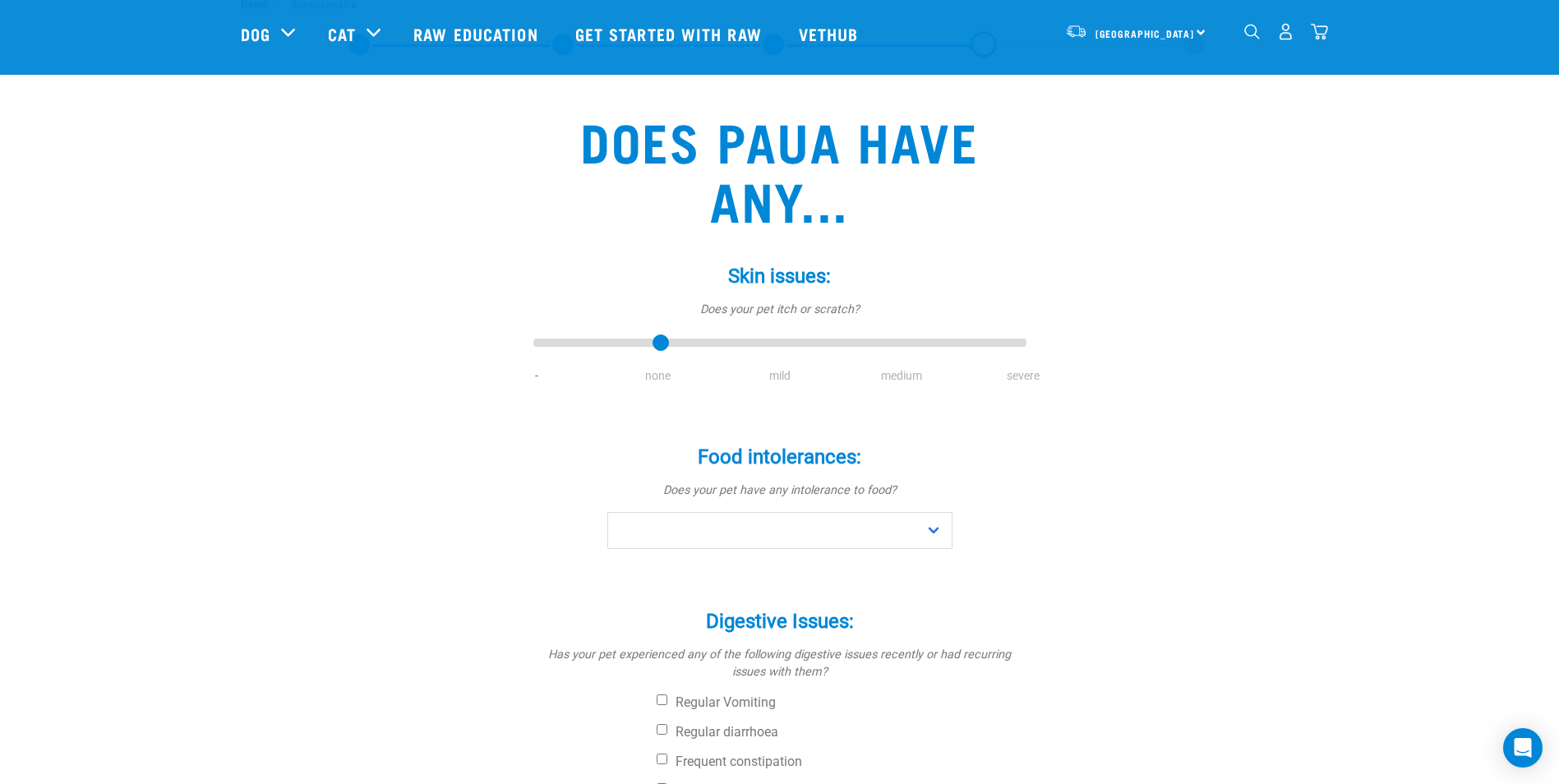
click at [639, 349] on input "range" at bounding box center [780, 343] width 494 height 23
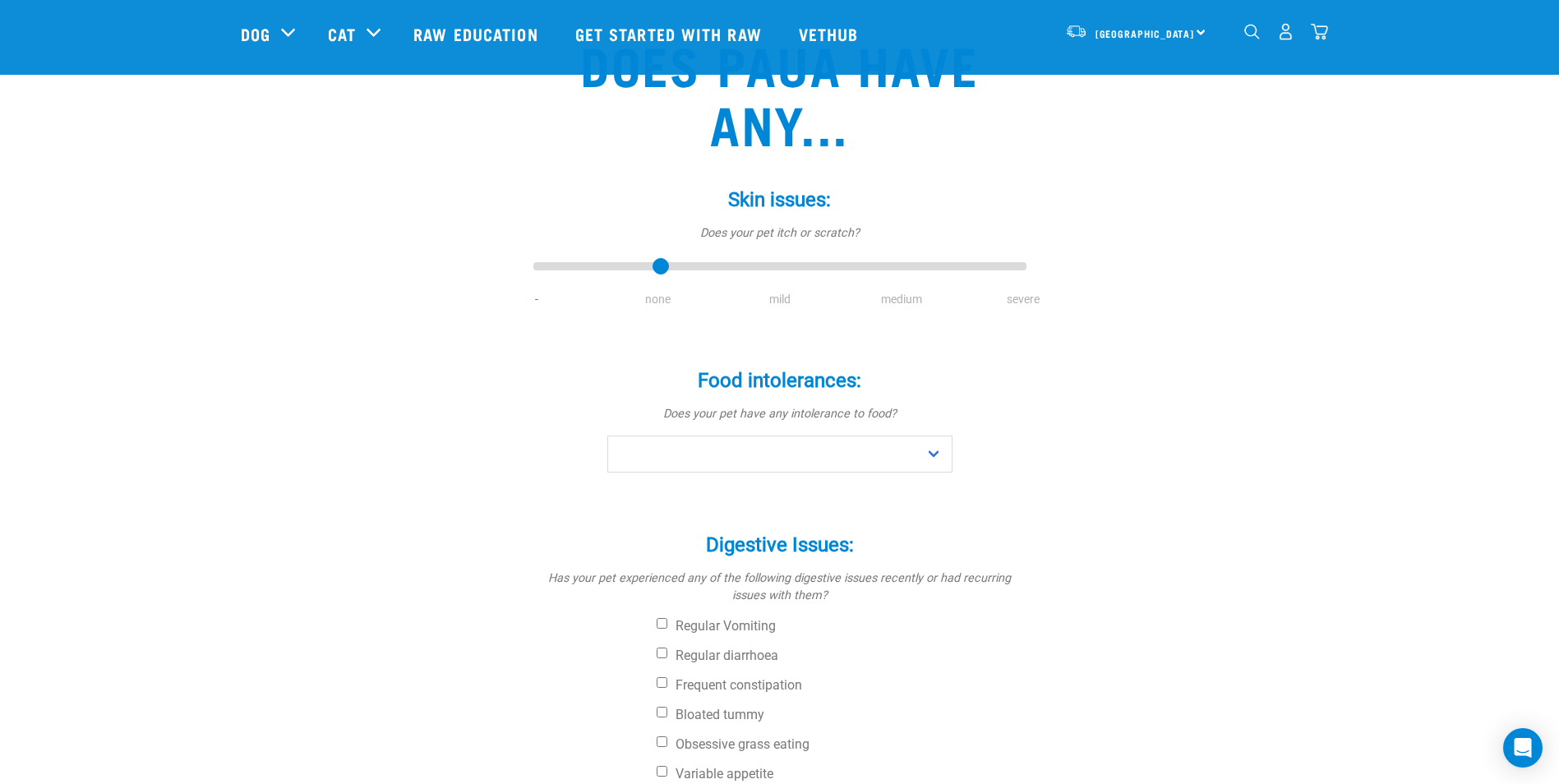
scroll to position [137, 0]
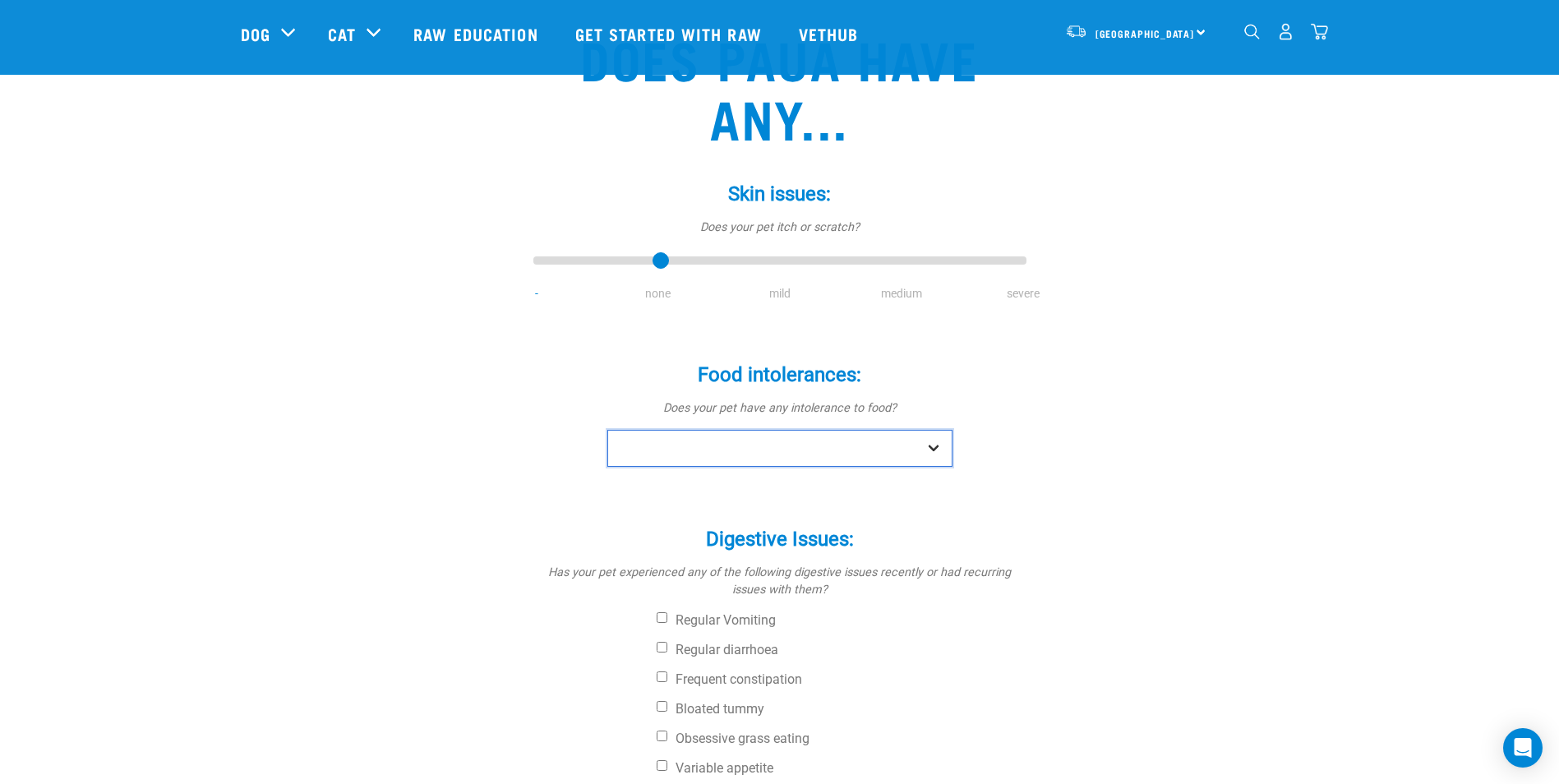
click at [739, 449] on select "No Yes" at bounding box center [780, 448] width 345 height 37
select select "no"
click at [607, 430] on select "No Yes" at bounding box center [780, 448] width 345 height 37
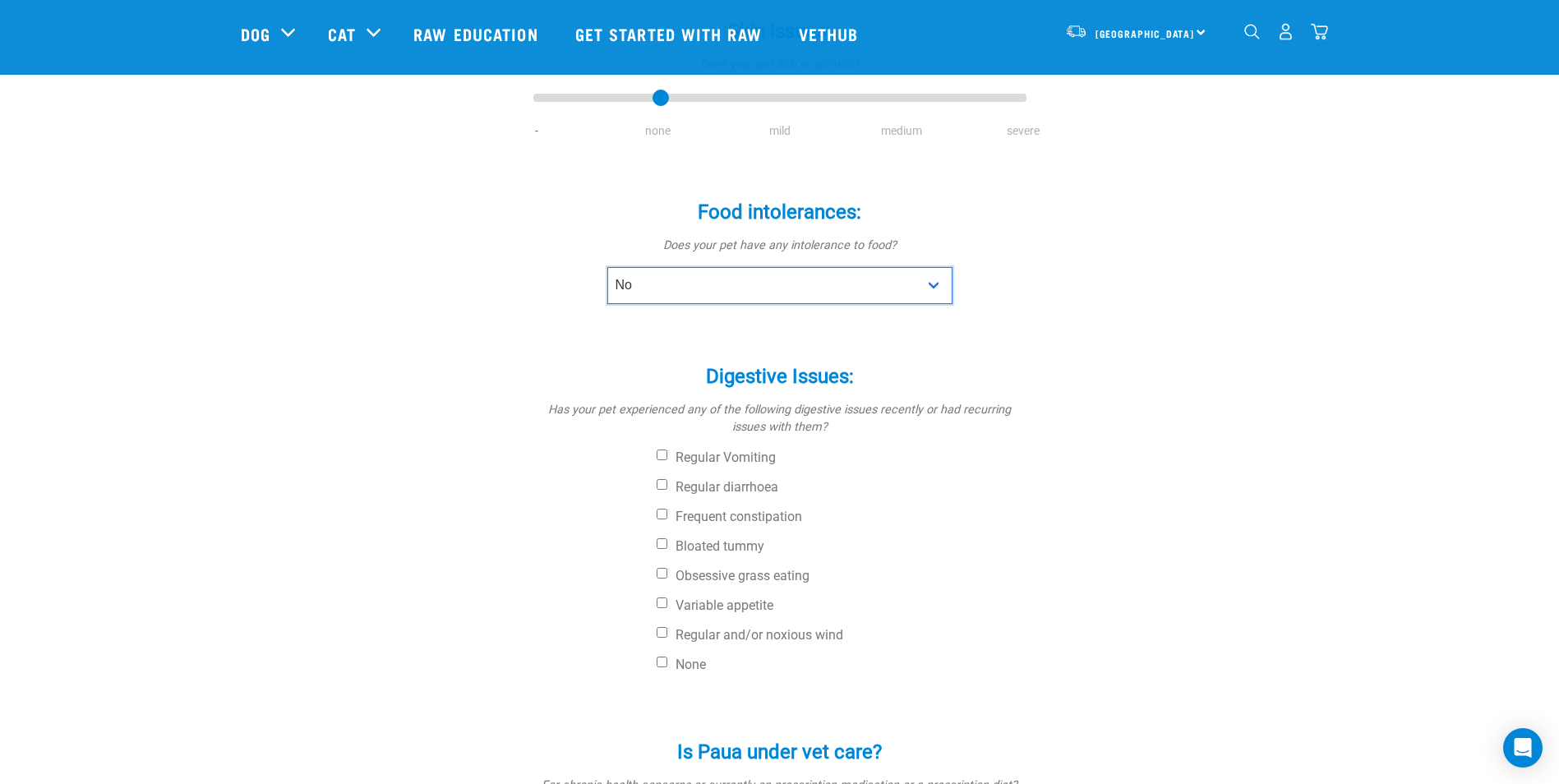
scroll to position [302, 0]
click at [697, 571] on label "Obsessive grass eating" at bounding box center [841, 573] width 370 height 16
click at [667, 571] on input "Obsessive grass eating" at bounding box center [661, 571] width 10 height 10
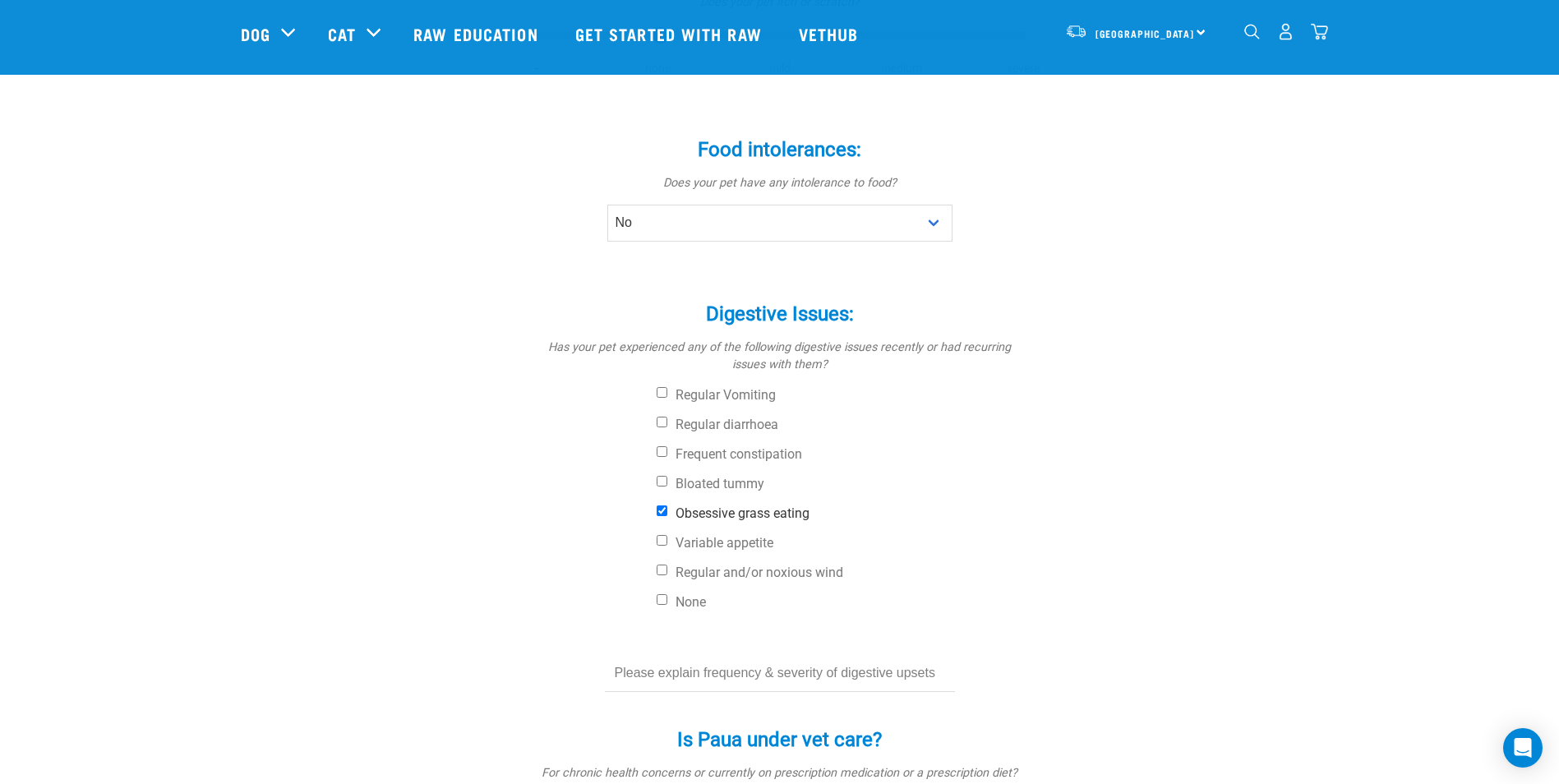
scroll to position [384, 0]
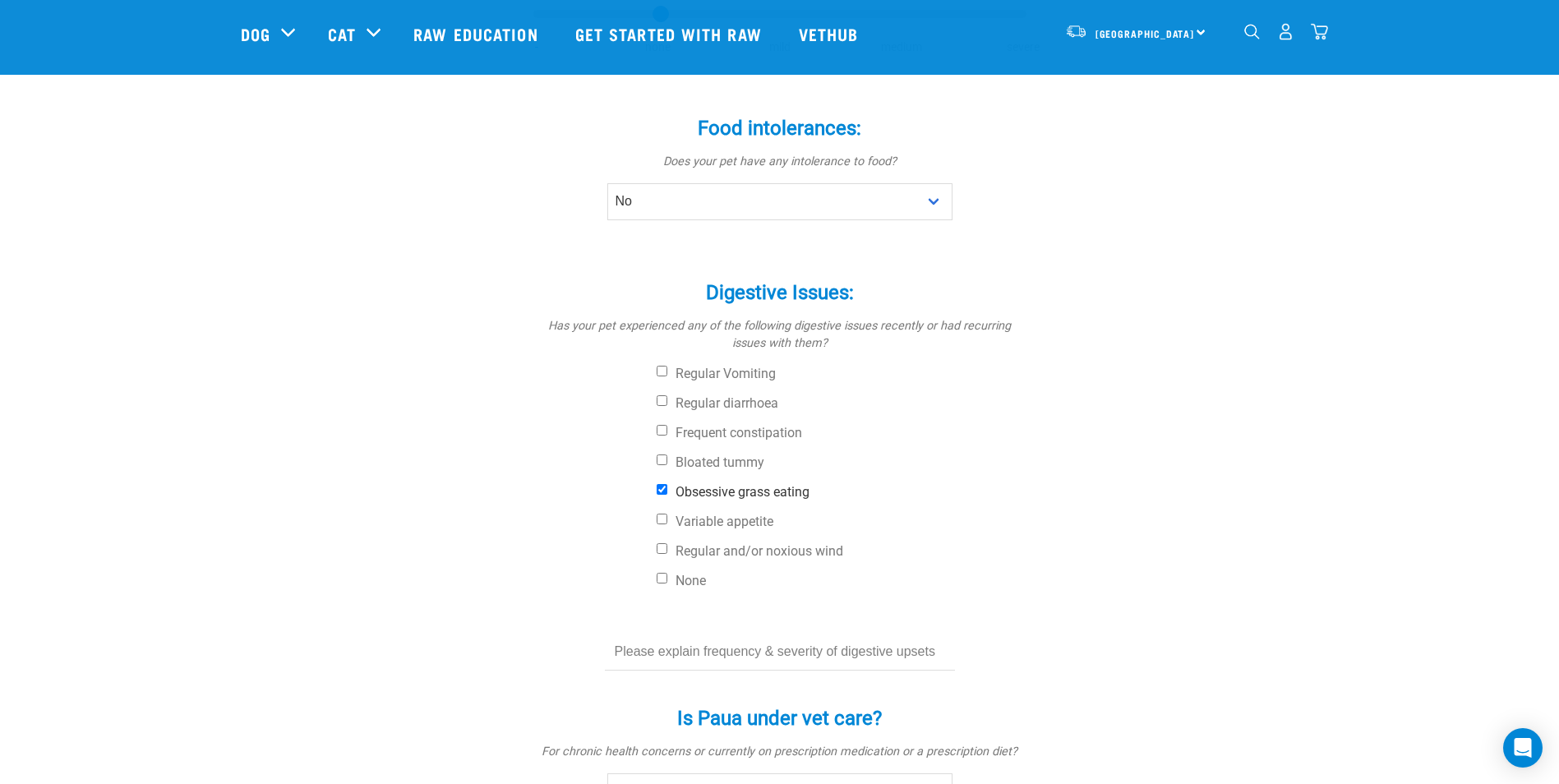
click at [683, 493] on label "Obsessive grass eating" at bounding box center [841, 492] width 370 height 16
click at [667, 493] on input "Obsessive grass eating" at bounding box center [661, 489] width 10 height 10
checkbox input "false"
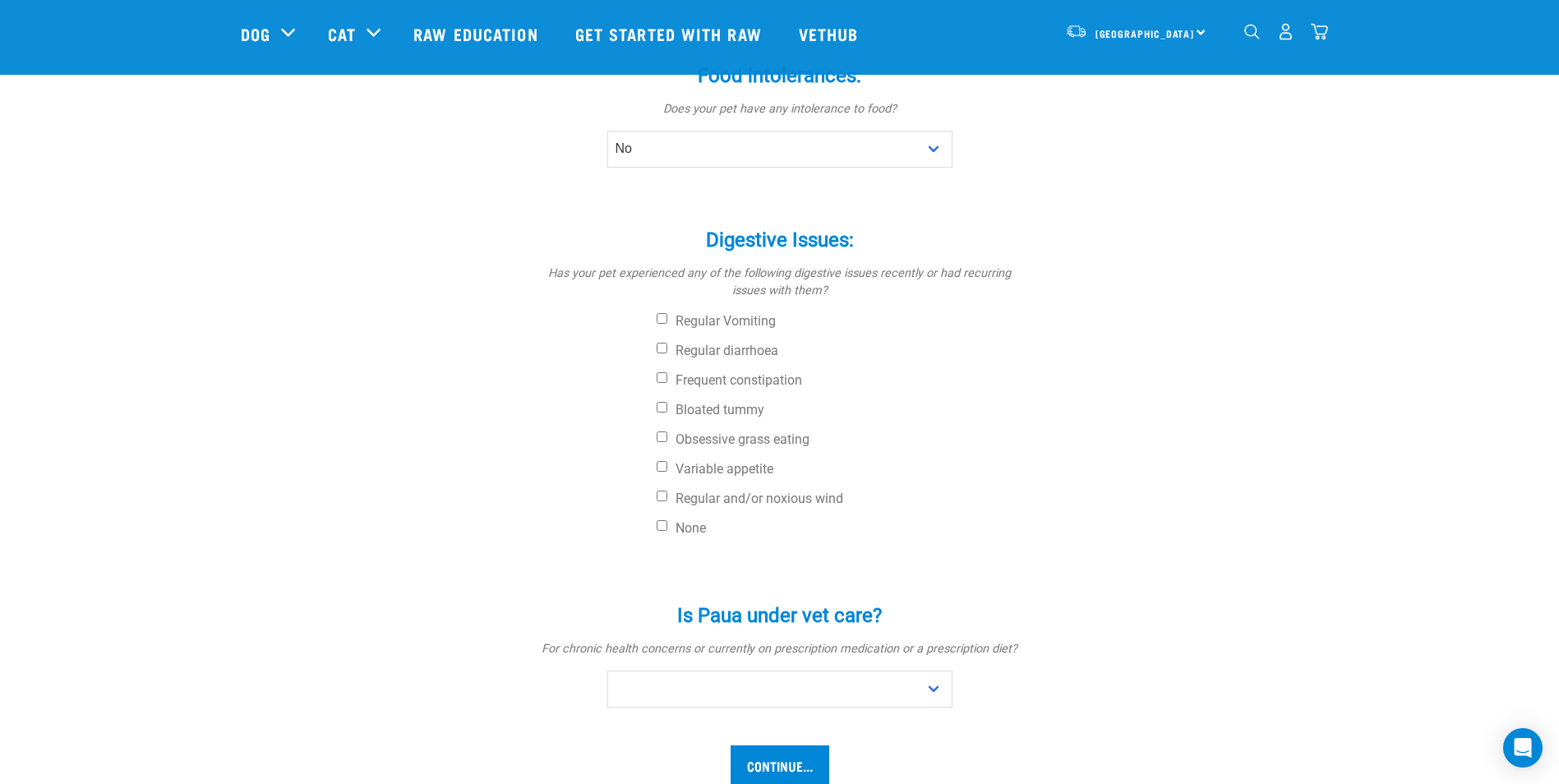
scroll to position [438, 0]
click at [682, 531] on label "None" at bounding box center [841, 526] width 370 height 16
click at [667, 530] on input "None" at bounding box center [661, 523] width 10 height 10
checkbox input "true"
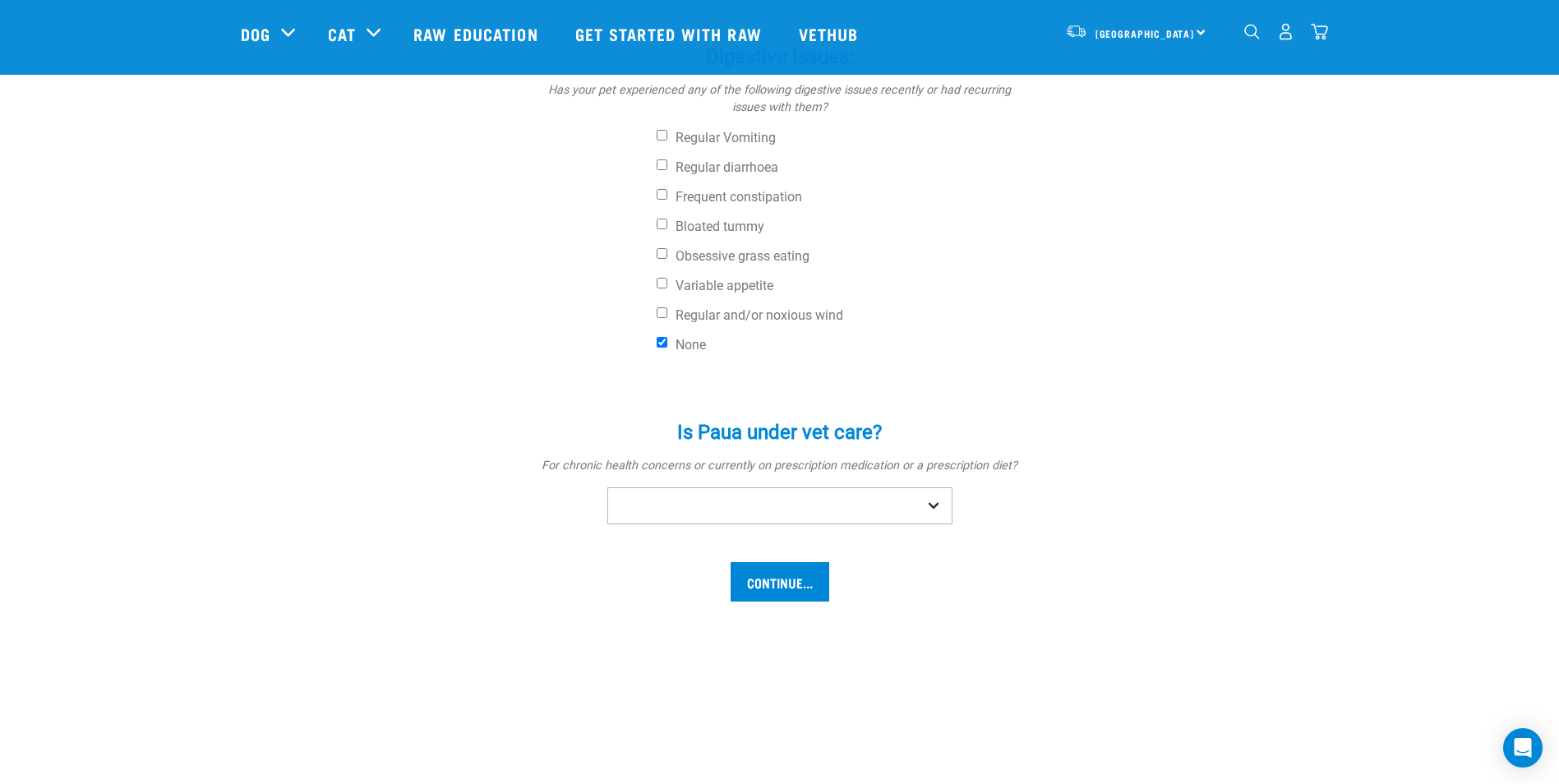
scroll to position [631, 0]
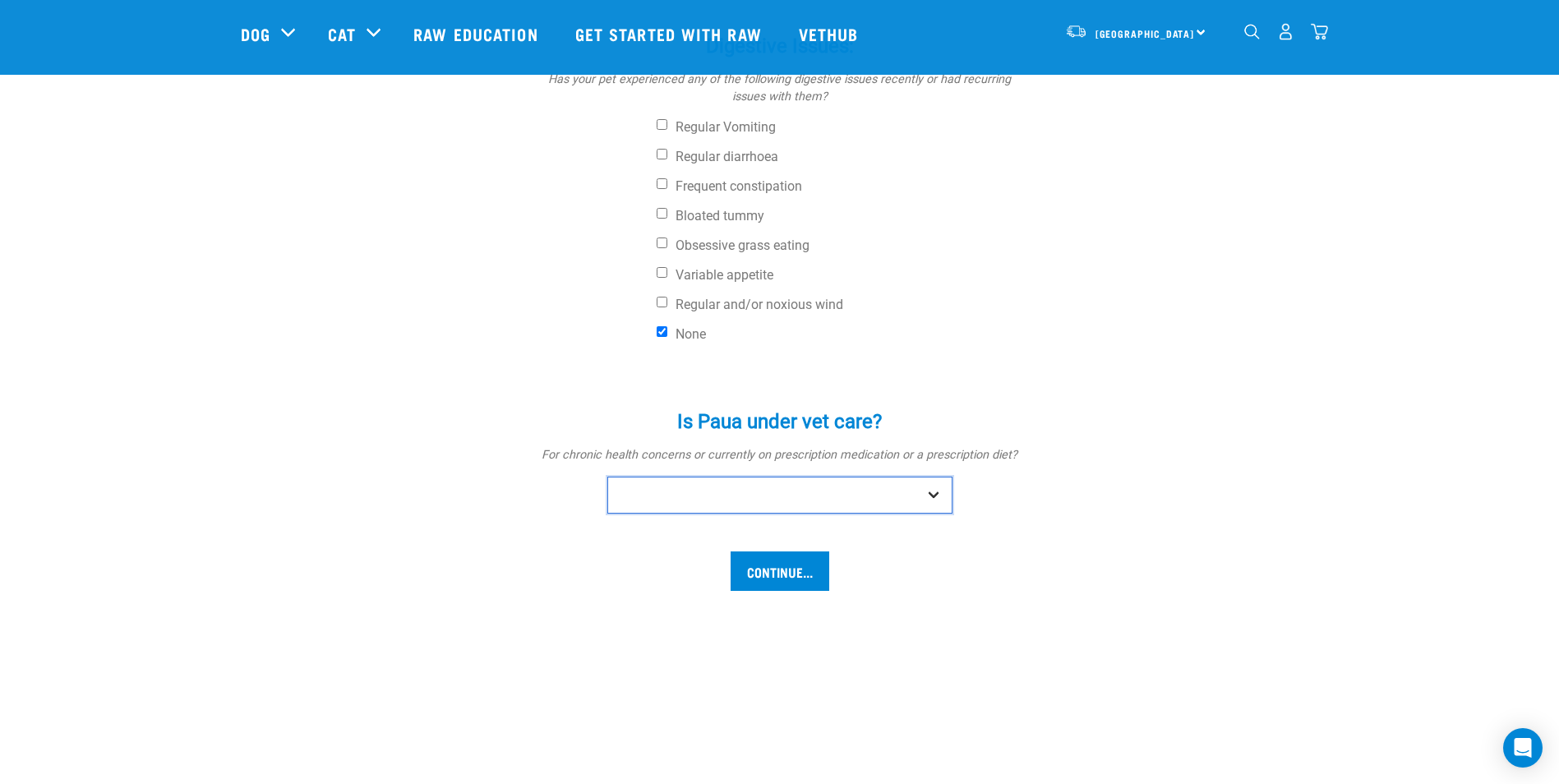
click at [691, 505] on select "No Yes" at bounding box center [780, 494] width 345 height 37
click at [743, 503] on select "No Yes" at bounding box center [780, 494] width 345 height 37
click at [607, 476] on select "No Yes" at bounding box center [780, 494] width 345 height 37
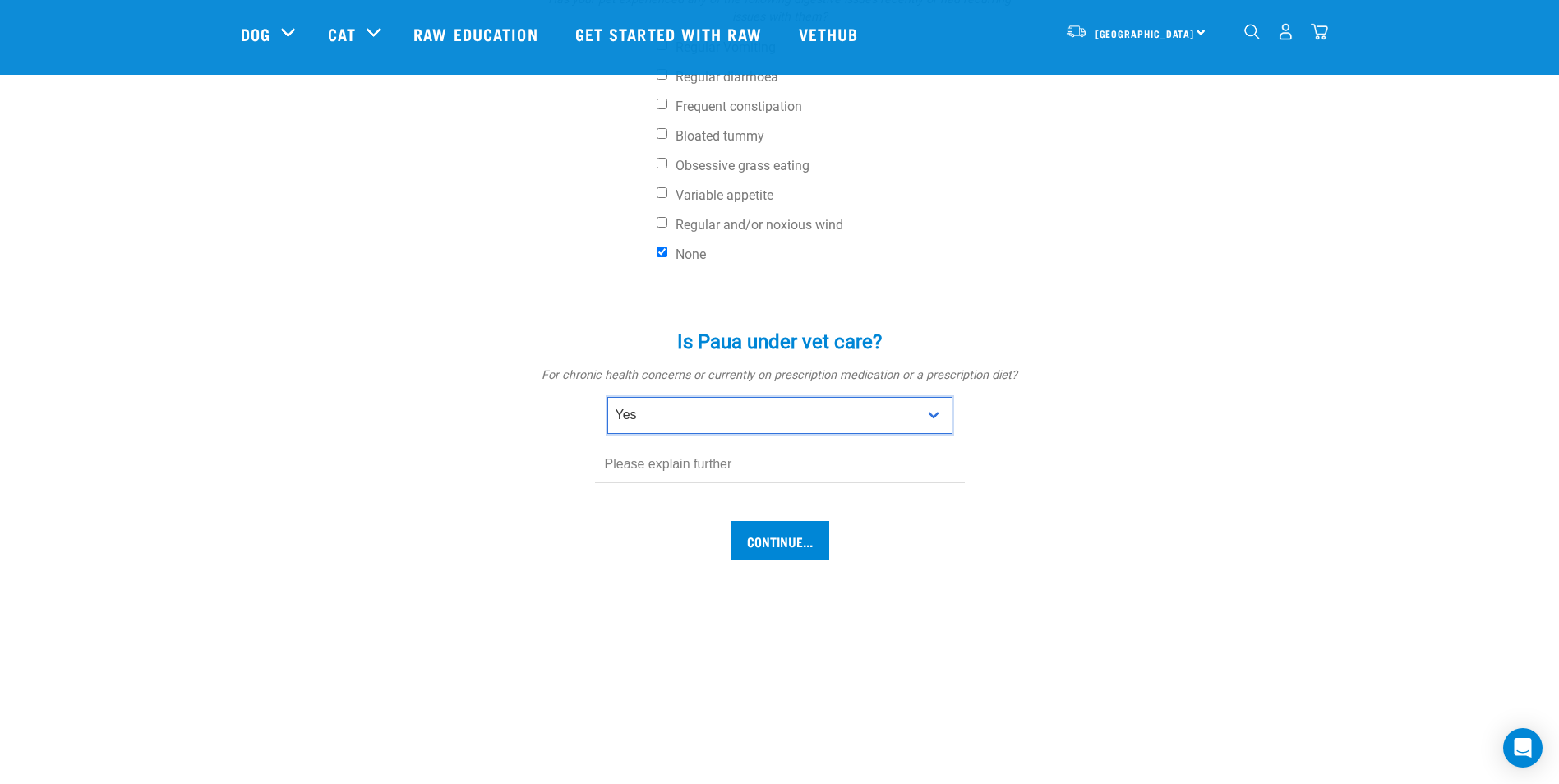
scroll to position [713, 0]
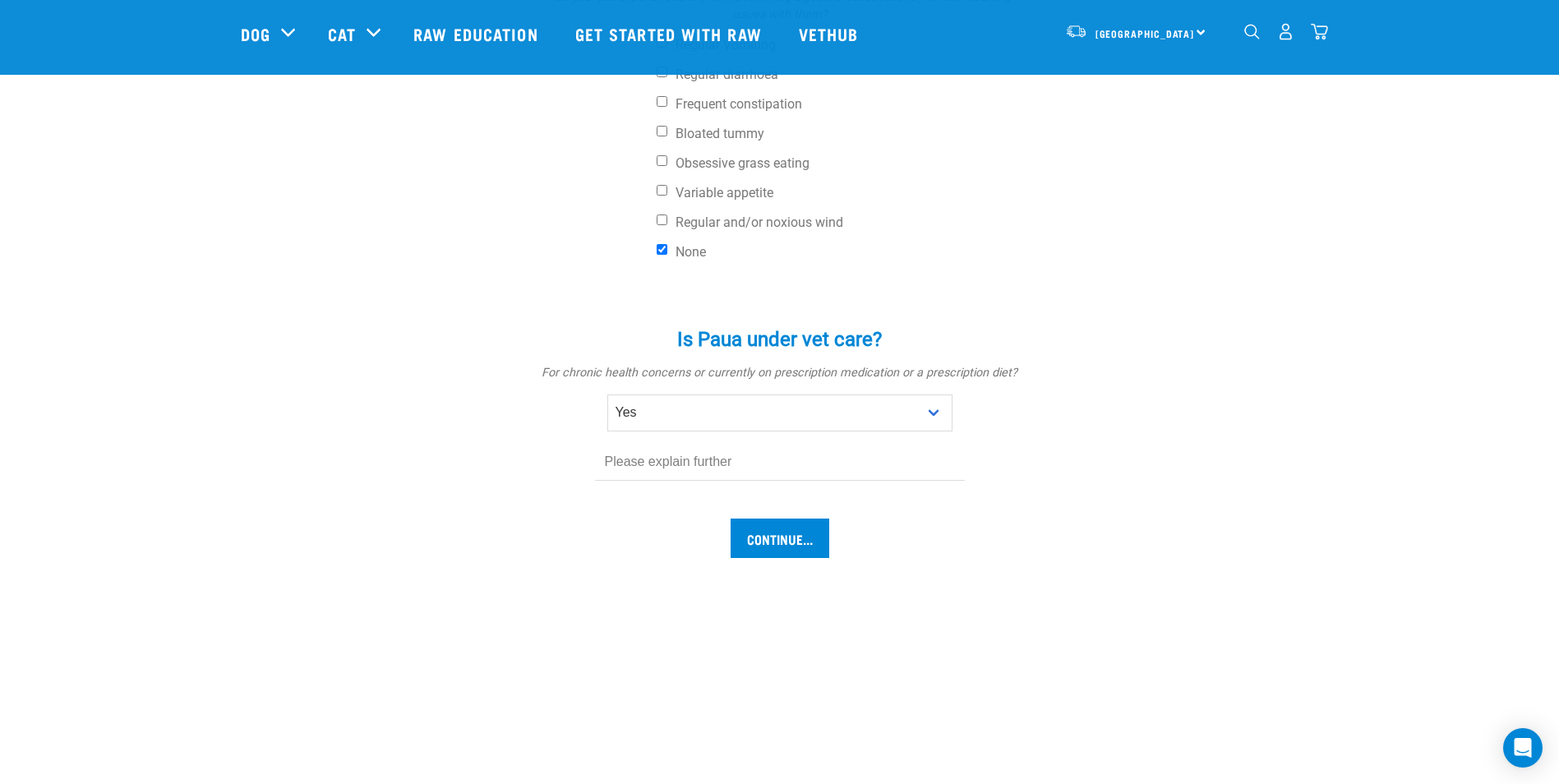
click at [728, 489] on div "Is Paua under vet care? * For chronic health concerns or currently on prescript…" at bounding box center [780, 405] width 494 height 200
click at [721, 430] on select "No Yes" at bounding box center [780, 412] width 345 height 37
select select "no"
click at [607, 394] on select "No Yes" at bounding box center [780, 412] width 345 height 37
click at [783, 481] on input "Continue..." at bounding box center [780, 489] width 99 height 39
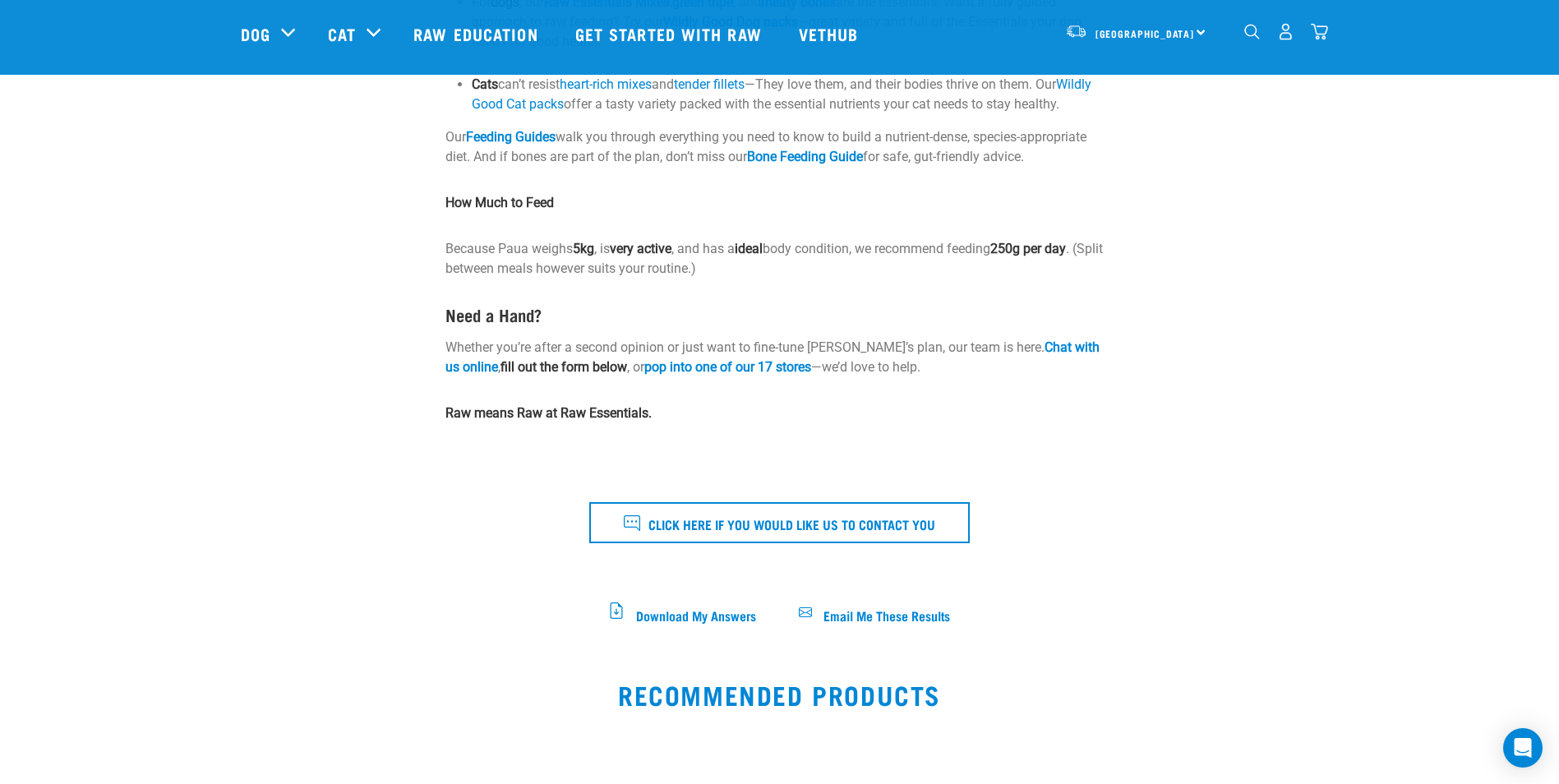
scroll to position [411, 0]
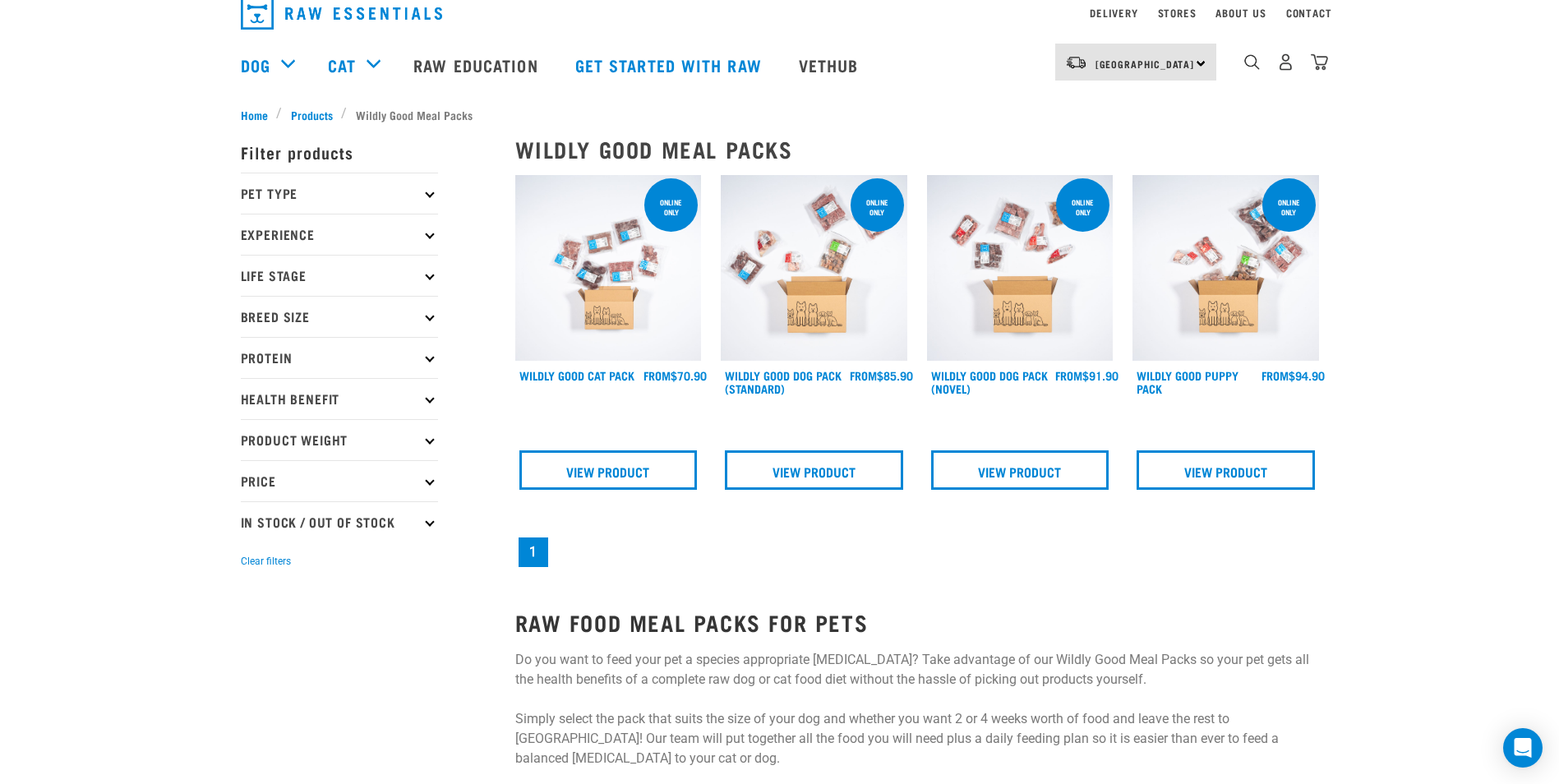
scroll to position [82, 0]
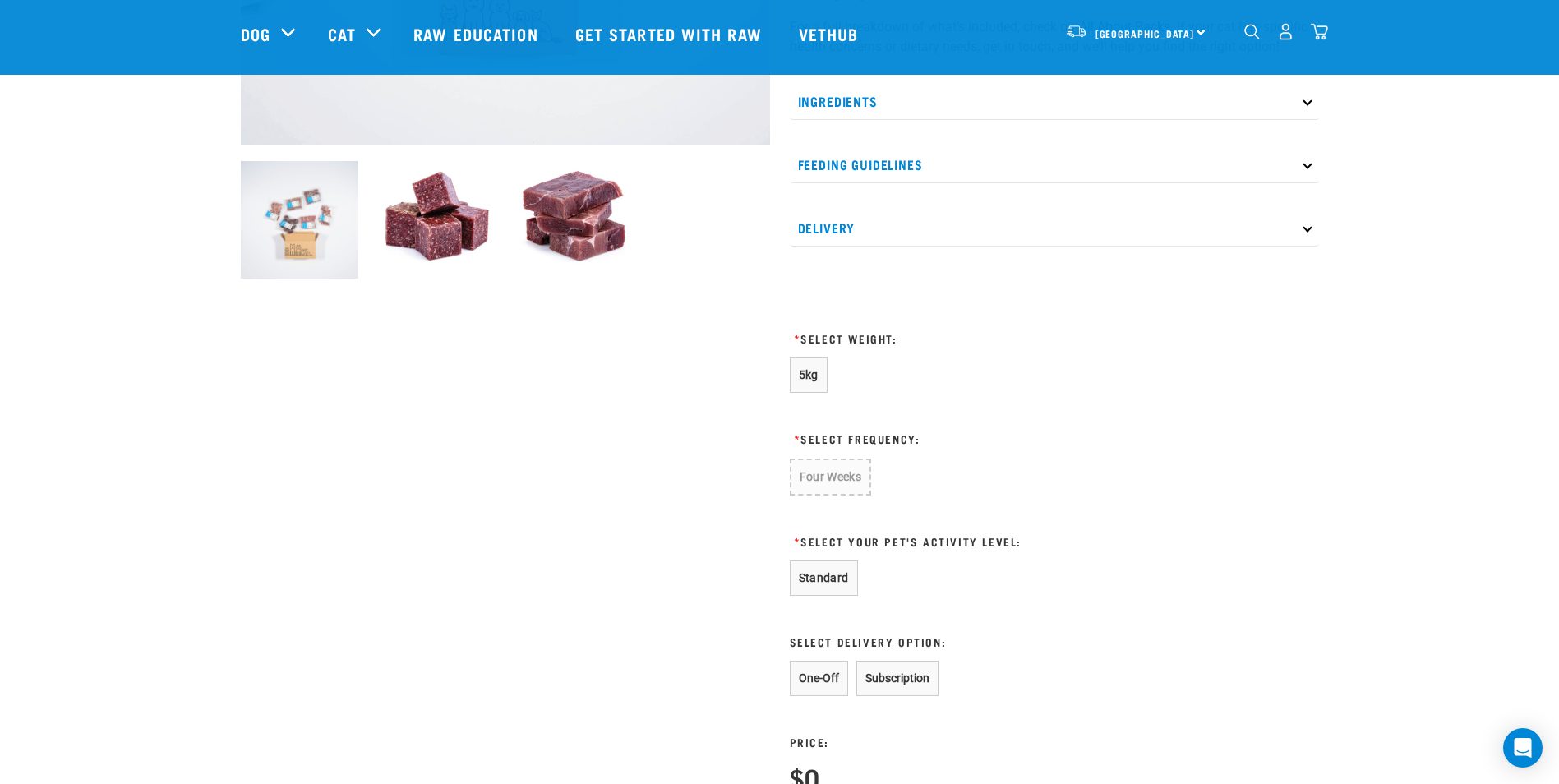
scroll to position [520, 0]
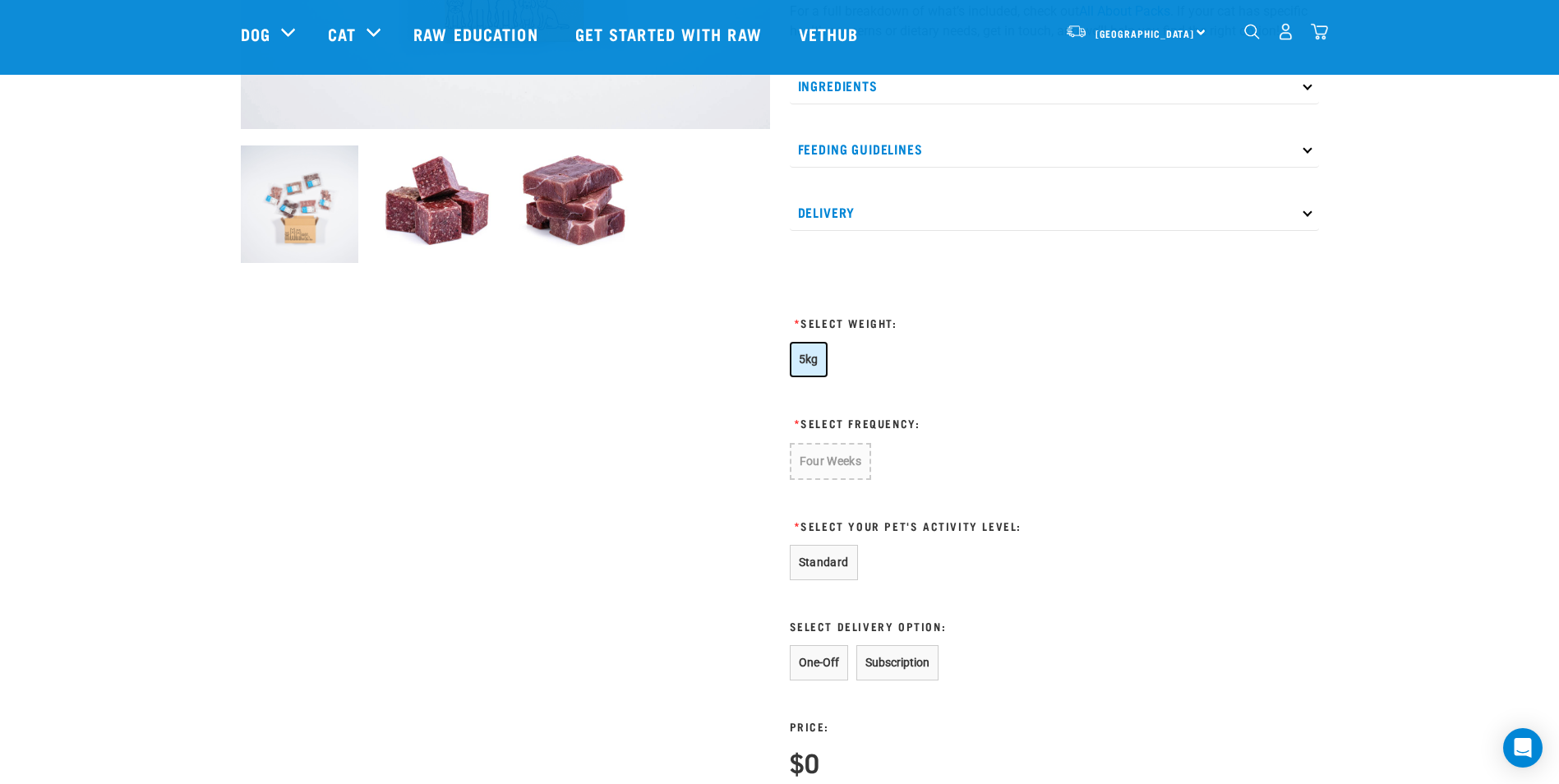
click at [796, 352] on button "5kg" at bounding box center [809, 359] width 38 height 35
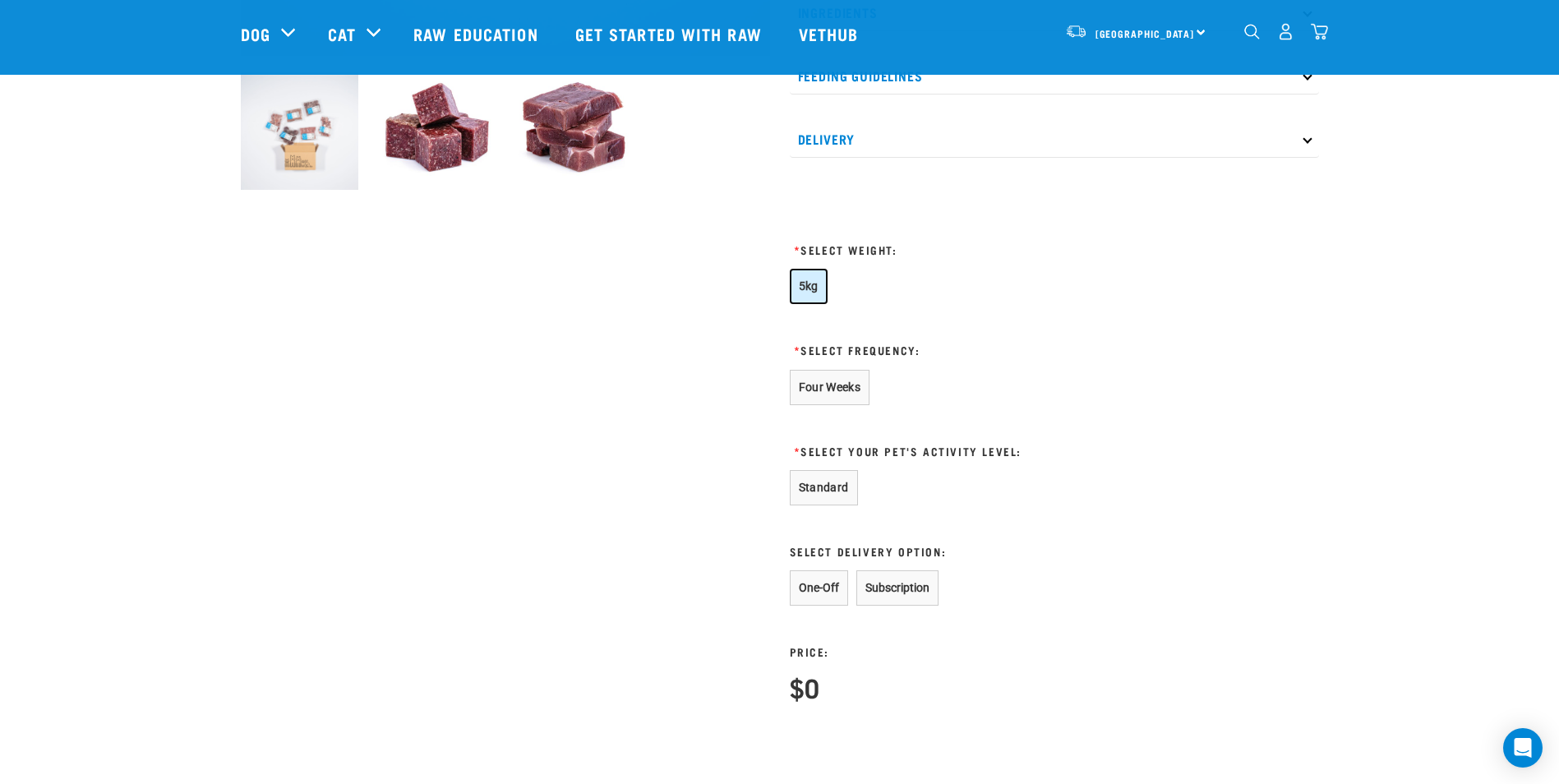
scroll to position [602, 0]
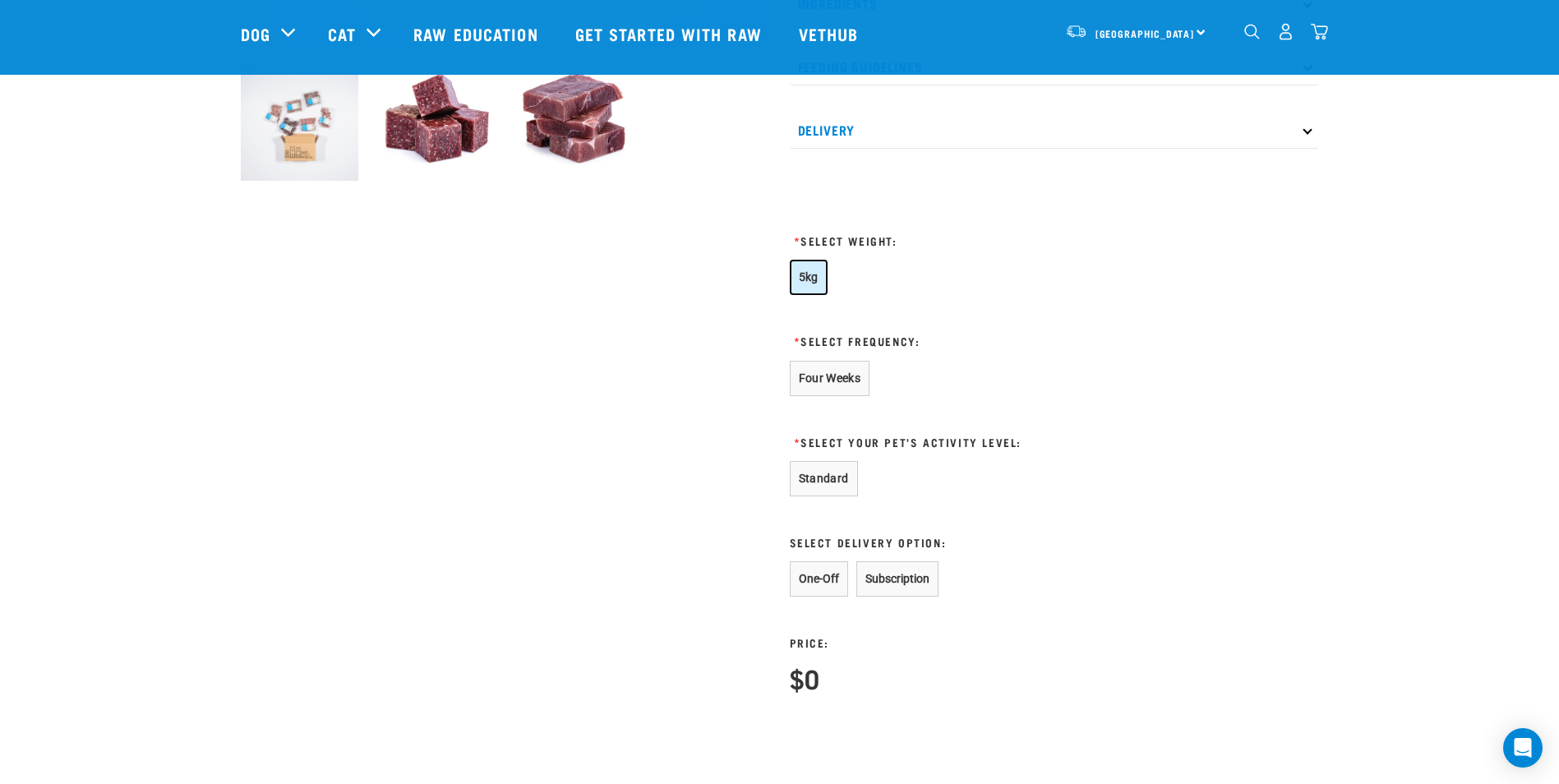
click at [818, 289] on button "5kg" at bounding box center [809, 277] width 38 height 35
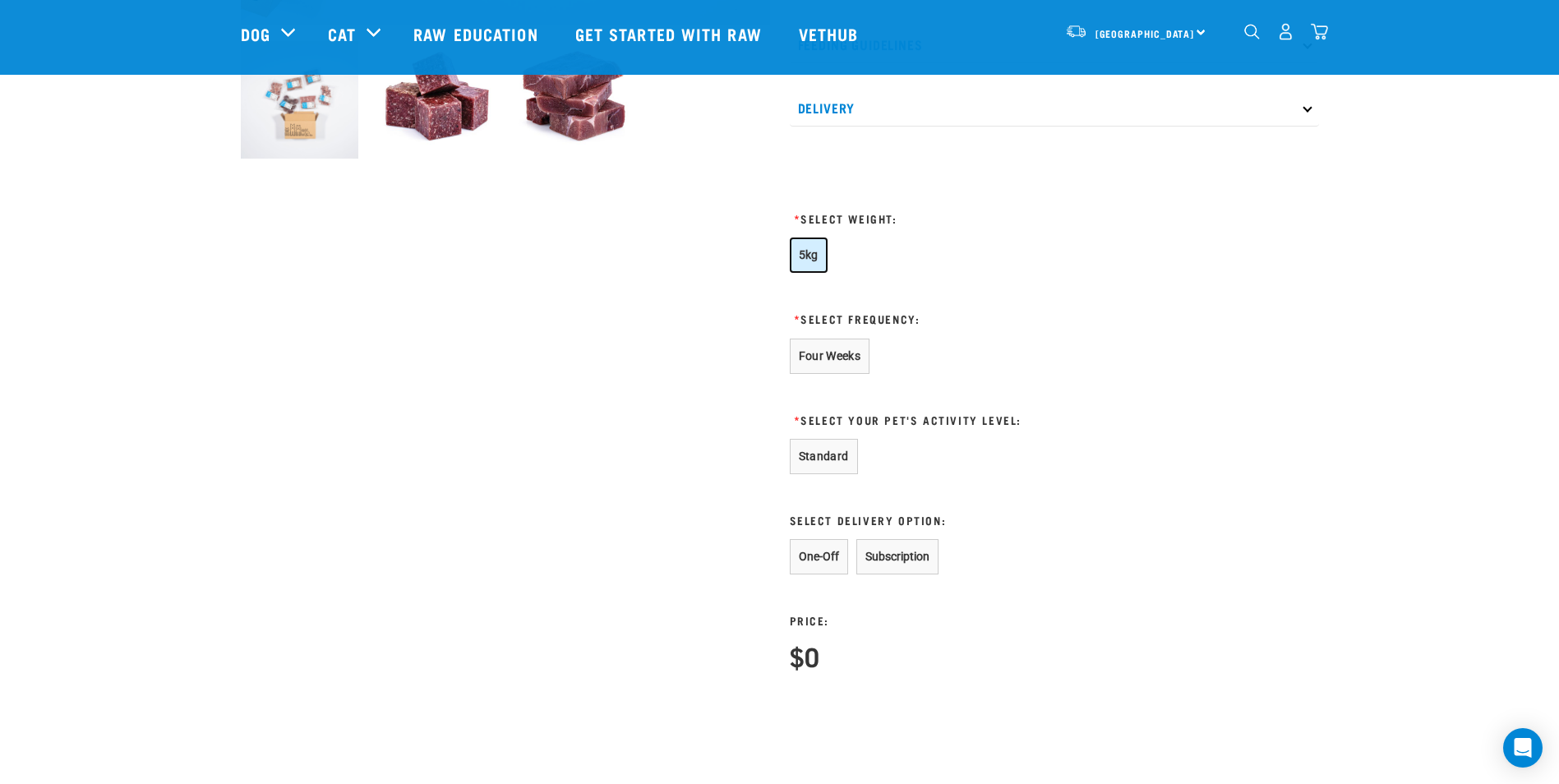
scroll to position [685, 0]
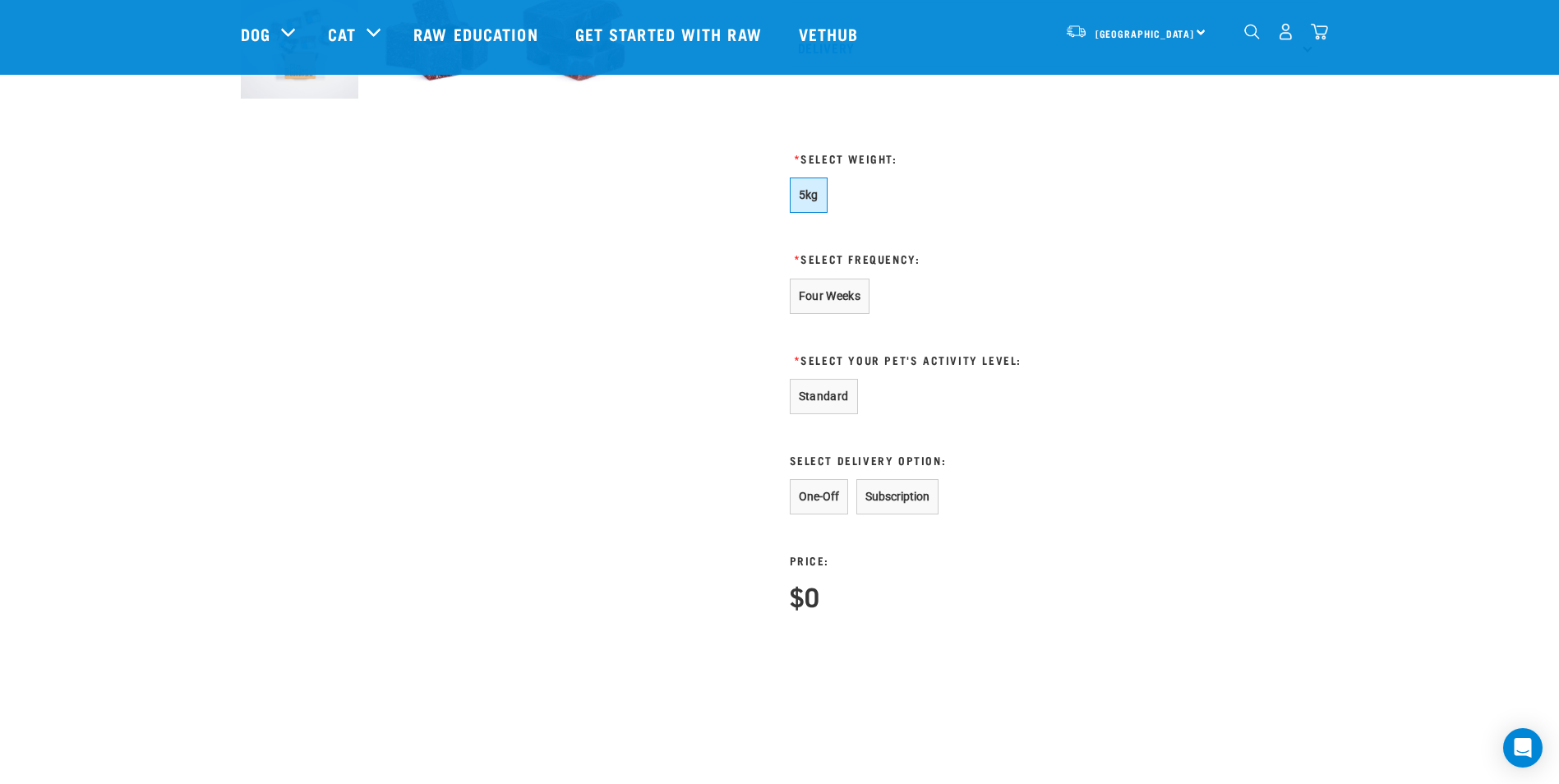
click at [822, 478] on form "5kg * Select Frequency: Four Weeks * One-Off Price: $0" at bounding box center [975, 393] width 370 height 433
click at [822, 496] on button "One-Off" at bounding box center [819, 496] width 58 height 35
click at [847, 392] on button "Standard" at bounding box center [824, 396] width 69 height 35
click at [845, 313] on button "Four Weeks" at bounding box center [830, 295] width 81 height 35
click at [826, 483] on button "One-Off" at bounding box center [819, 496] width 58 height 35
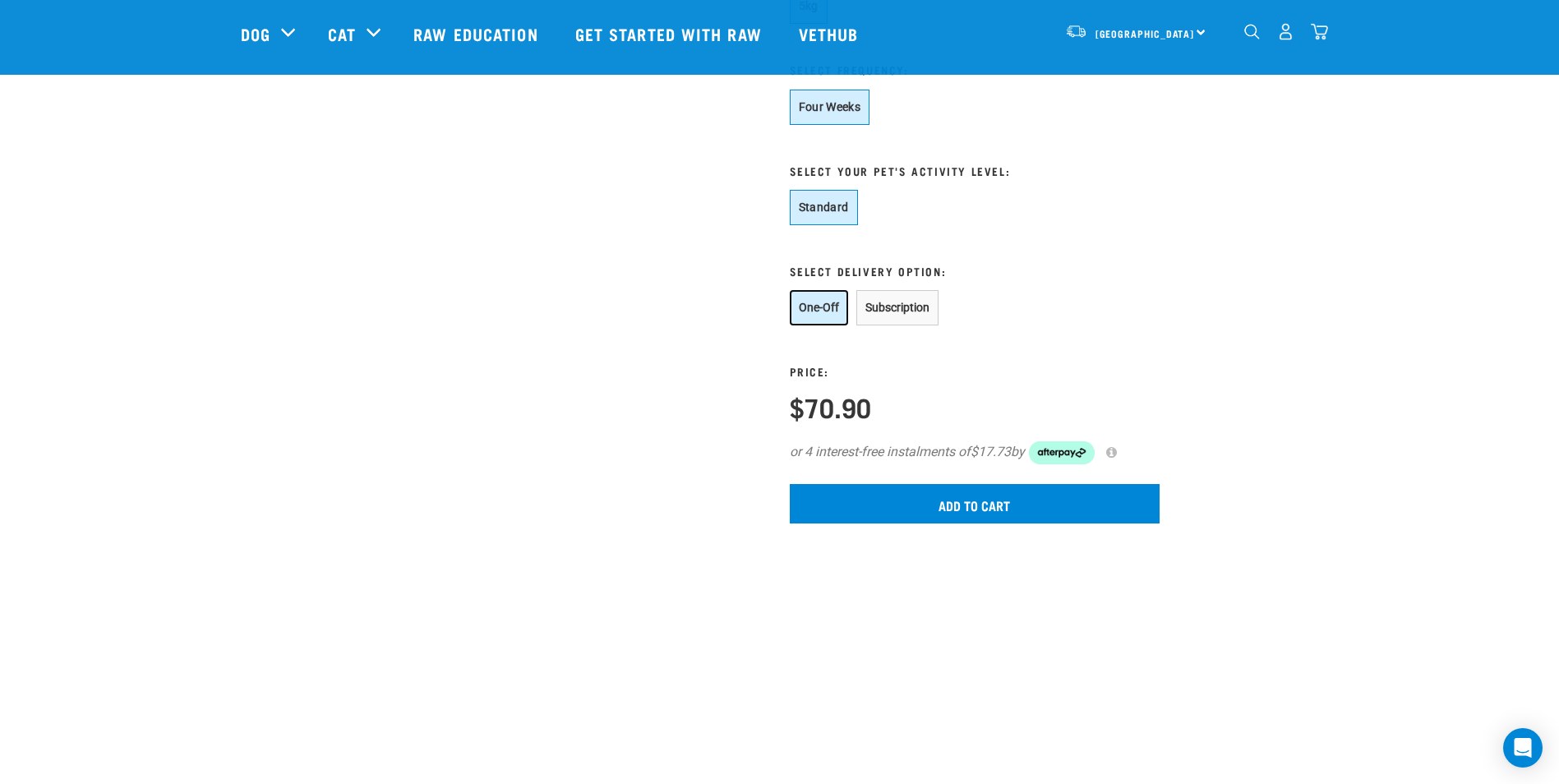
scroll to position [876, 0]
